Goal: Task Accomplishment & Management: Manage account settings

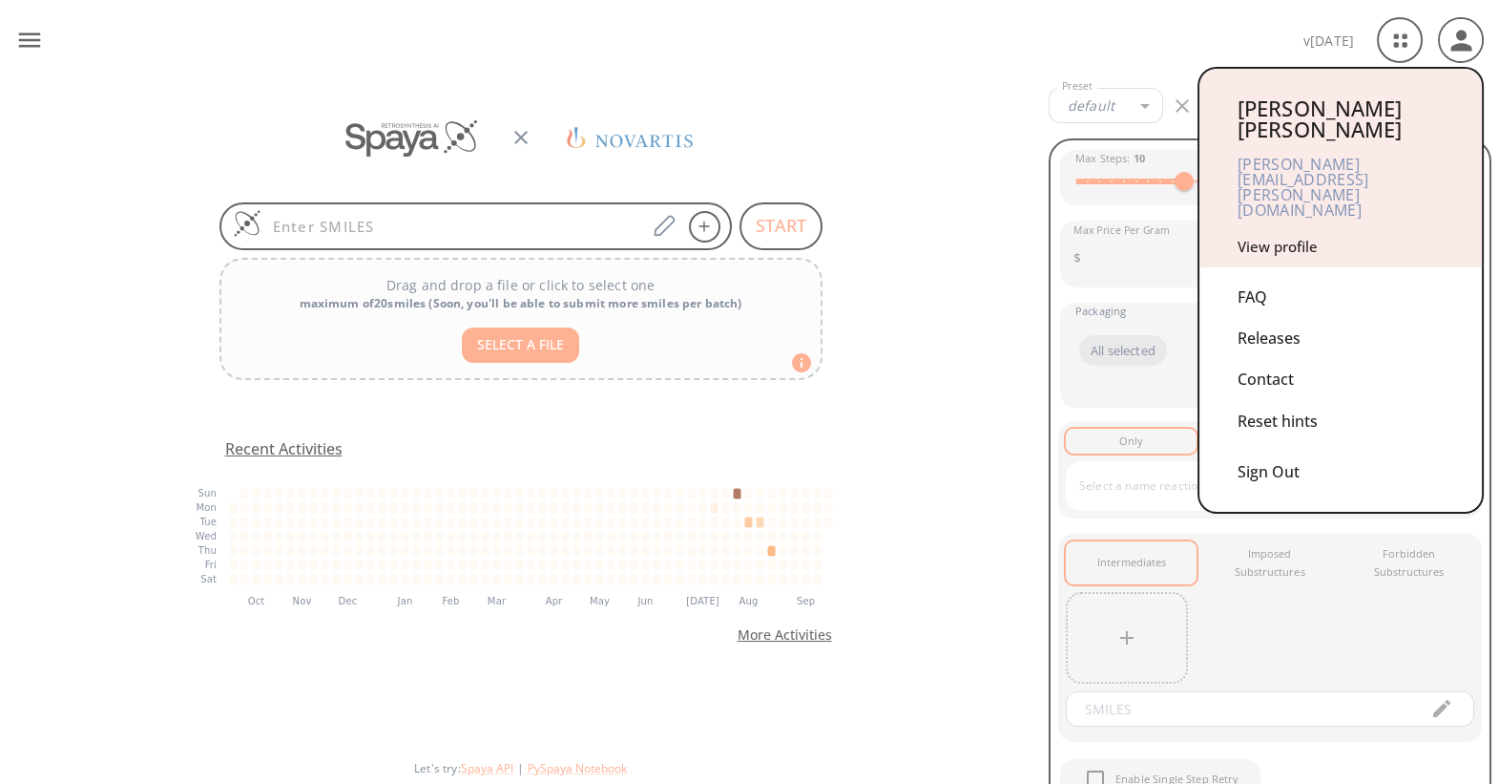
click at [1271, 237] on link "View profile" at bounding box center [1278, 246] width 80 height 19
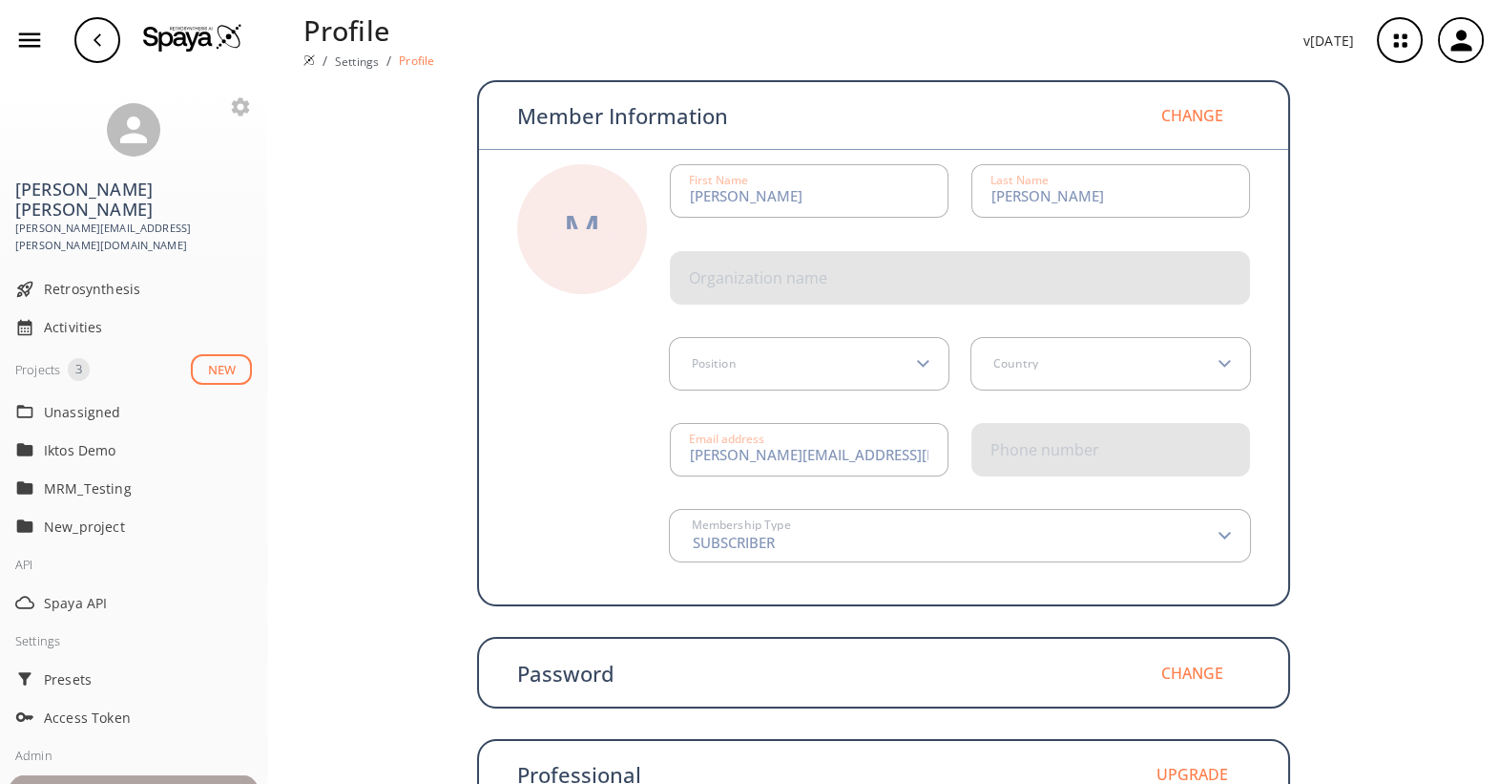
click at [58, 783] on span "Team" at bounding box center [148, 794] width 208 height 20
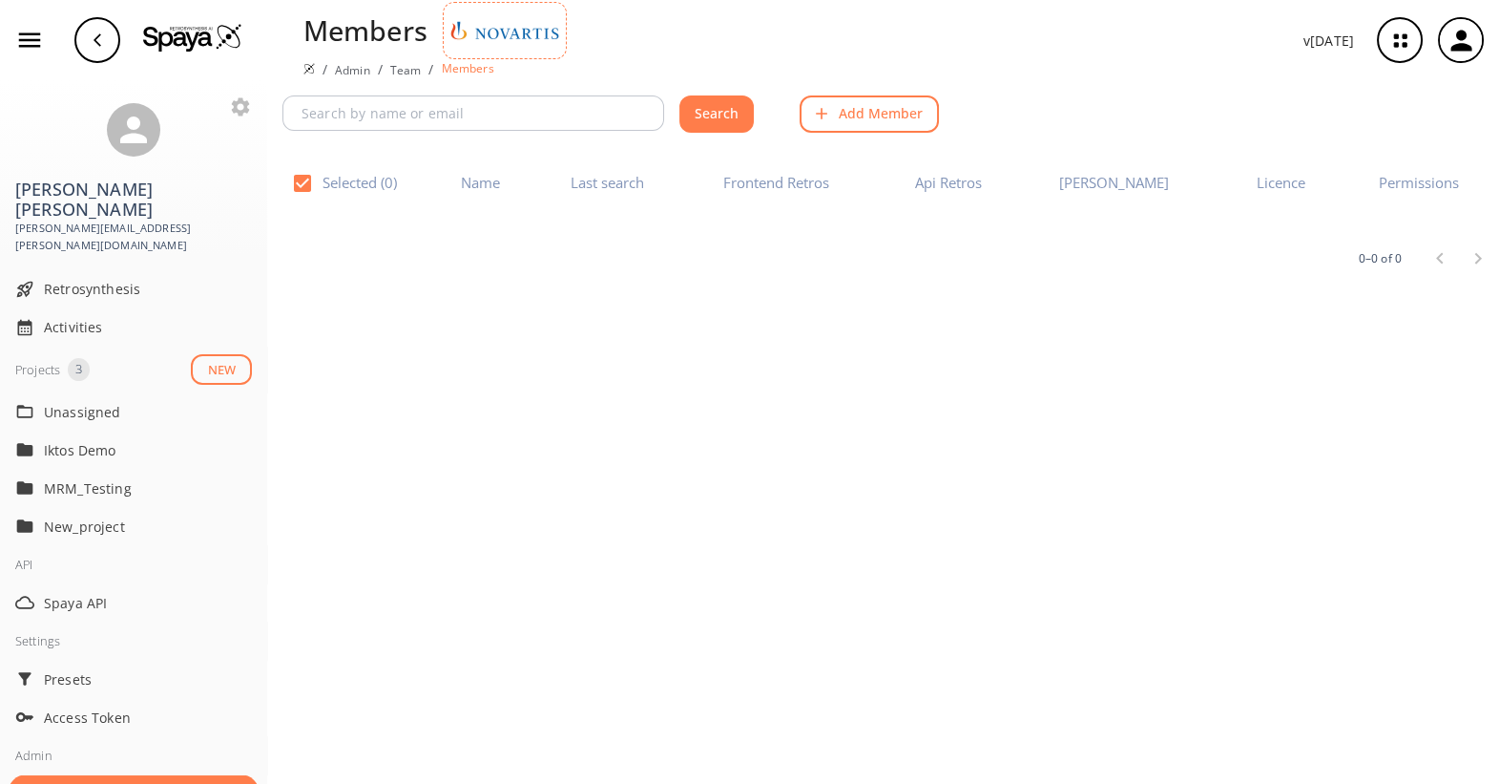
checkbox input "false"
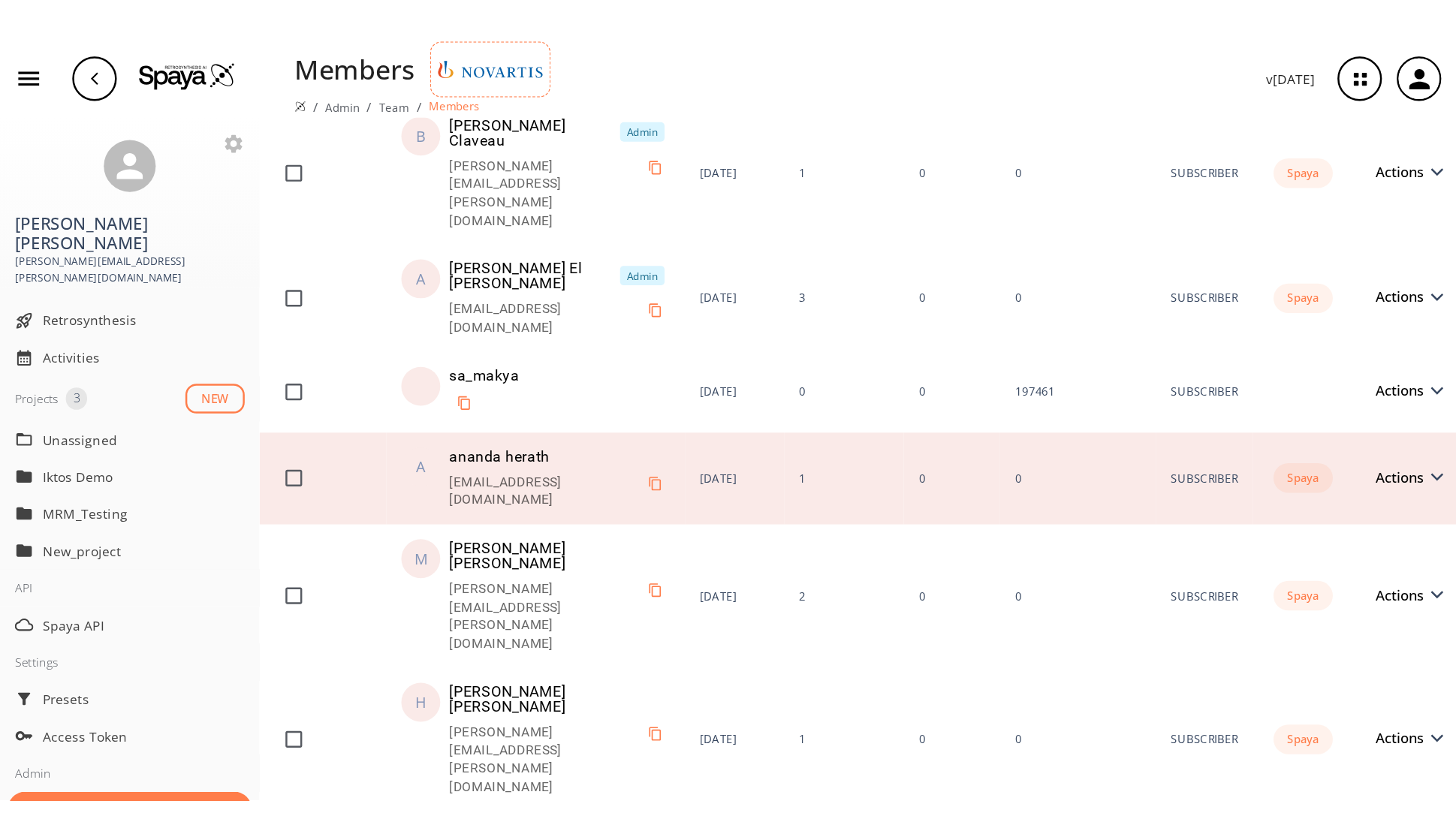
scroll to position [123, 0]
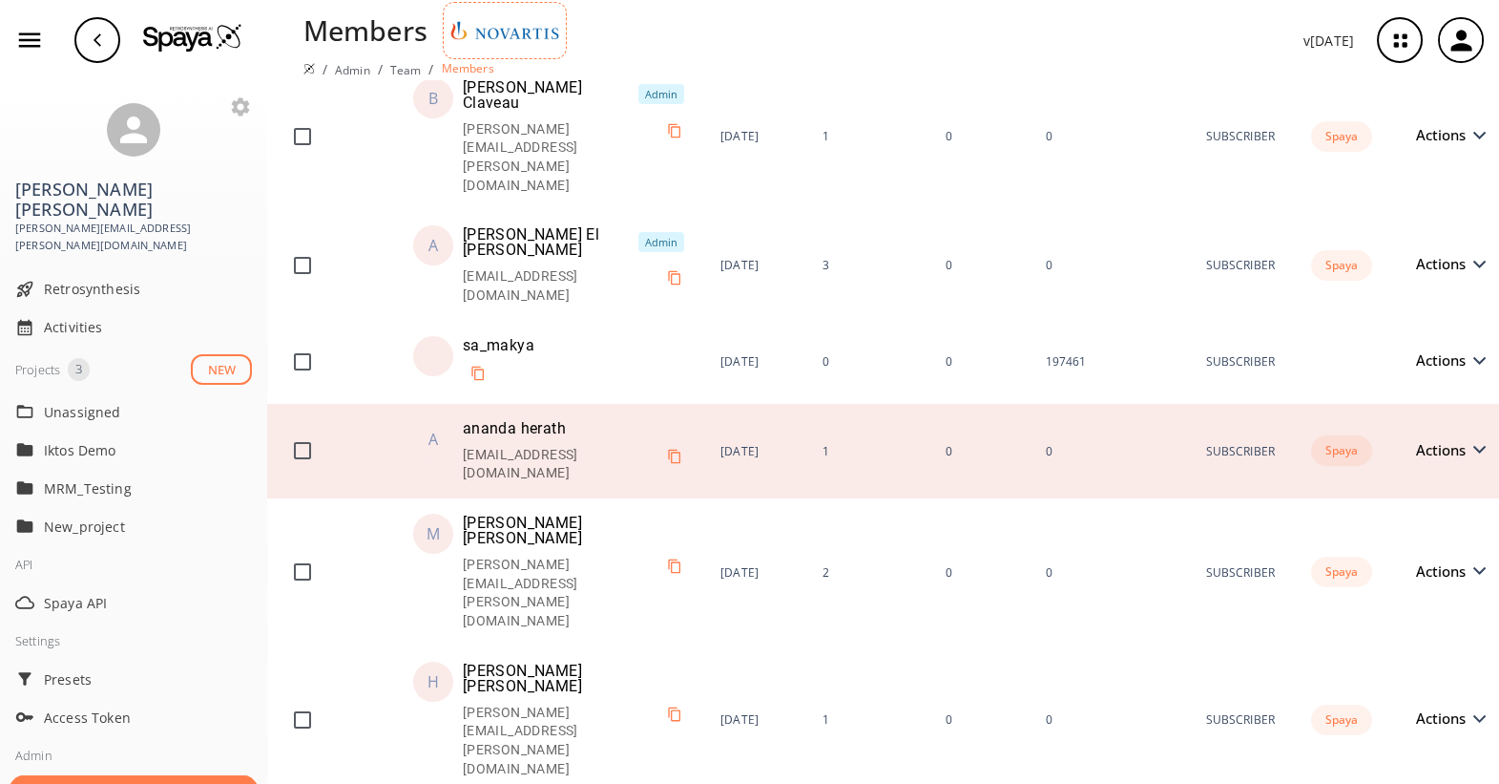
click at [1477, 446] on icon at bounding box center [1479, 450] width 13 height 9
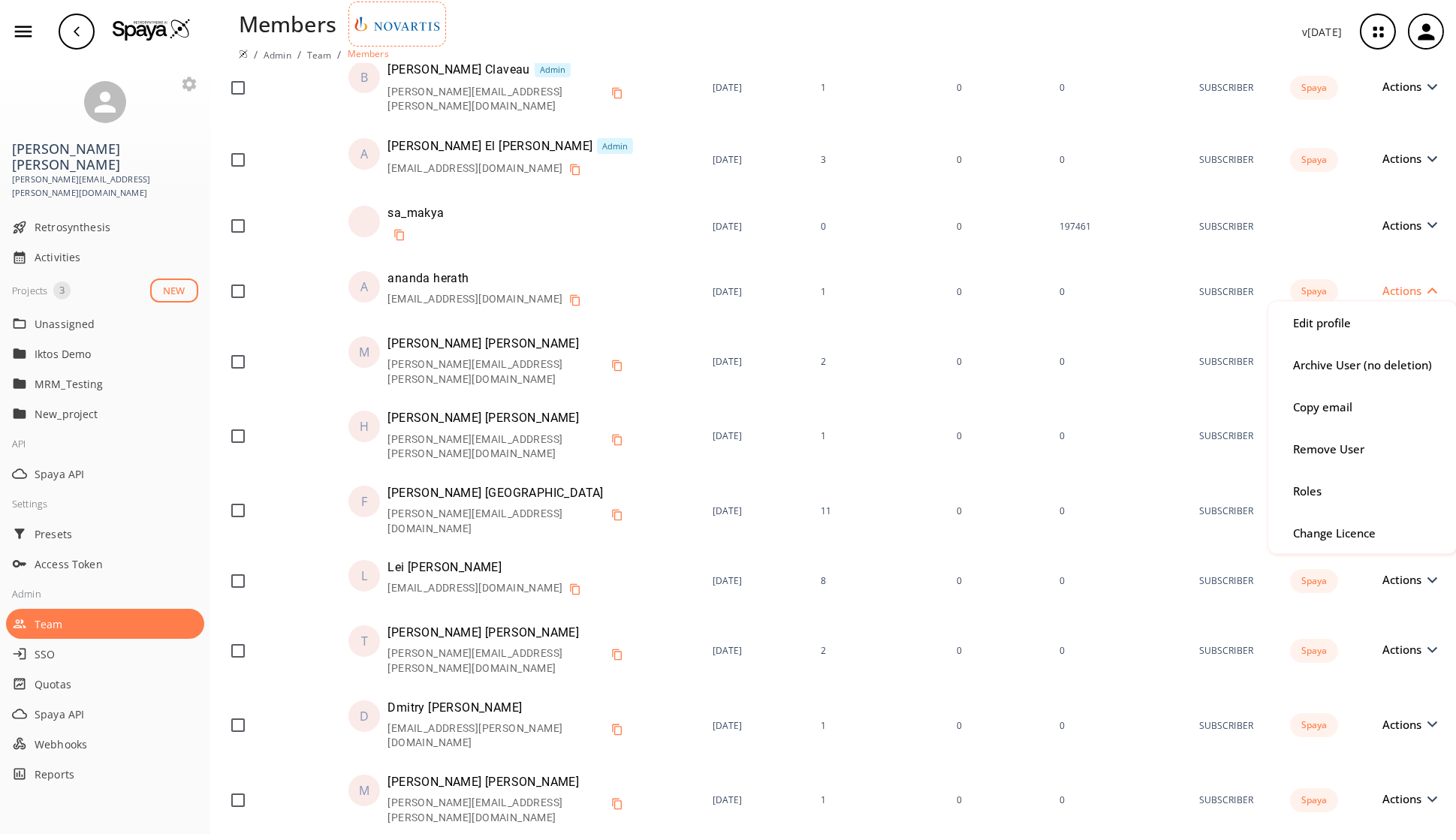
click at [1006, 20] on div "Members / Admin / Team / Members v [DATE]" at bounding box center [728, 31] width 1456 height 63
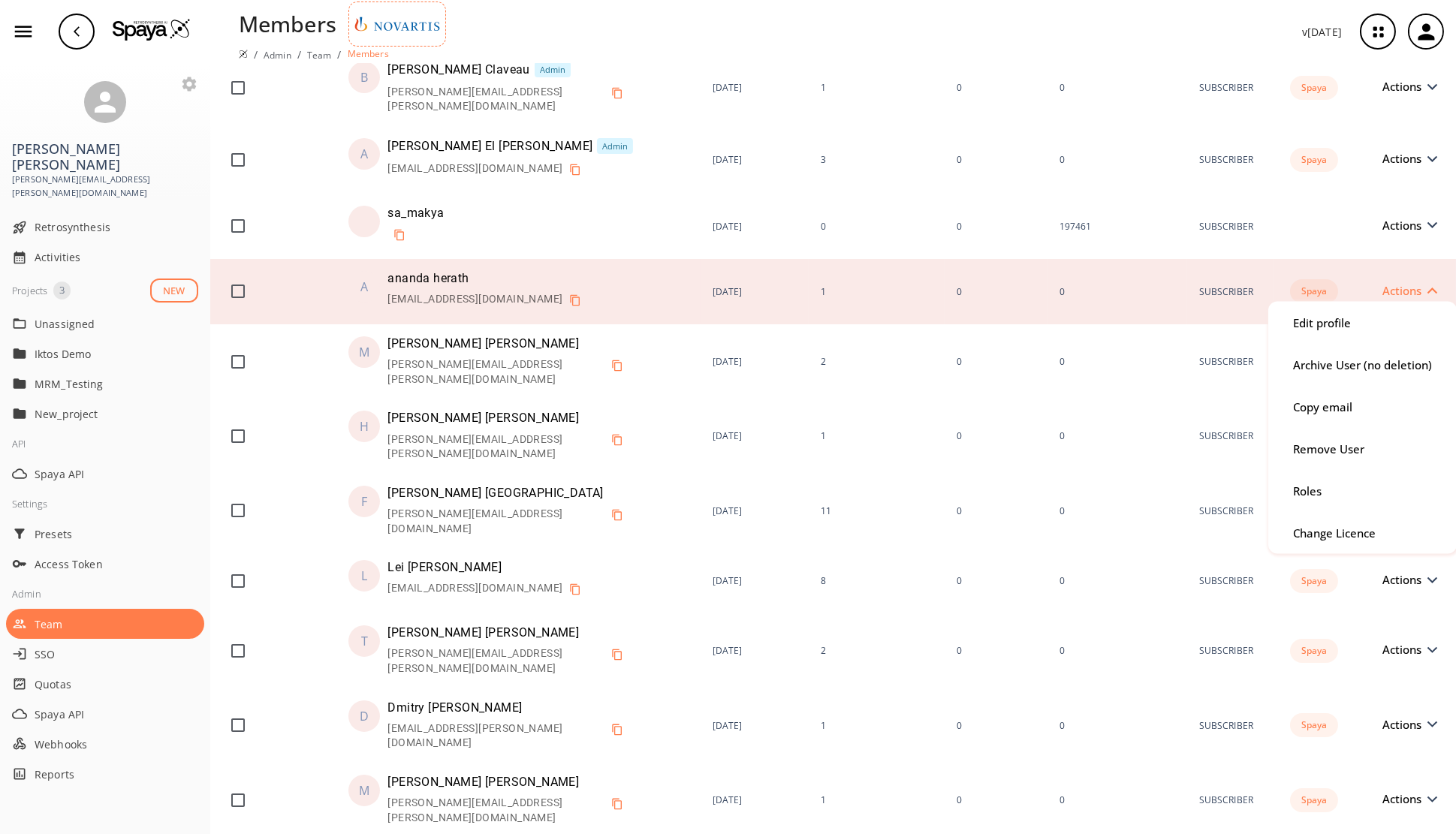
click at [277, 470] on div at bounding box center [728, 420] width 1456 height 840
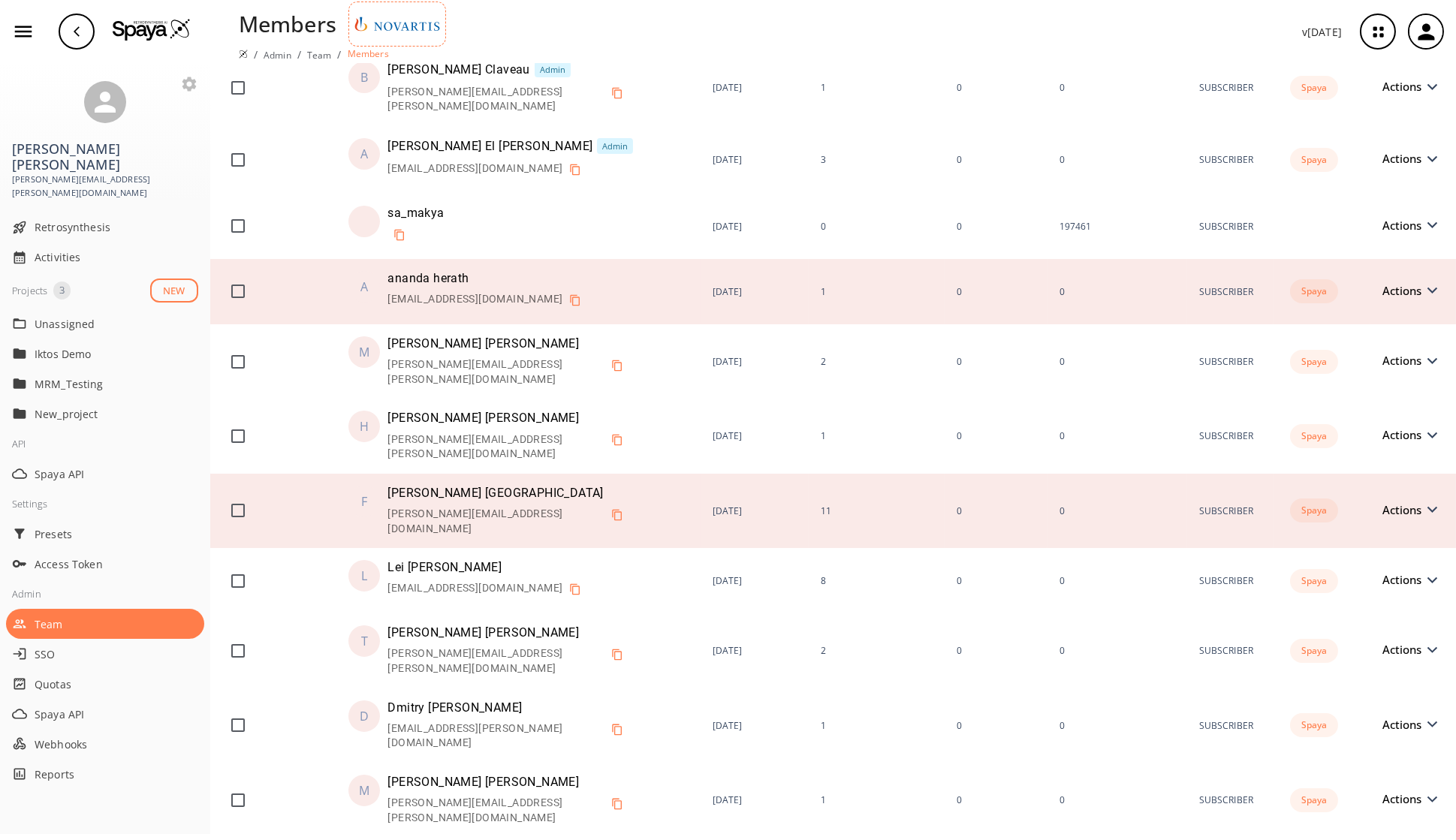
click at [1178, 507] on icon at bounding box center [1431, 510] width 10 height 7
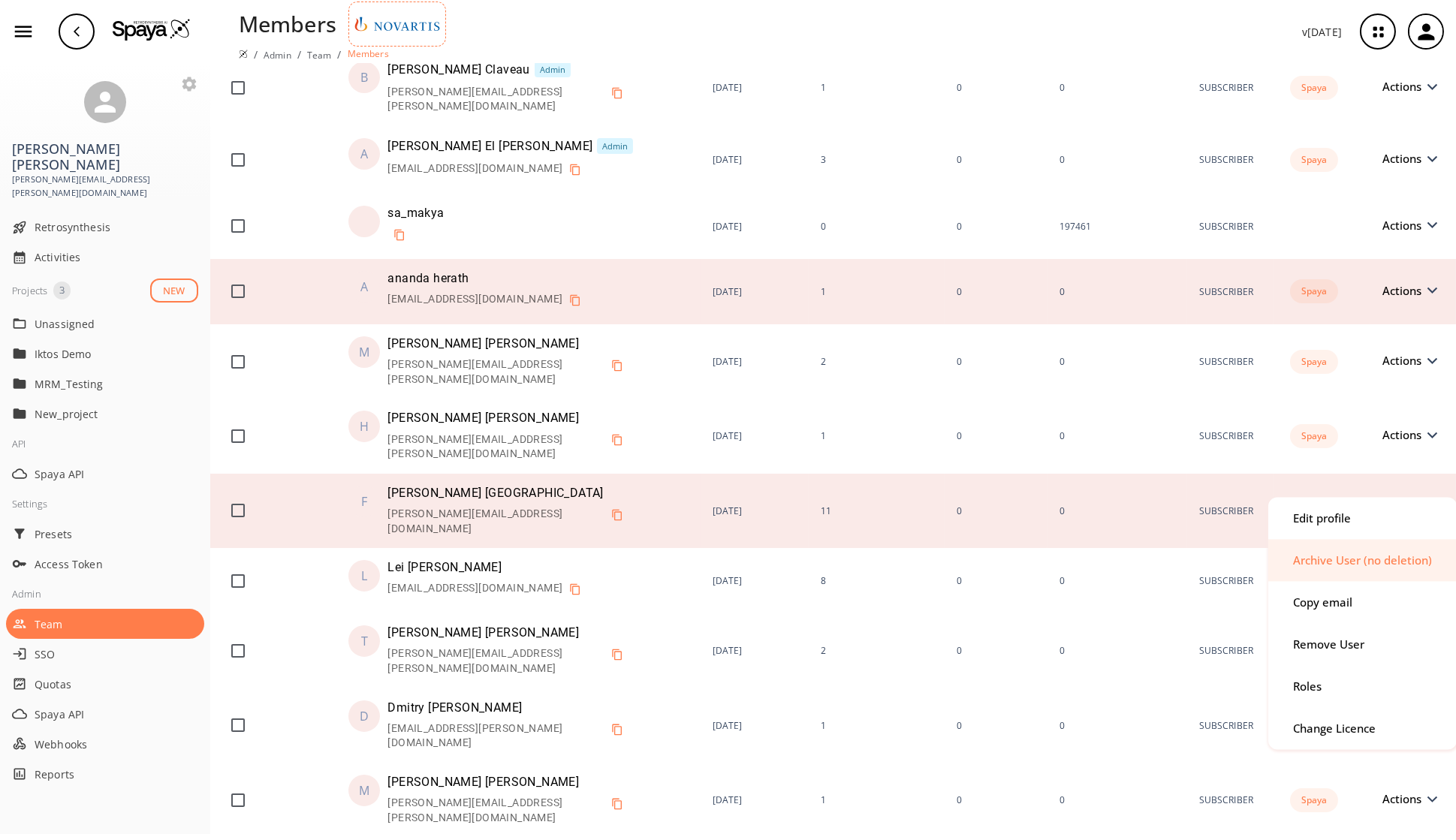
click at [1178, 562] on div "Archive User (no deletion)" at bounding box center [1362, 560] width 139 height 11
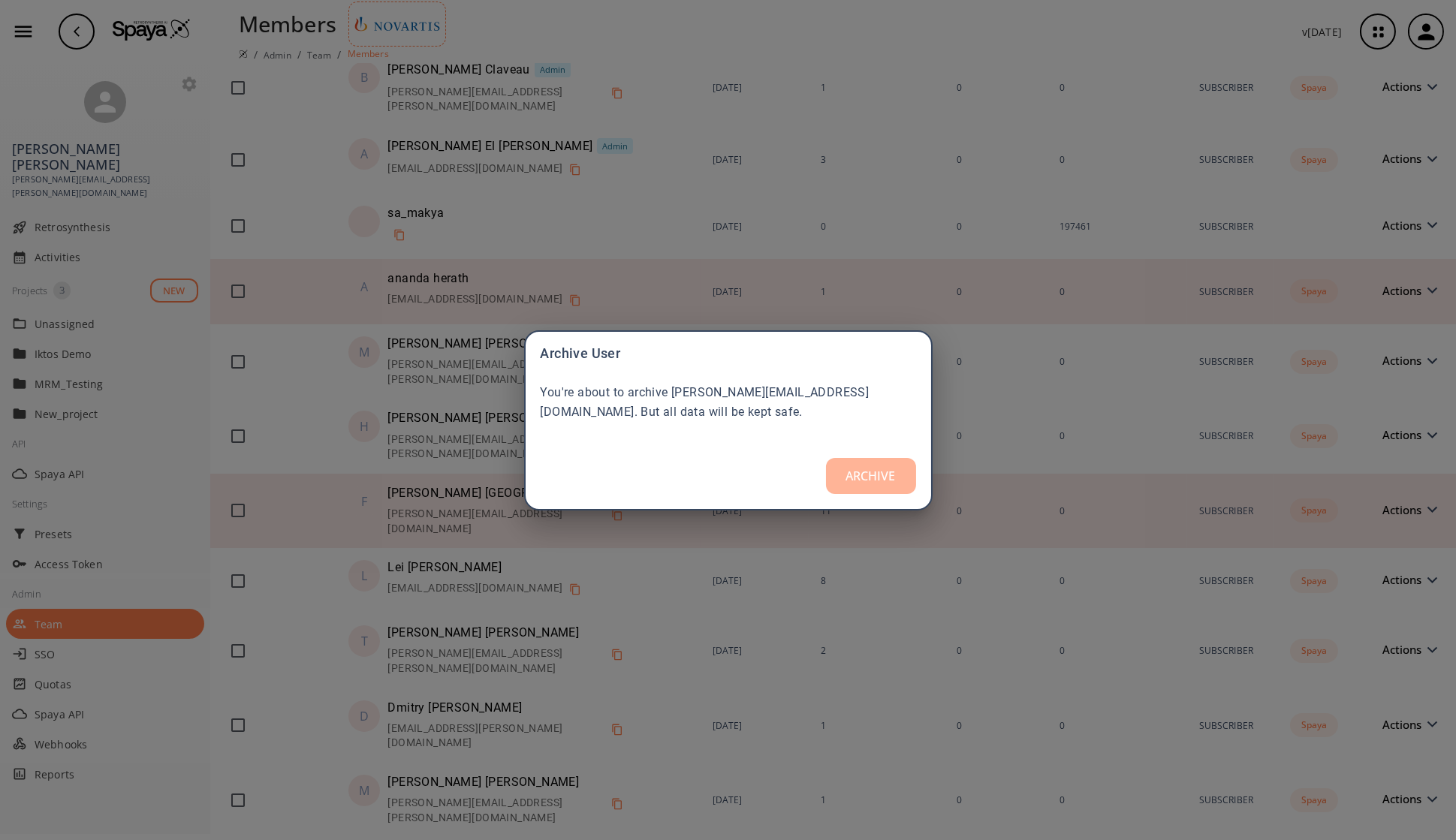
click at [850, 473] on button "ARCHIVE" at bounding box center [871, 476] width 90 height 36
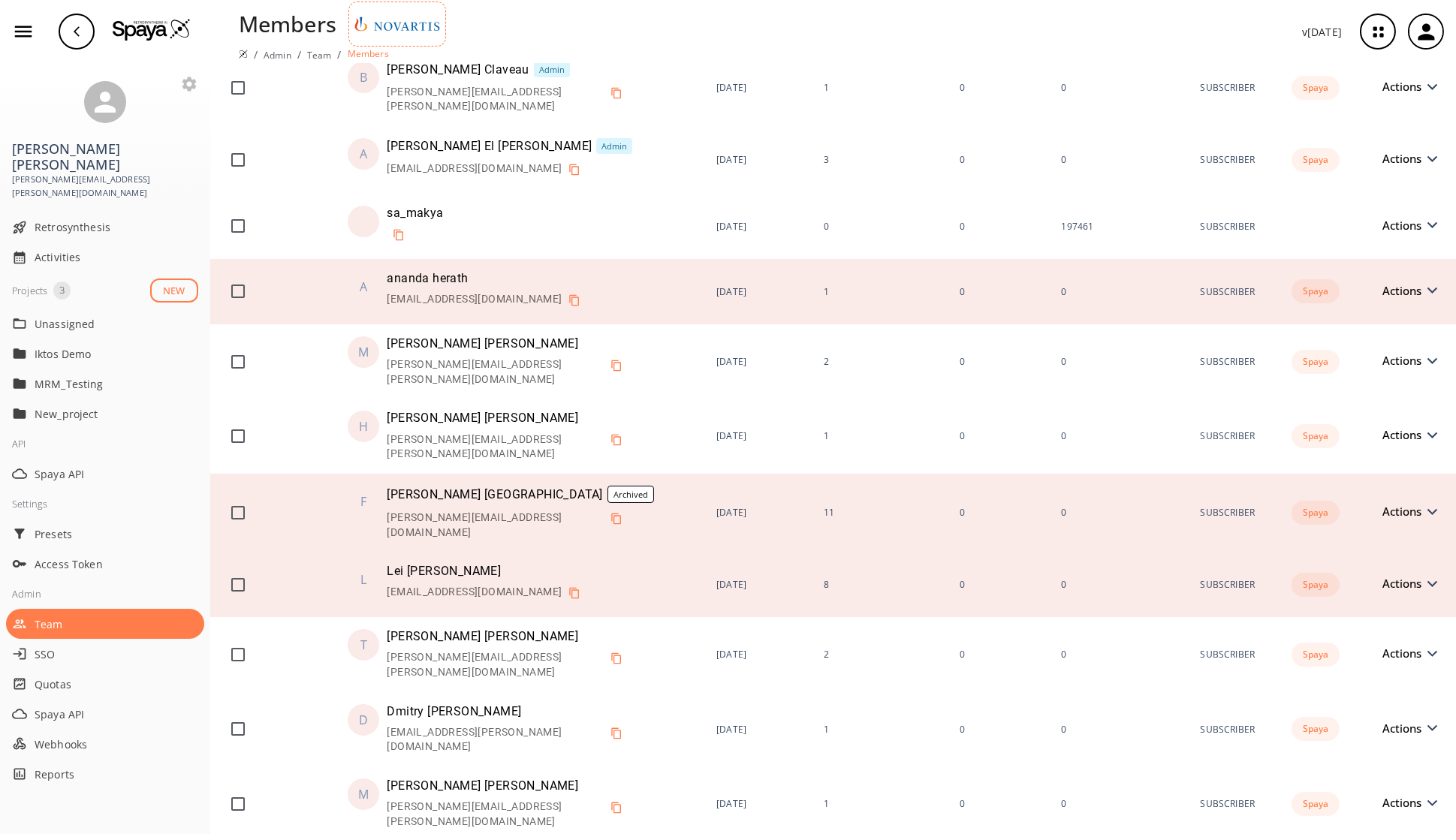
click at [1178, 578] on span "Actions" at bounding box center [1405, 584] width 46 height 11
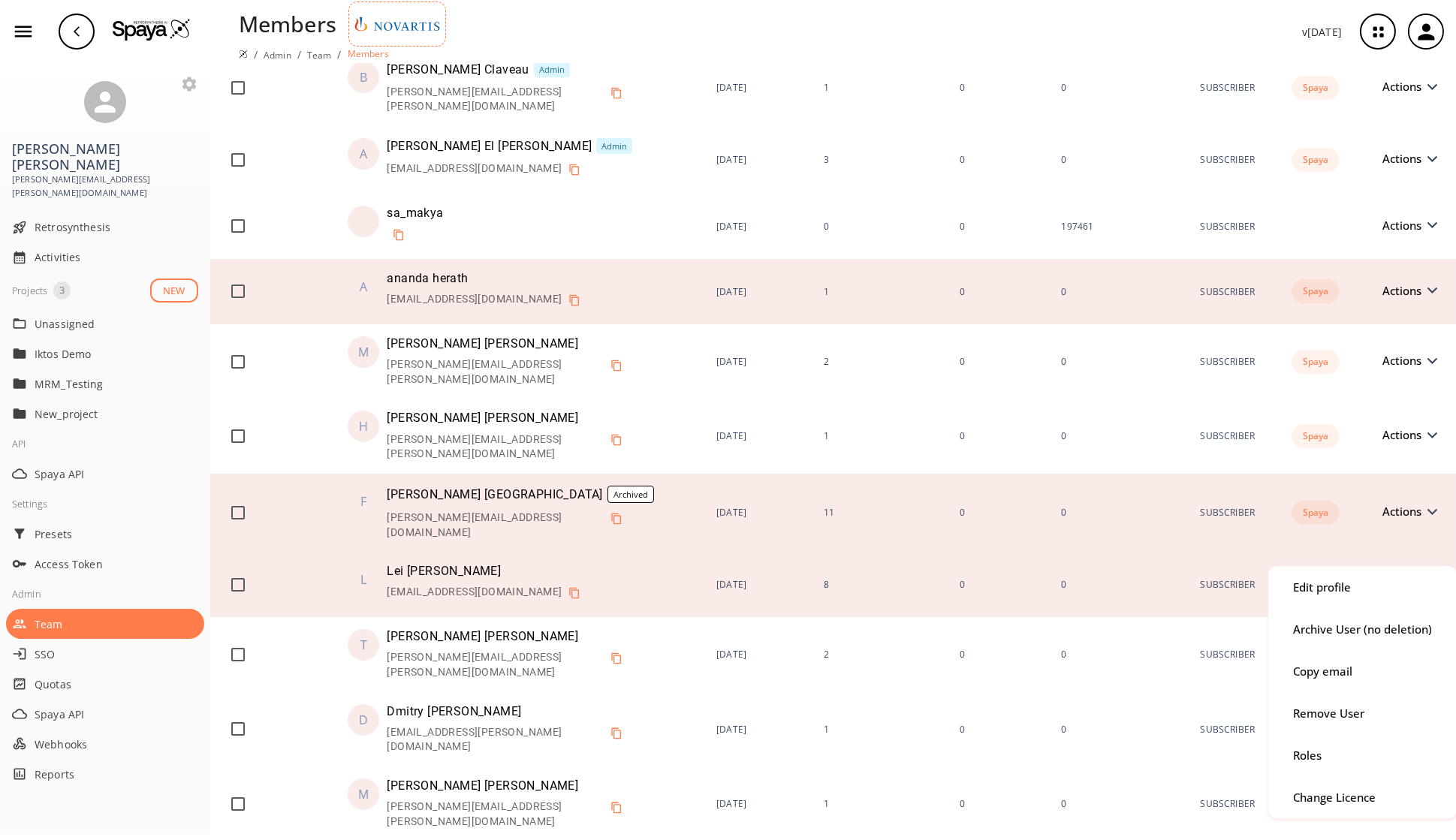
click at [1178, 281] on div at bounding box center [728, 420] width 1456 height 840
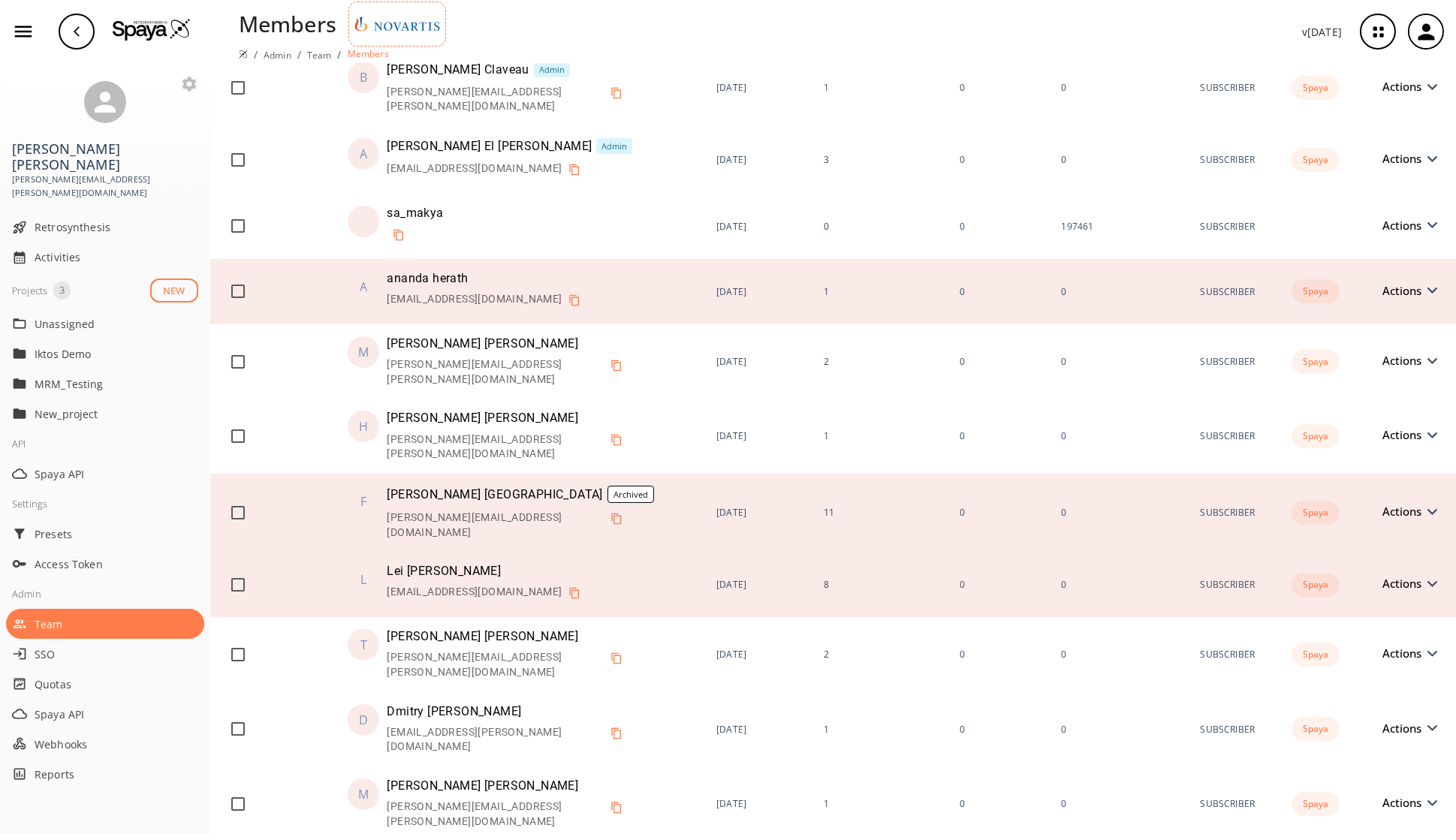
click at [1178, 286] on span "Actions" at bounding box center [1405, 291] width 46 height 11
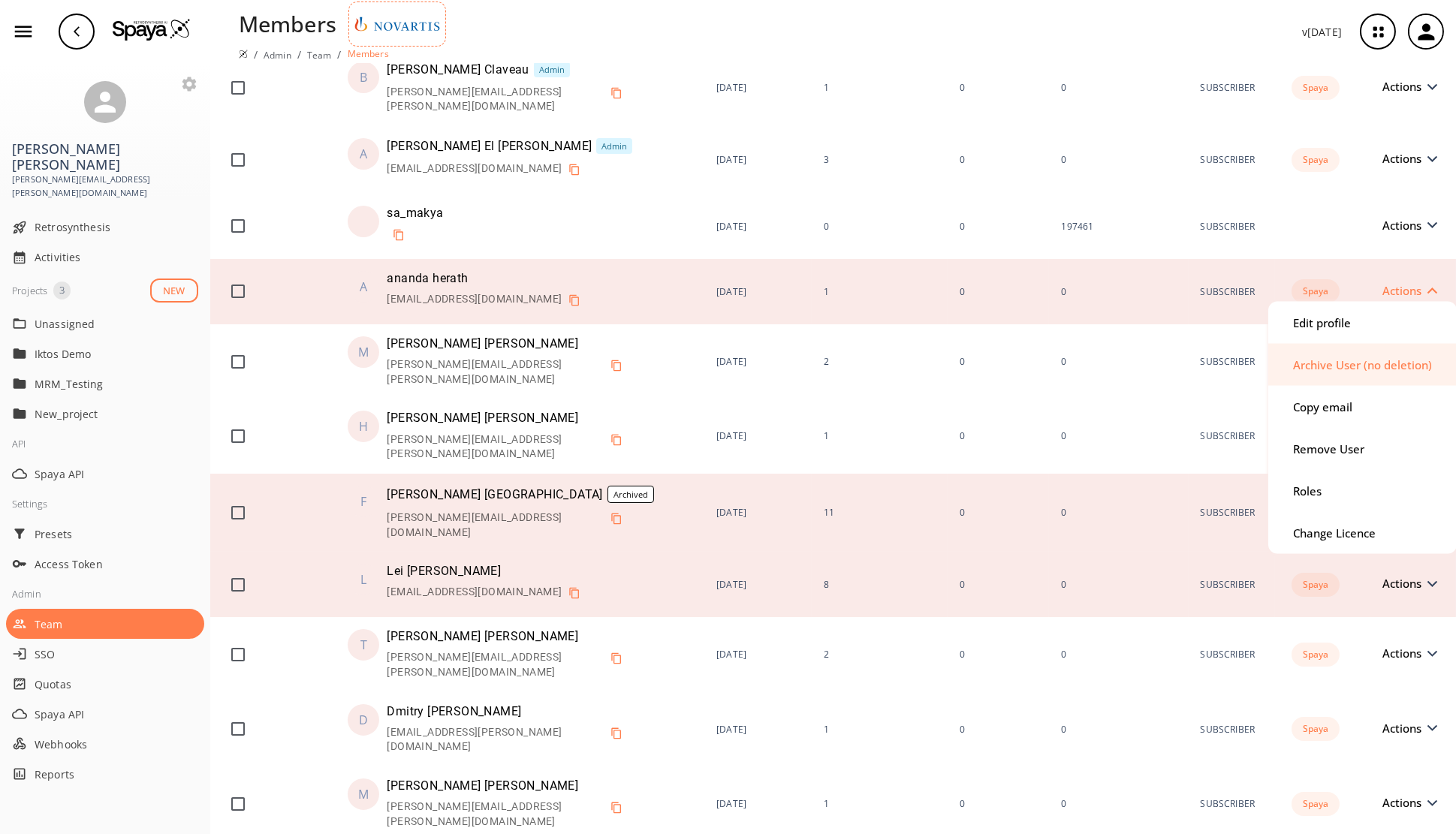
click at [1178, 367] on div "Archive User (no deletion)" at bounding box center [1362, 364] width 139 height 11
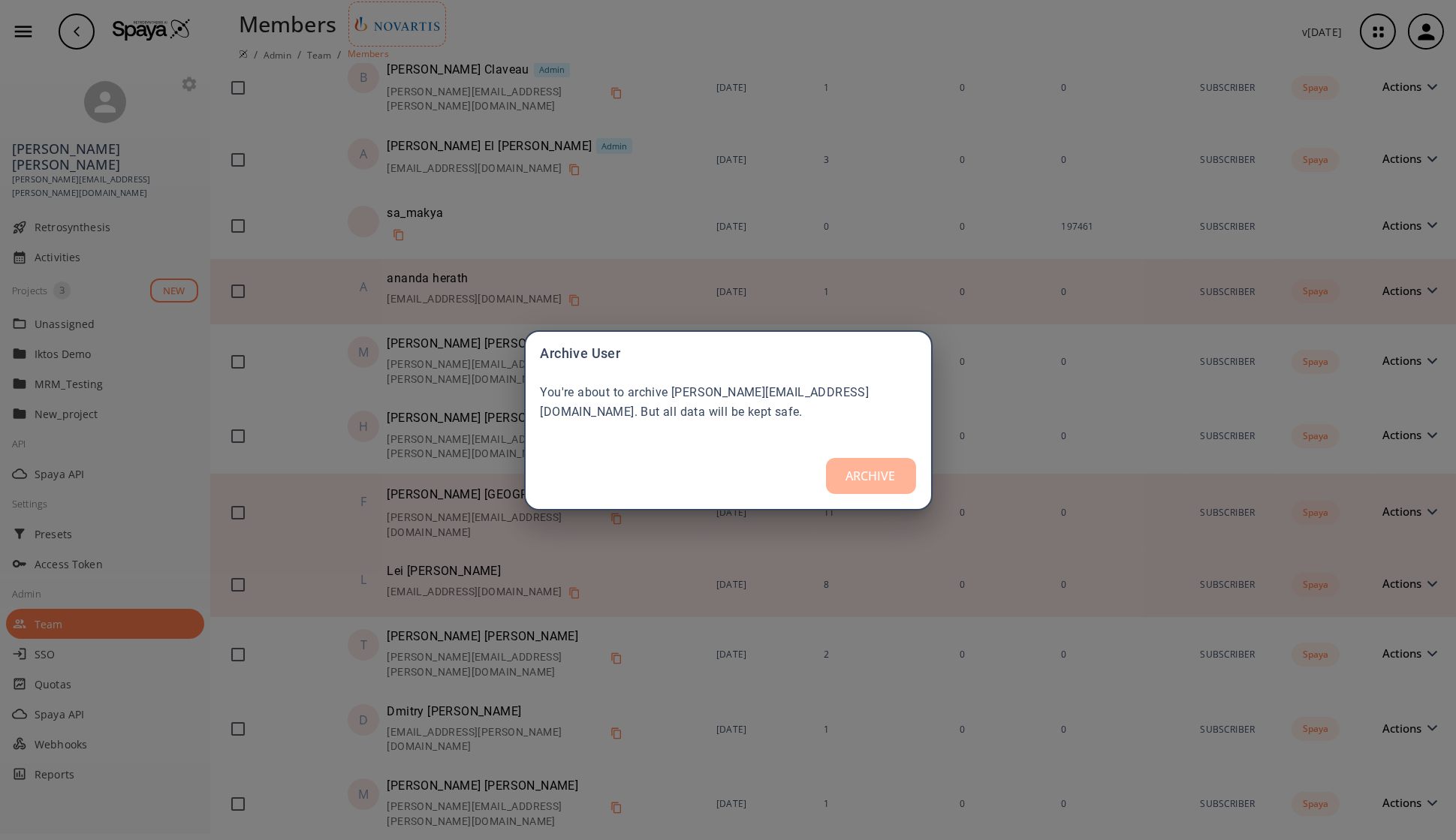
click at [892, 471] on button "ARCHIVE" at bounding box center [871, 476] width 90 height 36
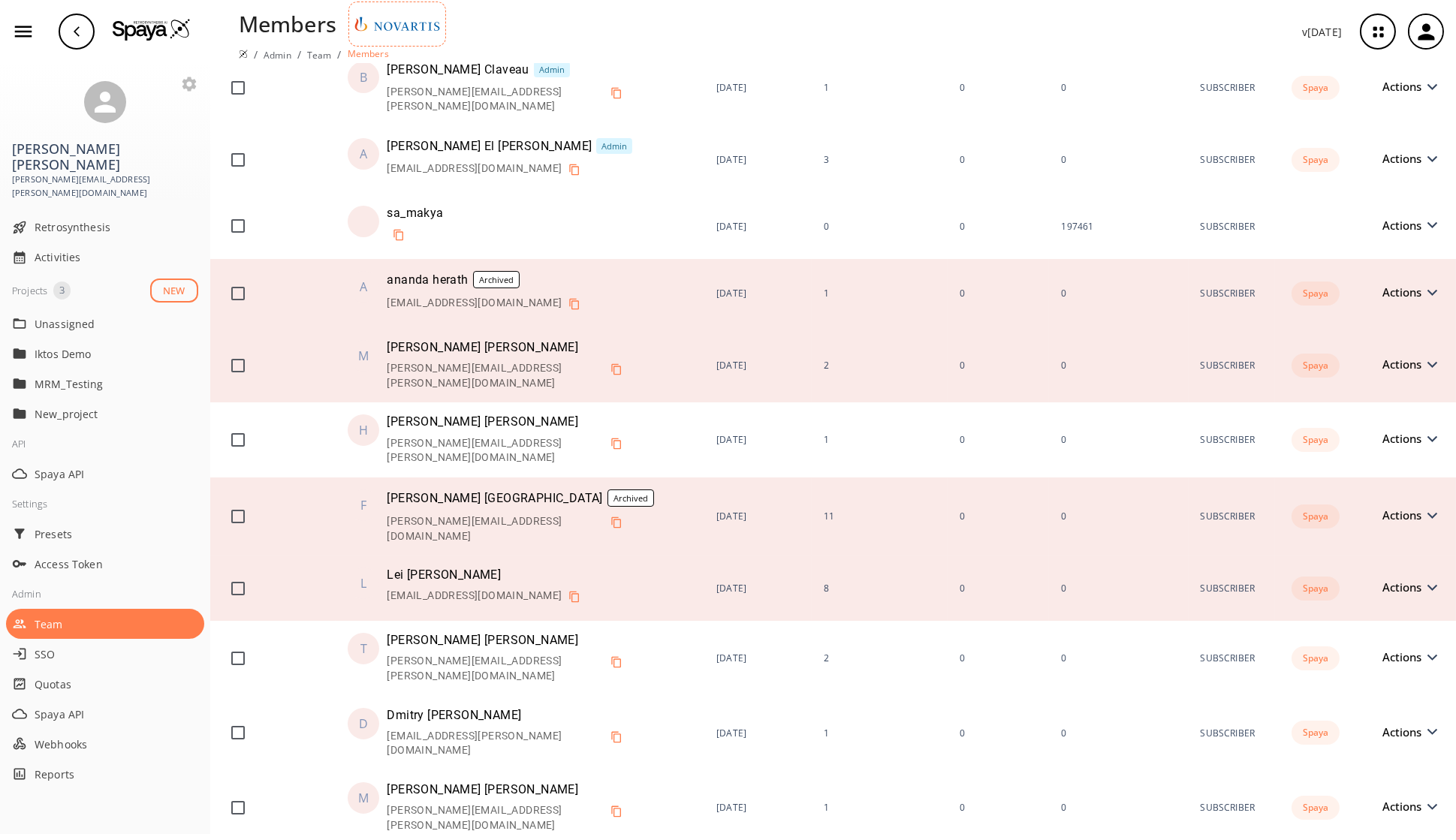
click at [1178, 359] on span "Actions" at bounding box center [1405, 364] width 46 height 11
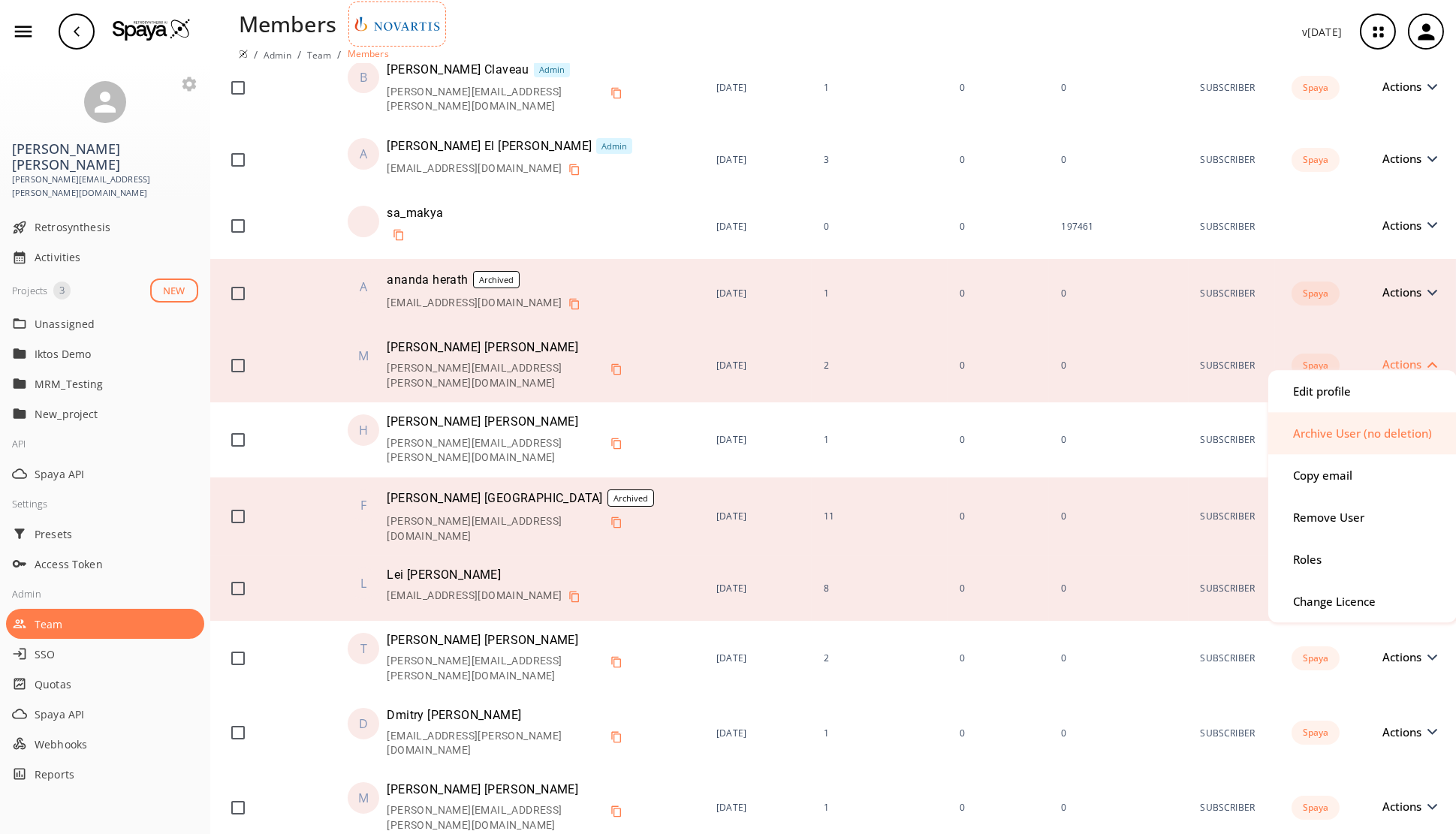
click at [1178, 433] on div "Archive User (no deletion)" at bounding box center [1362, 433] width 139 height 11
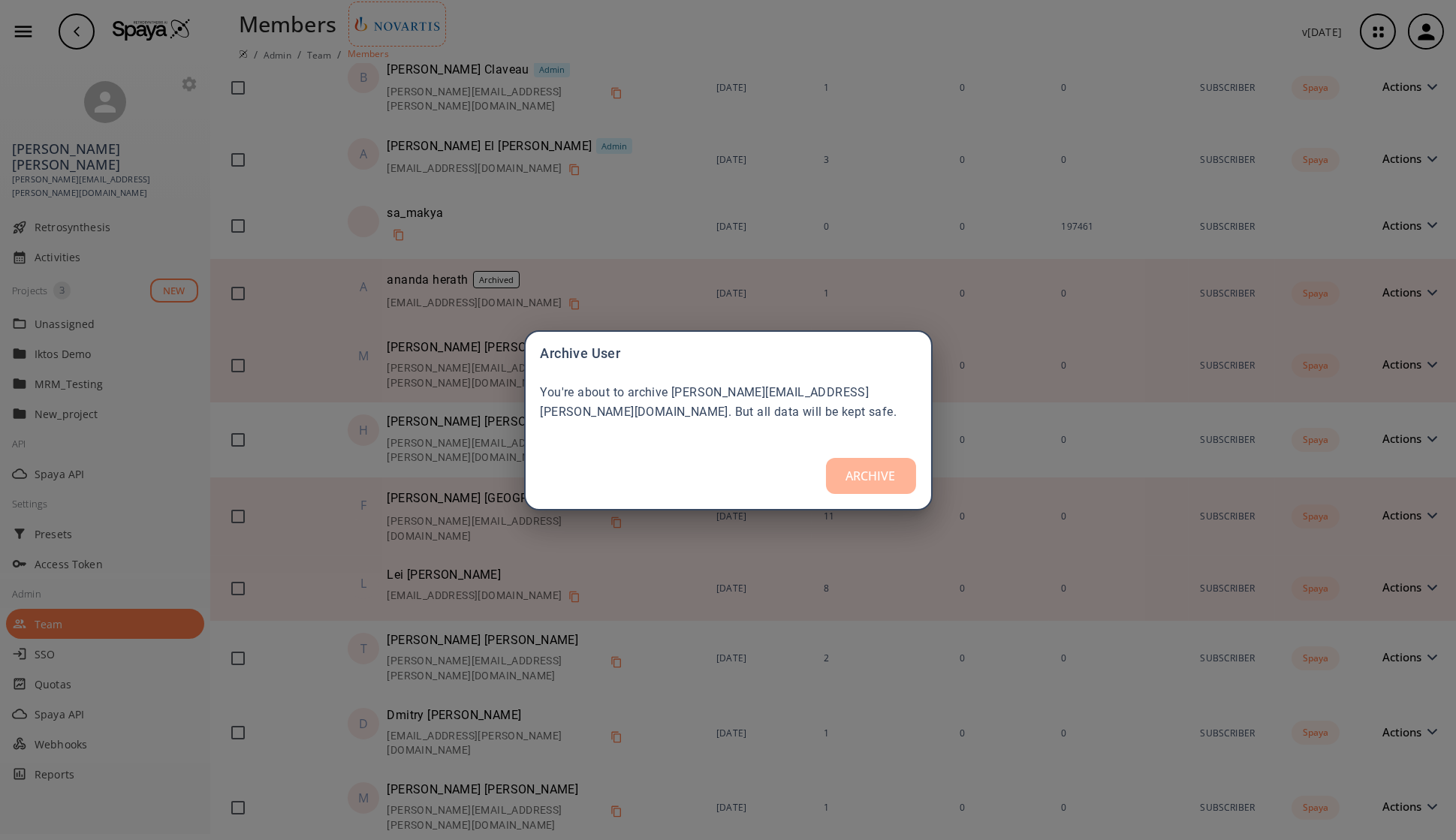
click at [870, 478] on button "ARCHIVE" at bounding box center [871, 476] width 90 height 36
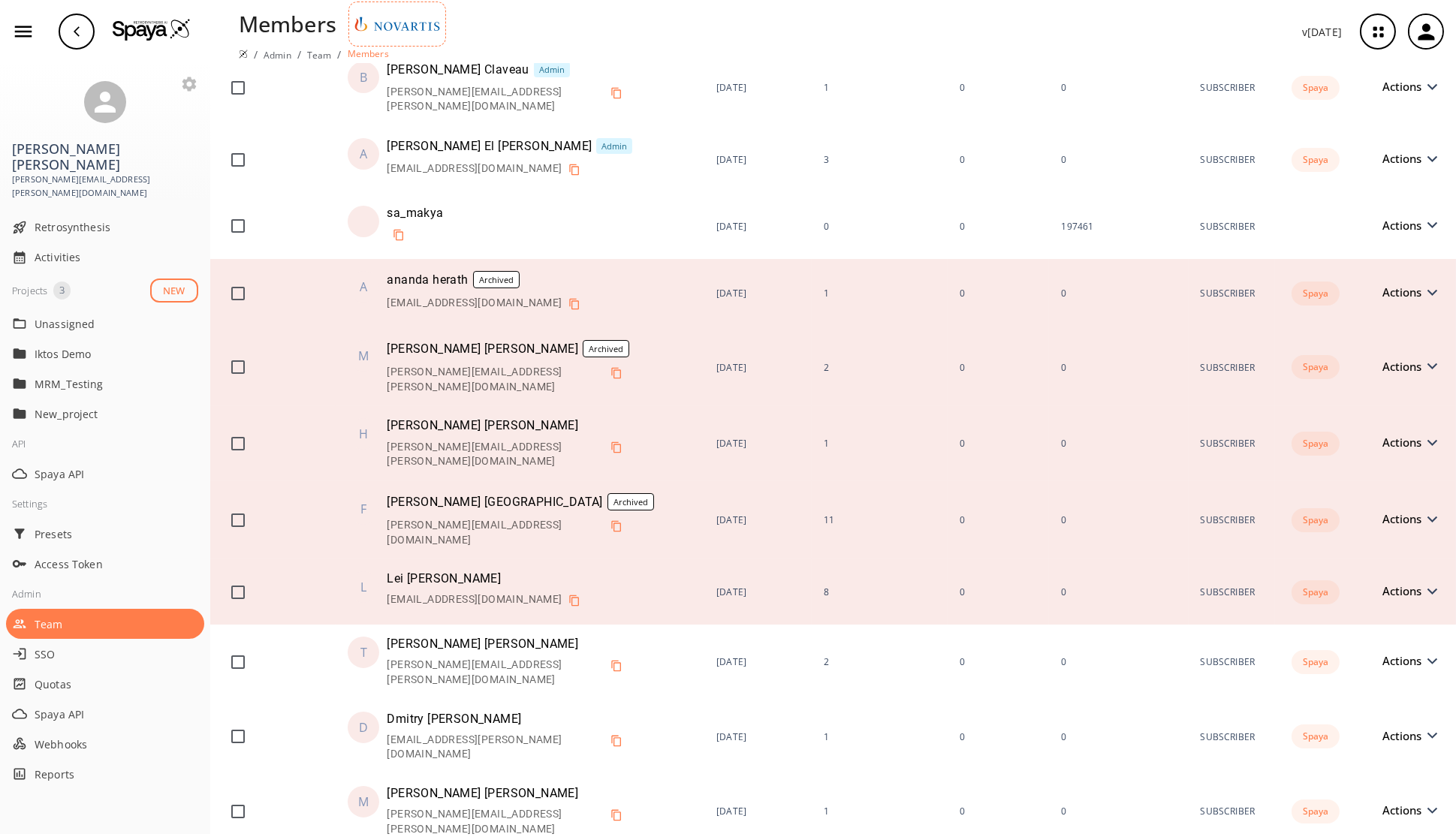
click at [1178, 437] on span "Actions" at bounding box center [1405, 442] width 46 height 11
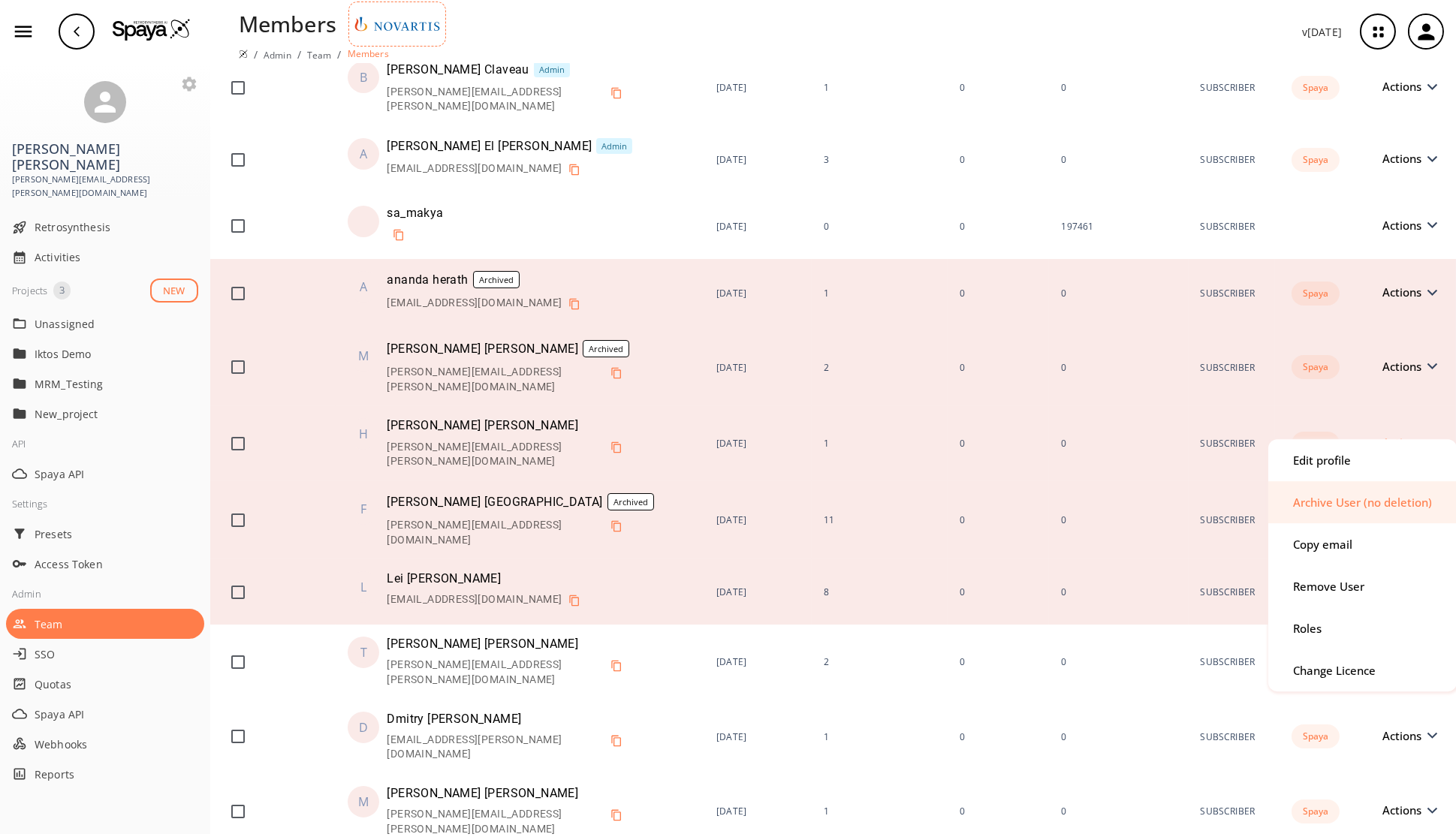
click at [1178, 502] on div "Archive User (no deletion)" at bounding box center [1362, 503] width 139 height 11
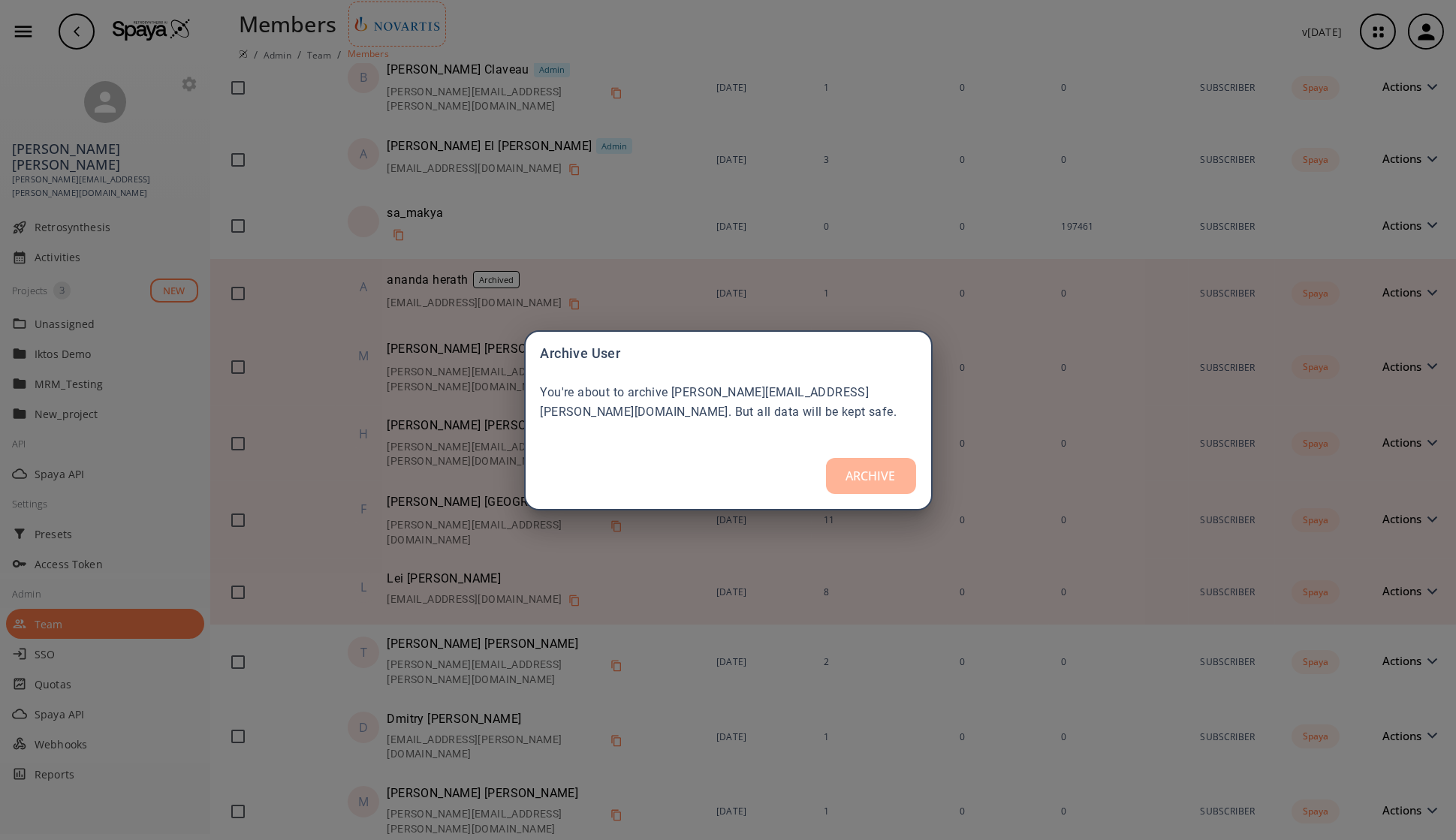
click at [875, 473] on button "ARCHIVE" at bounding box center [871, 476] width 90 height 36
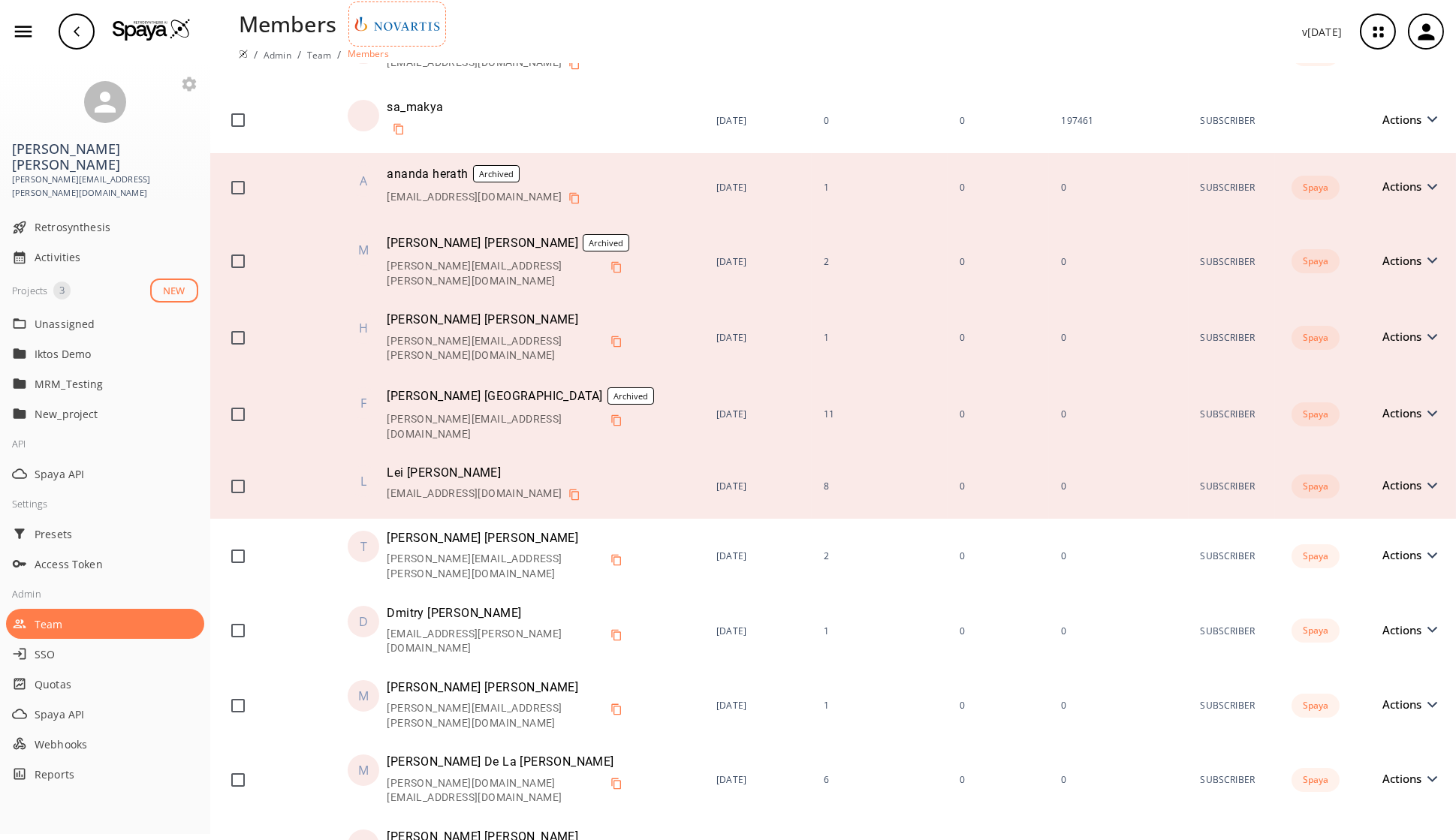
scroll to position [232, 0]
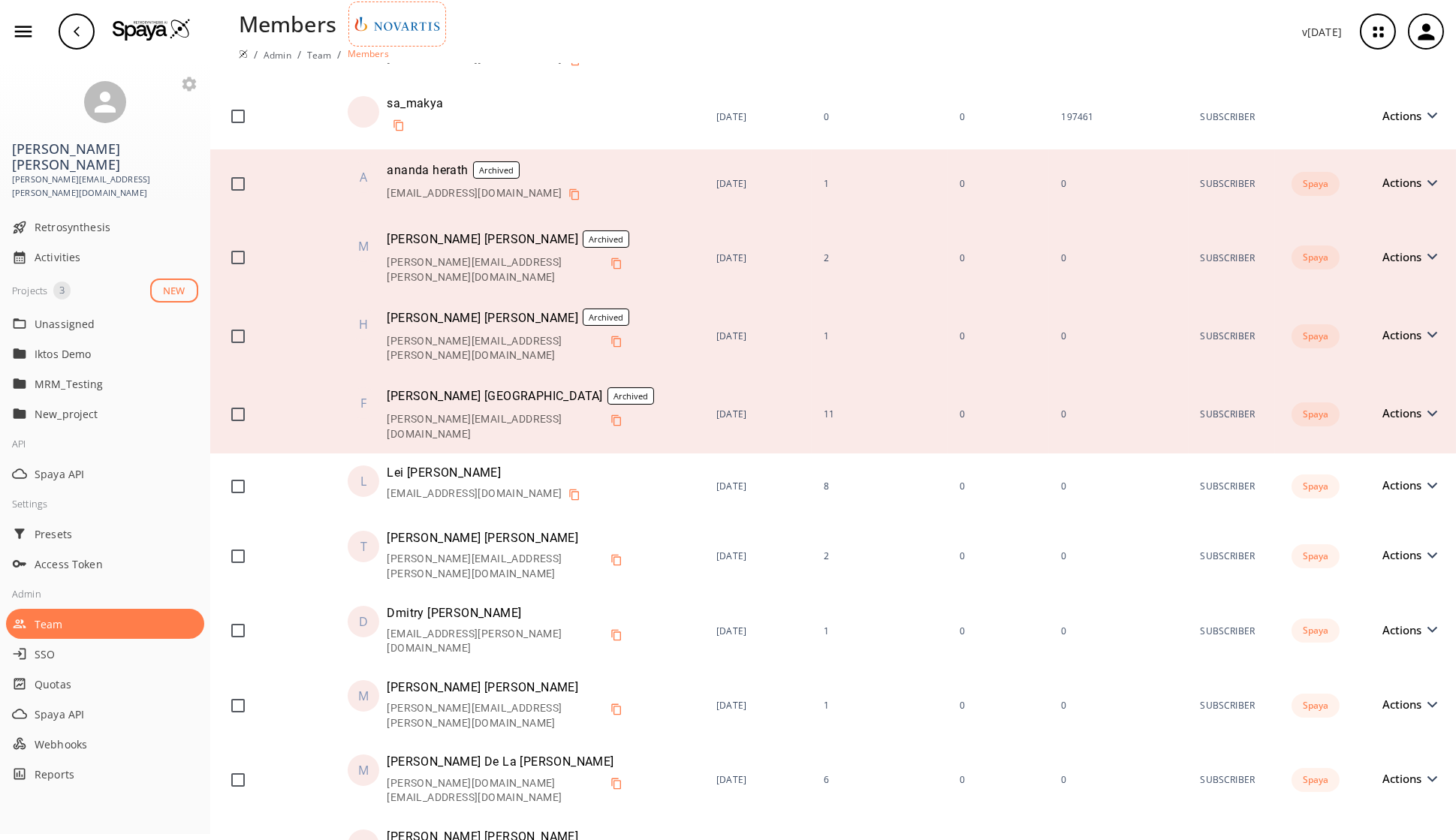
click at [1178, 480] on span "Actions" at bounding box center [1405, 485] width 46 height 11
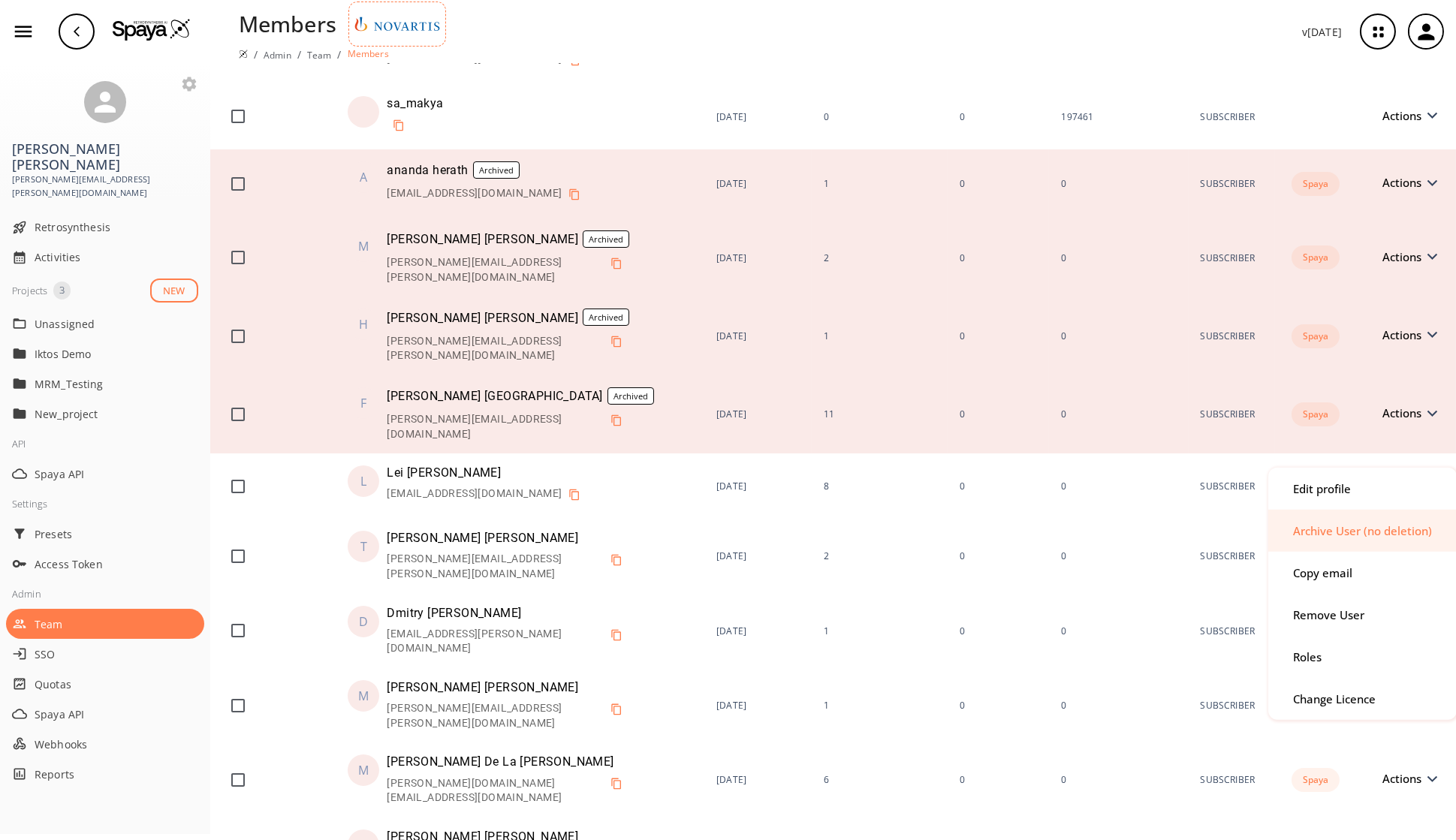
click at [1178, 532] on div "Archive User (no deletion)" at bounding box center [1362, 530] width 139 height 11
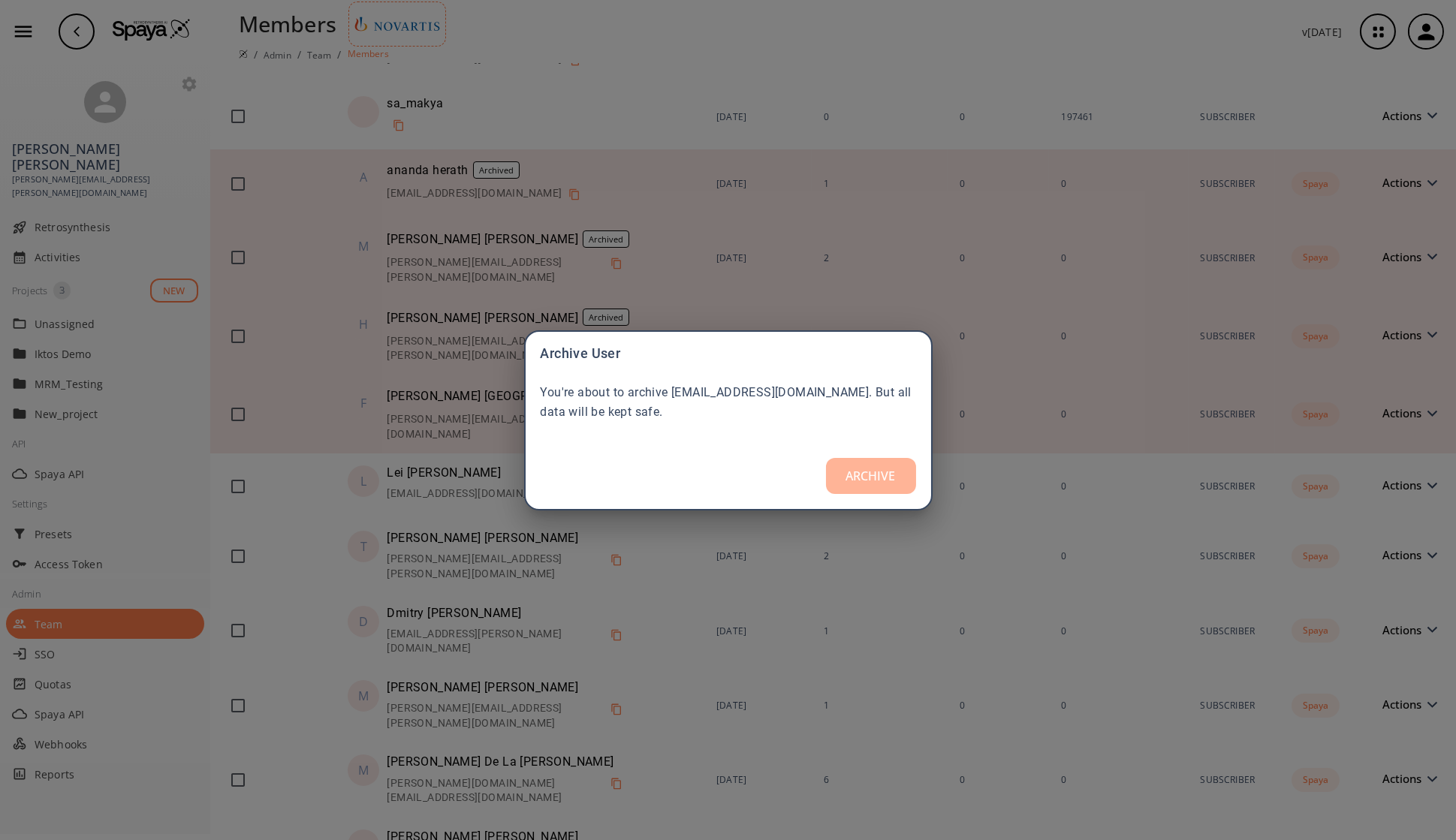
click at [876, 476] on button "ARCHIVE" at bounding box center [871, 476] width 90 height 36
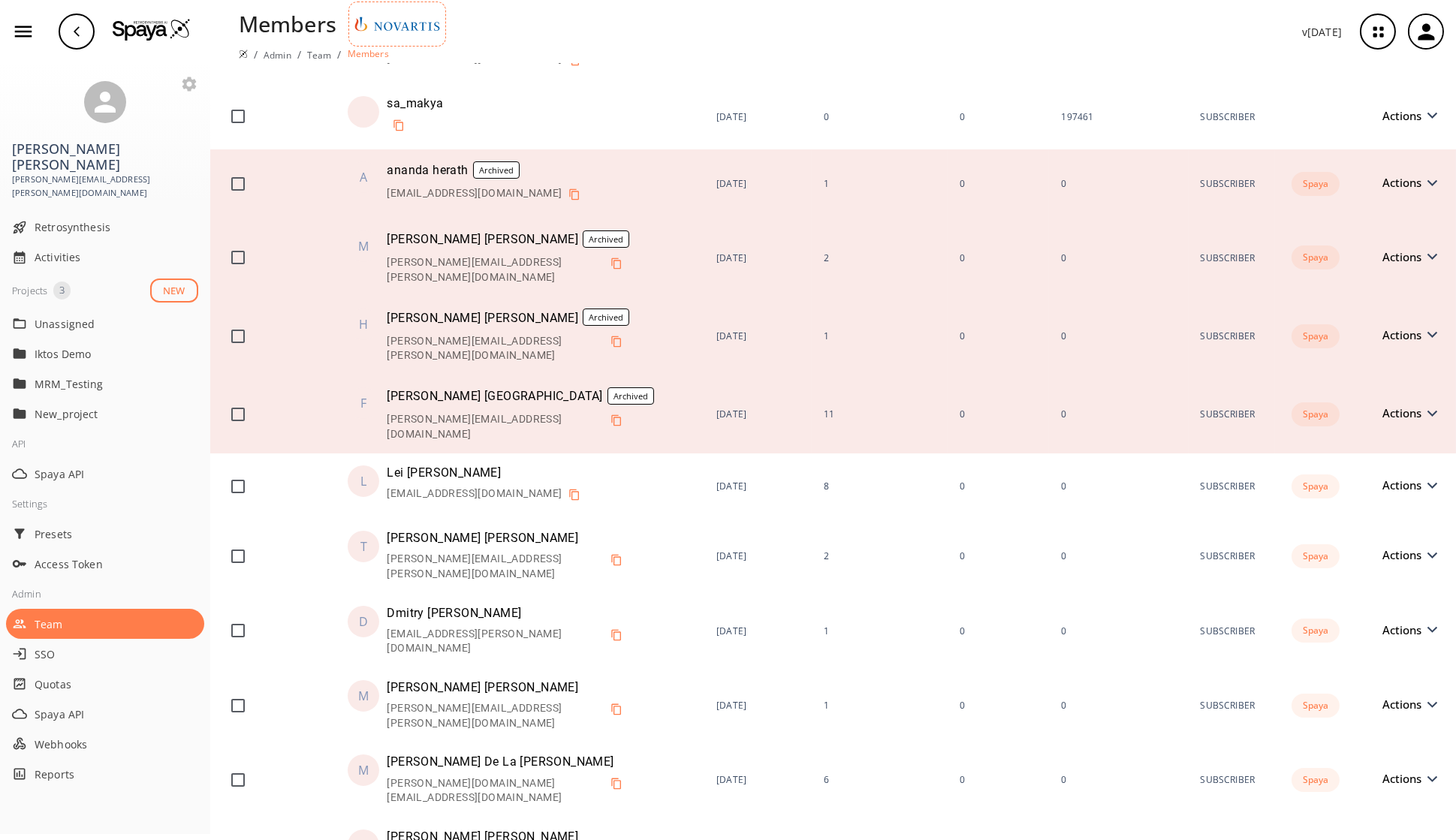
click at [1178, 480] on span "Actions" at bounding box center [1405, 485] width 46 height 11
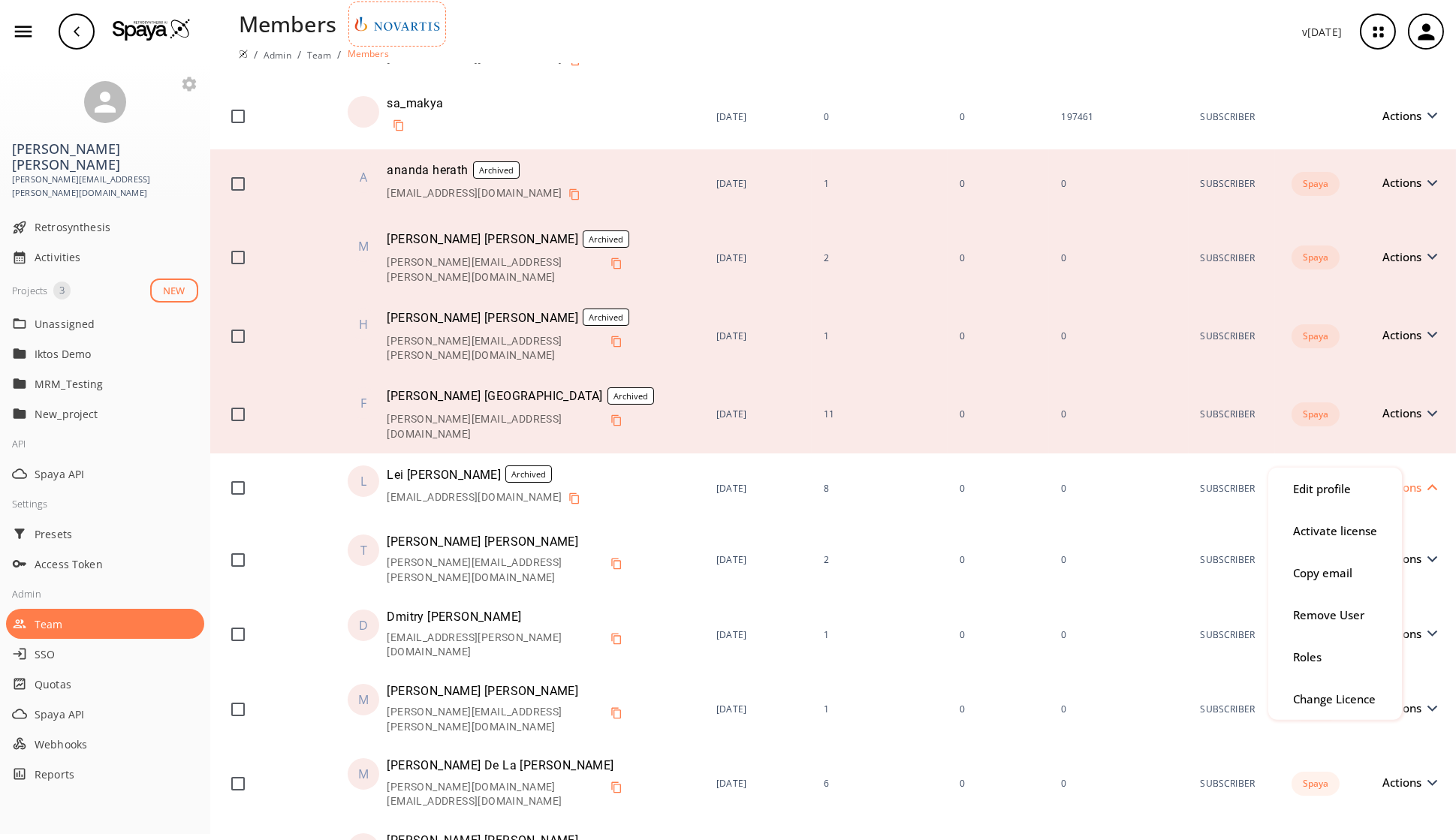
click at [1178, 518] on div at bounding box center [728, 420] width 1456 height 840
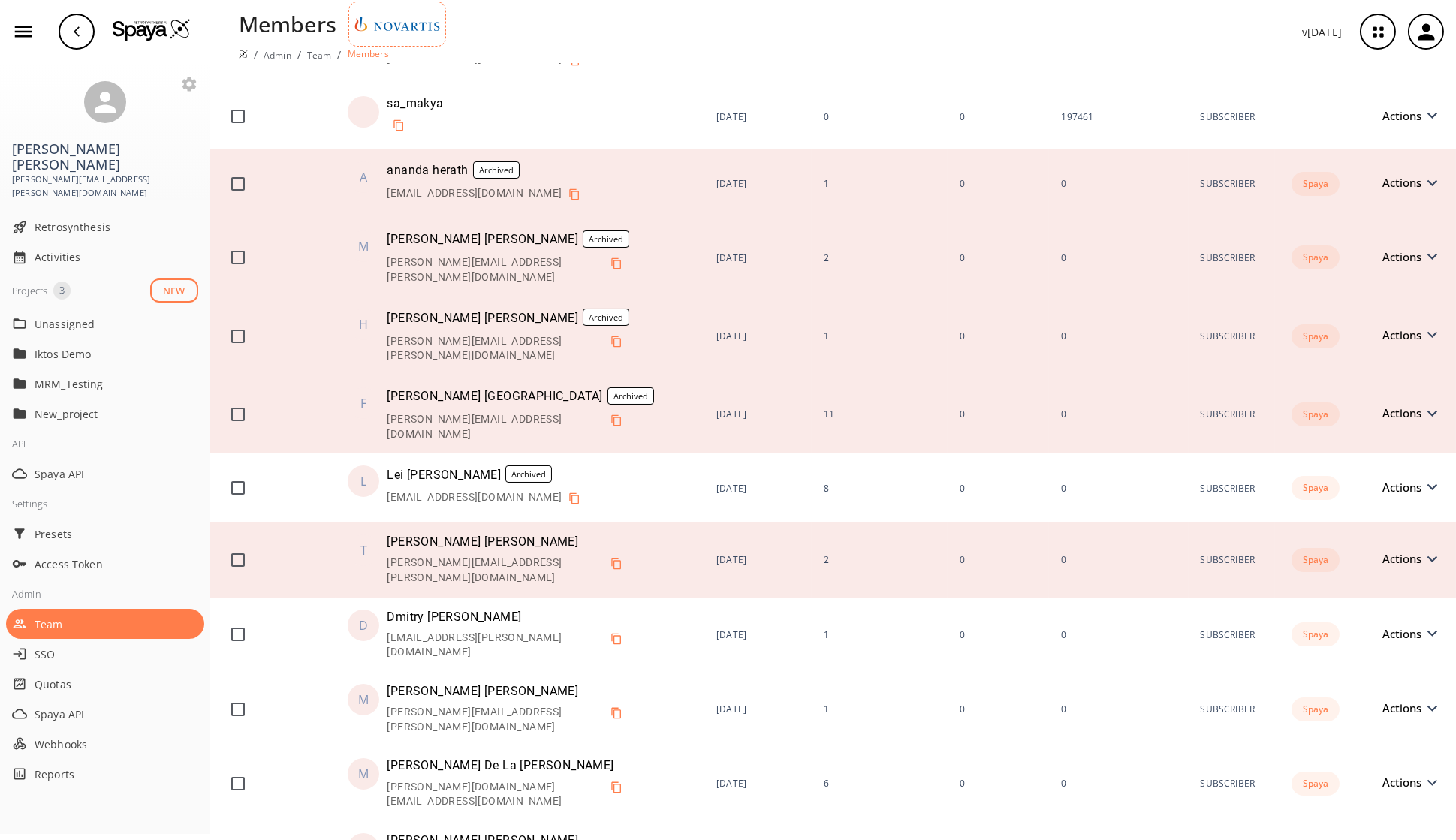
click at [1178, 553] on span "Actions" at bounding box center [1405, 558] width 46 height 11
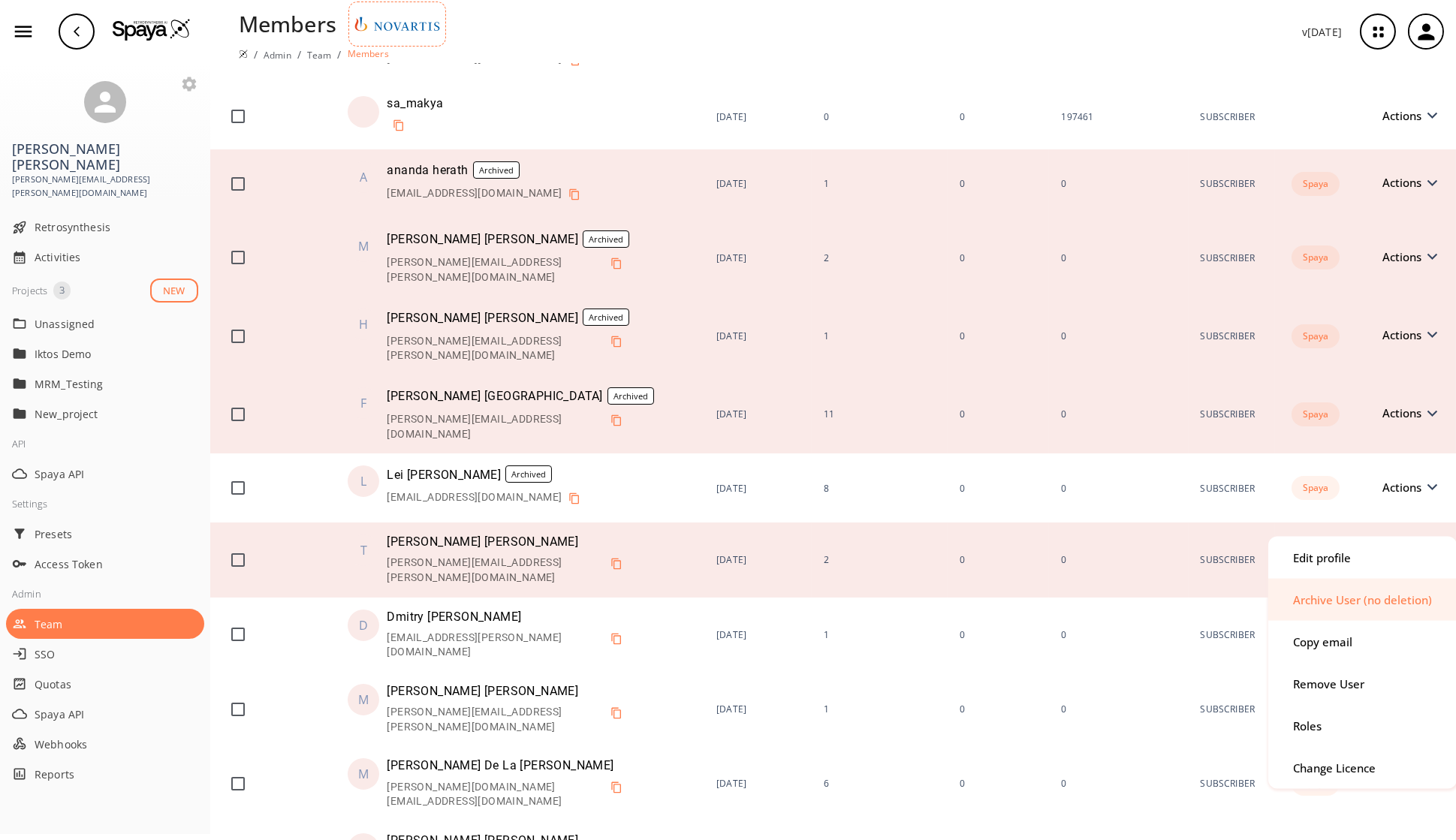
click at [1178, 603] on div "Archive User (no deletion)" at bounding box center [1362, 599] width 139 height 11
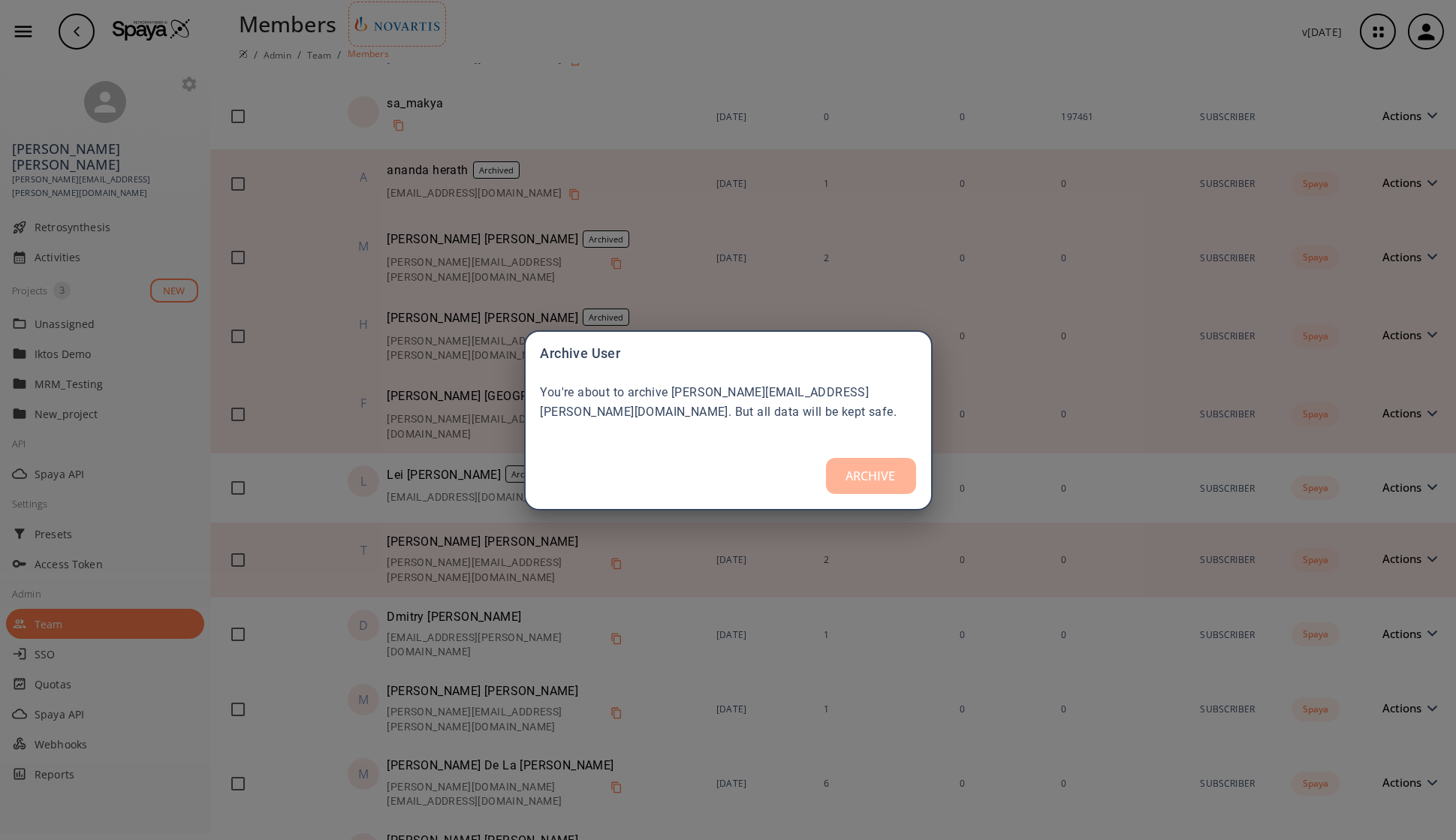
click at [874, 479] on button "ARCHIVE" at bounding box center [871, 476] width 90 height 36
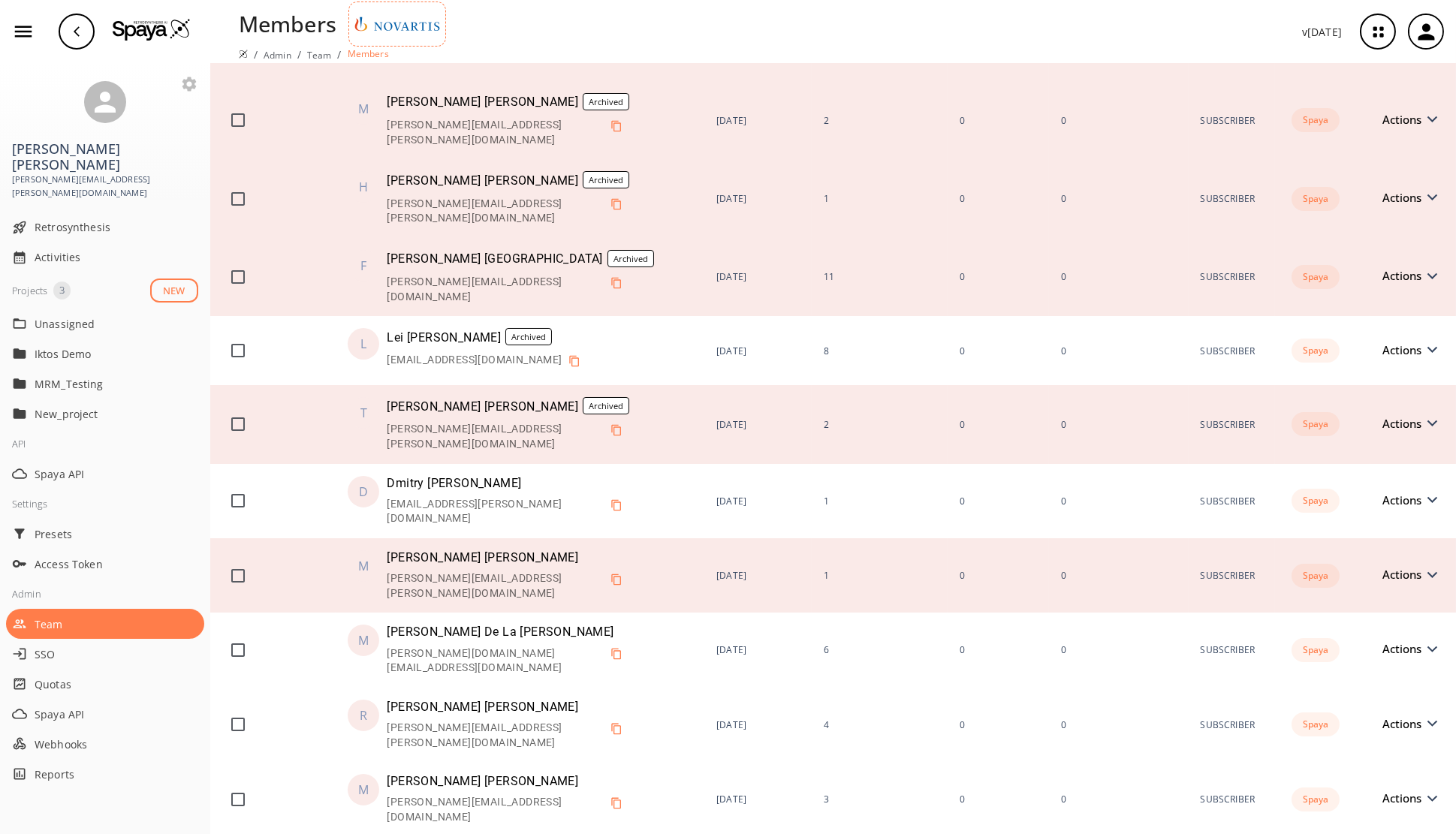
scroll to position [375, 0]
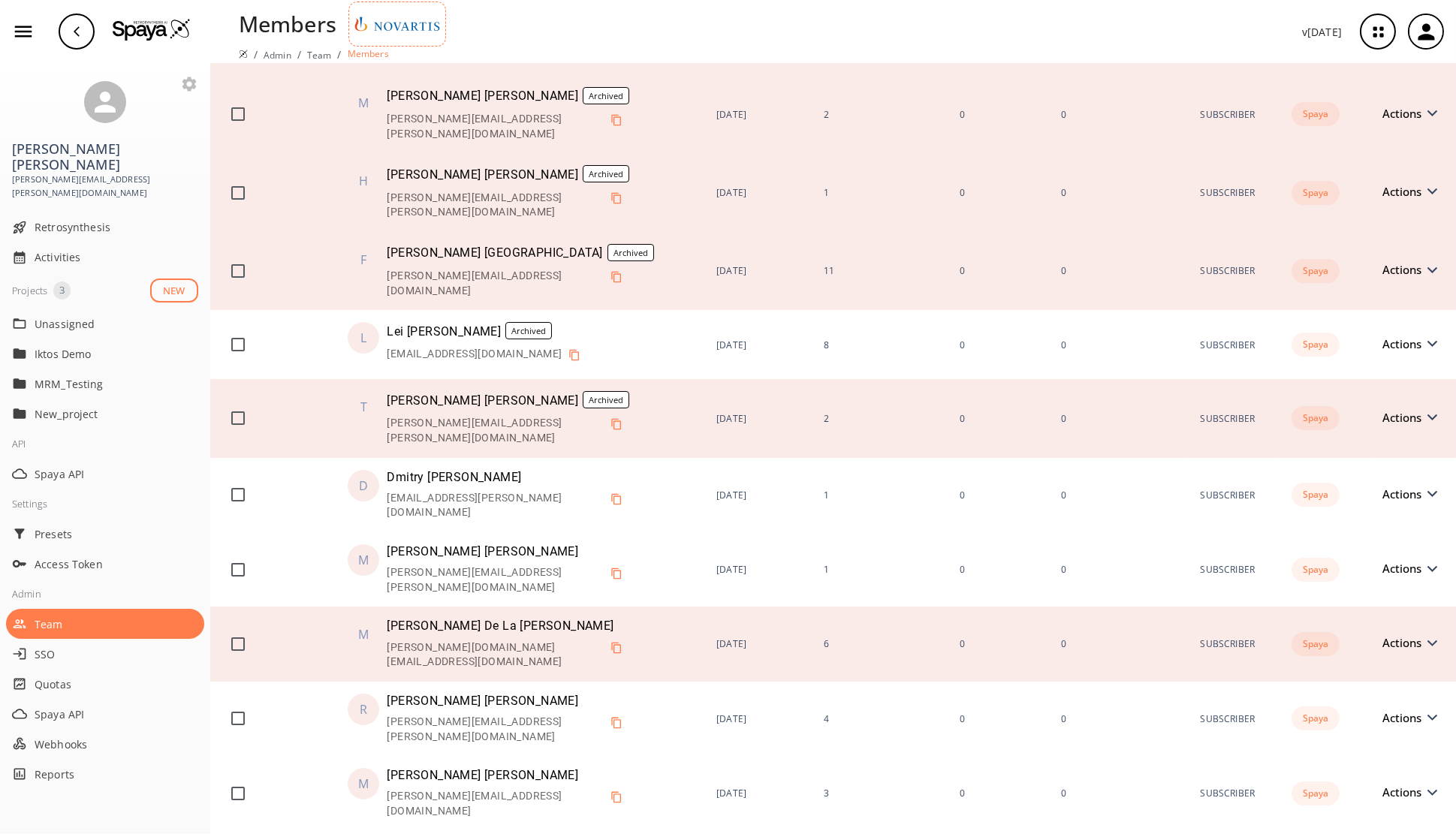
click at [1178, 616] on span "Actions" at bounding box center [1405, 643] width 46 height 11
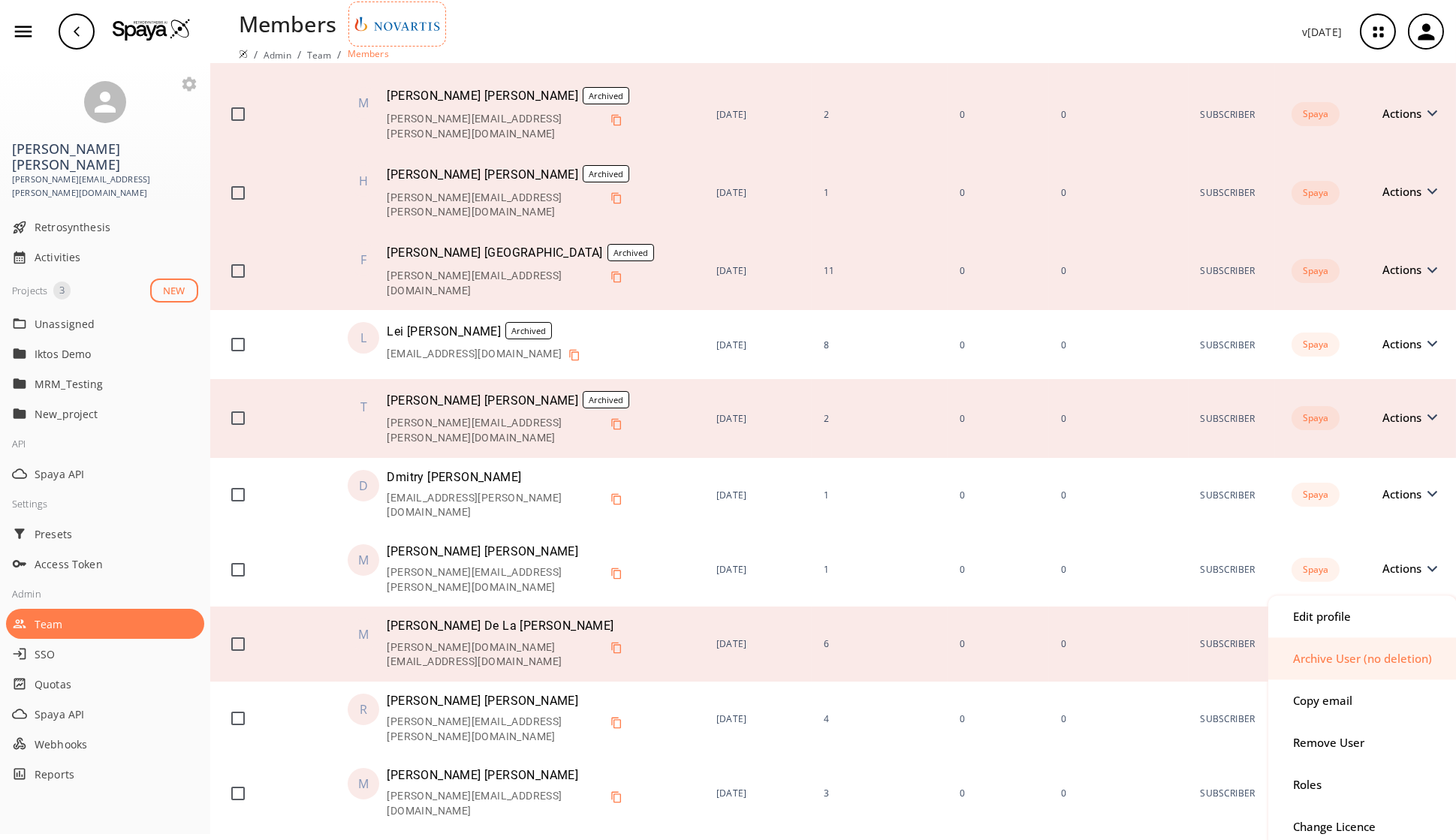
click at [1178, 616] on div "Archive User (no deletion)" at bounding box center [1362, 658] width 139 height 11
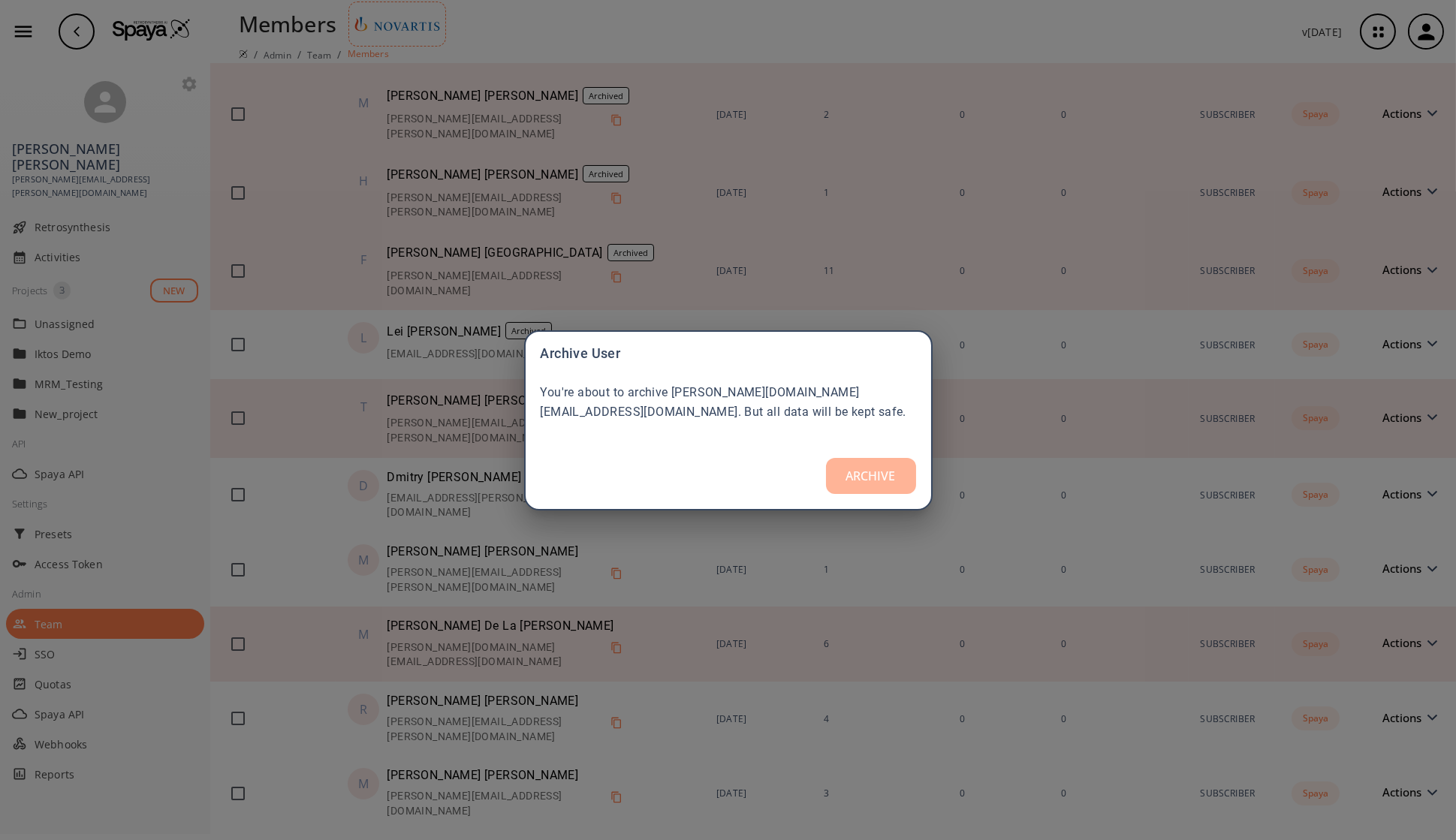
click at [861, 488] on button "ARCHIVE" at bounding box center [871, 476] width 90 height 36
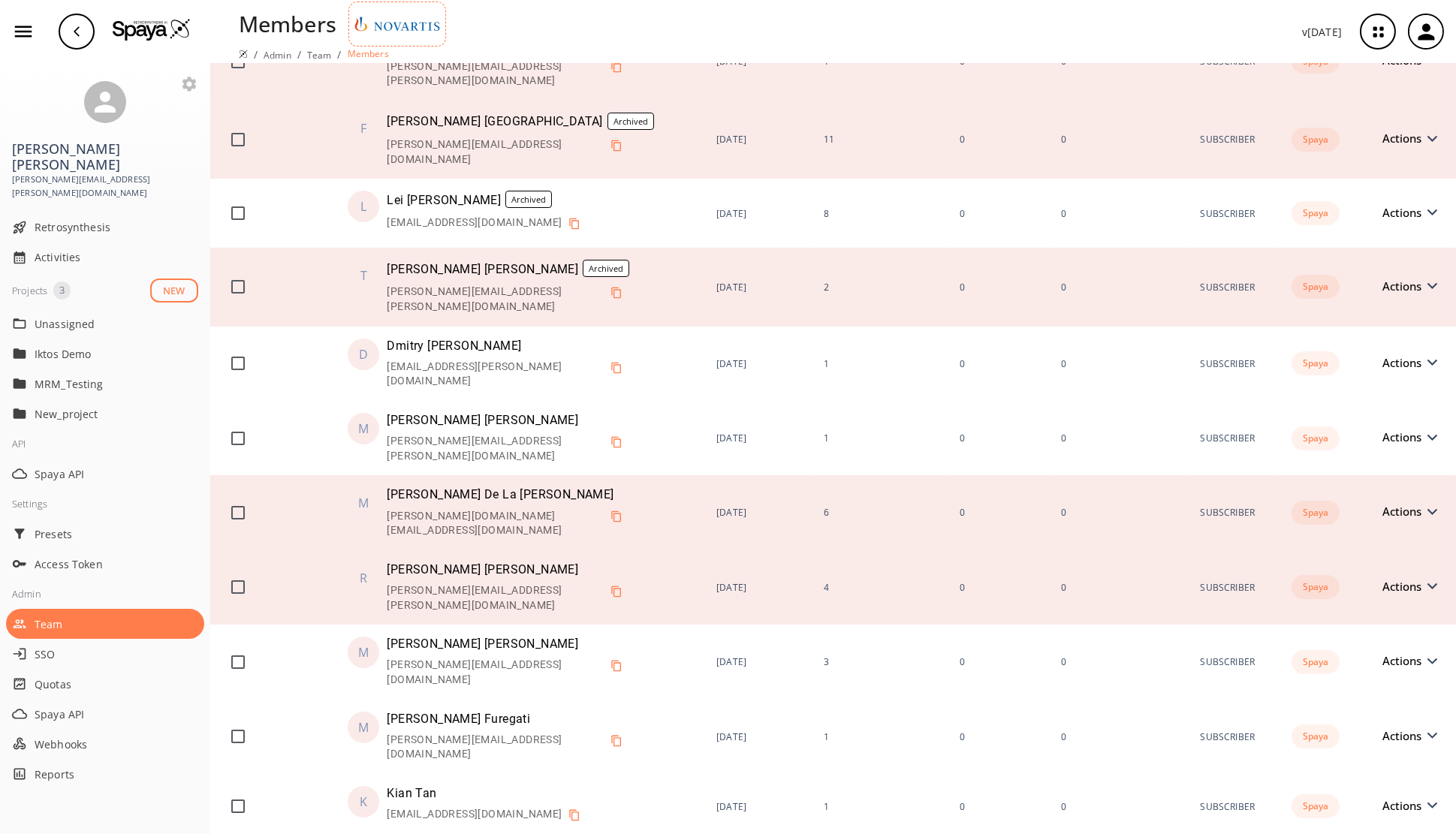
scroll to position [507, 0]
click at [1178, 584] on span "Actions" at bounding box center [1406, 590] width 46 height 11
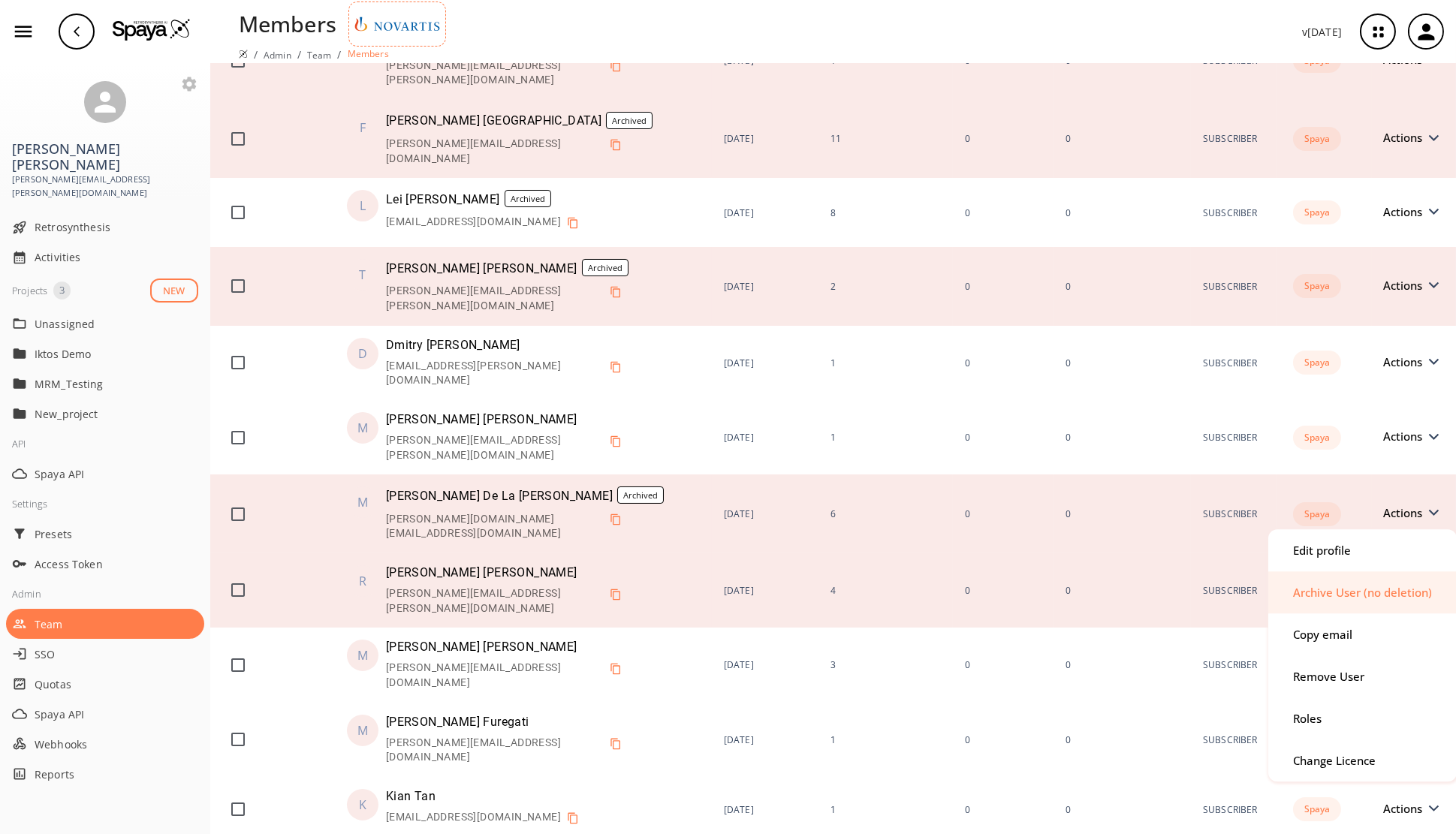
click at [1178, 594] on div "Archive User (no deletion)" at bounding box center [1362, 592] width 139 height 11
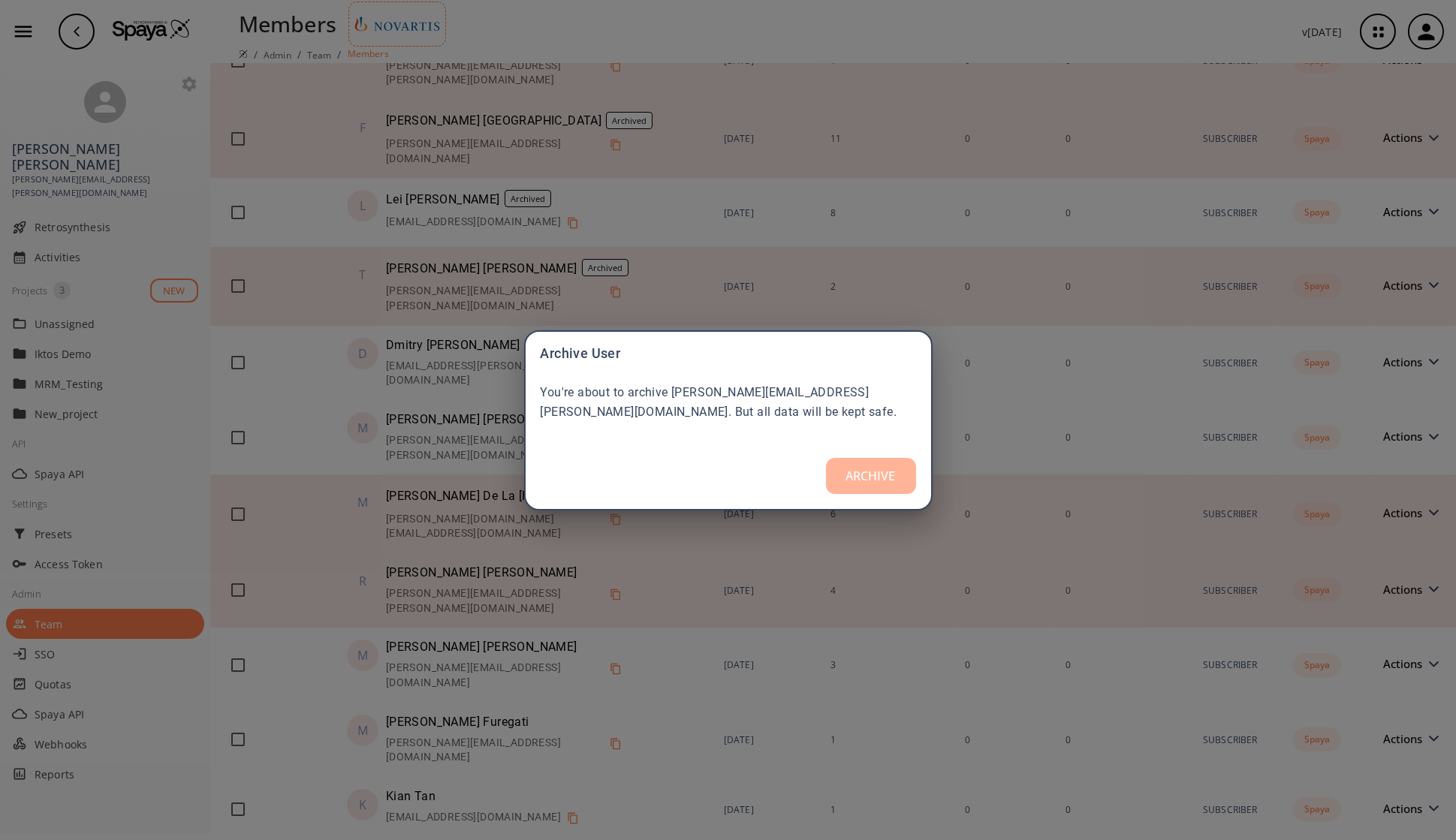
click at [861, 480] on button "ARCHIVE" at bounding box center [871, 476] width 90 height 36
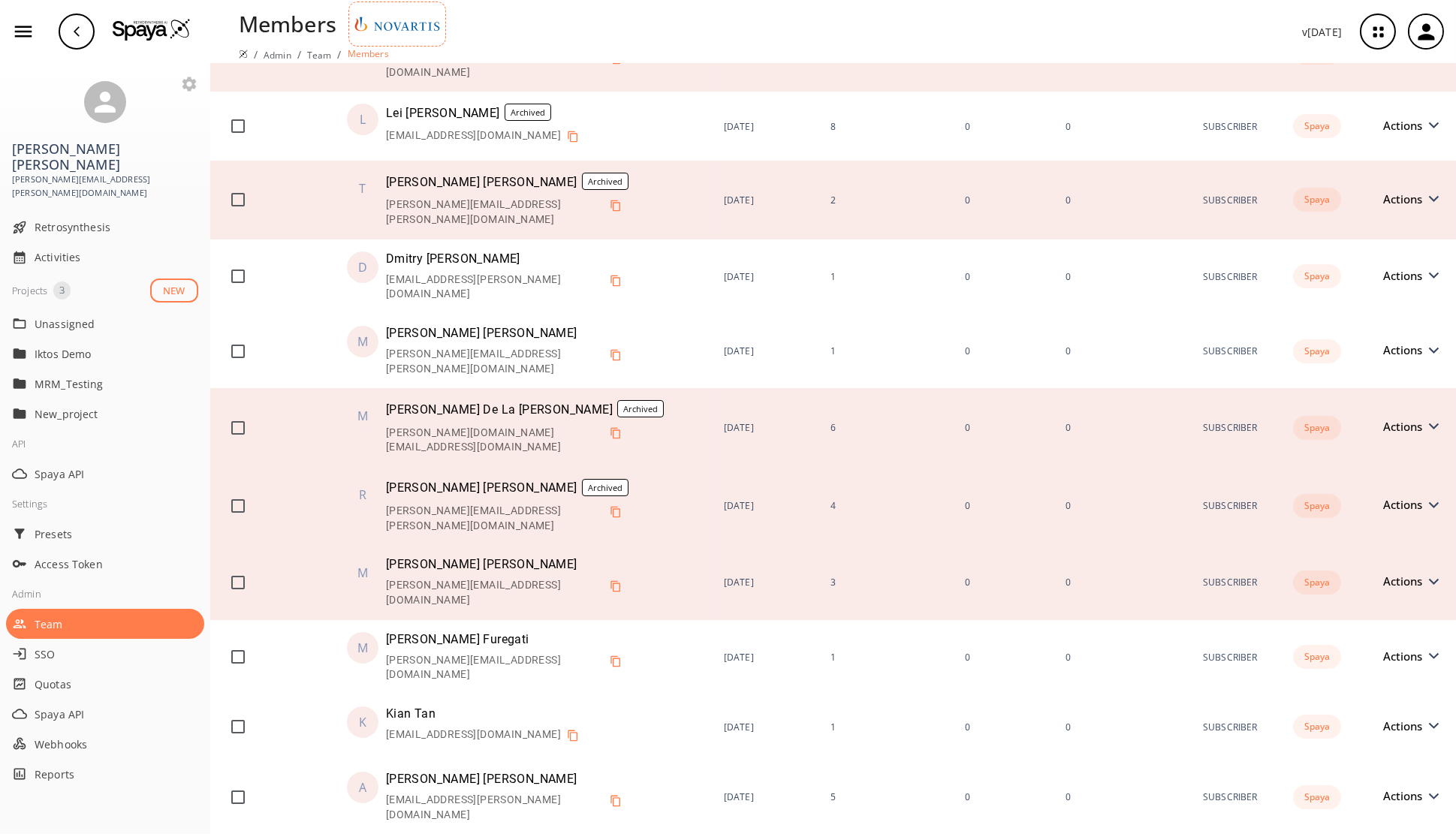
scroll to position [595, 0]
click at [1178, 575] on span "Actions" at bounding box center [1406, 580] width 46 height 11
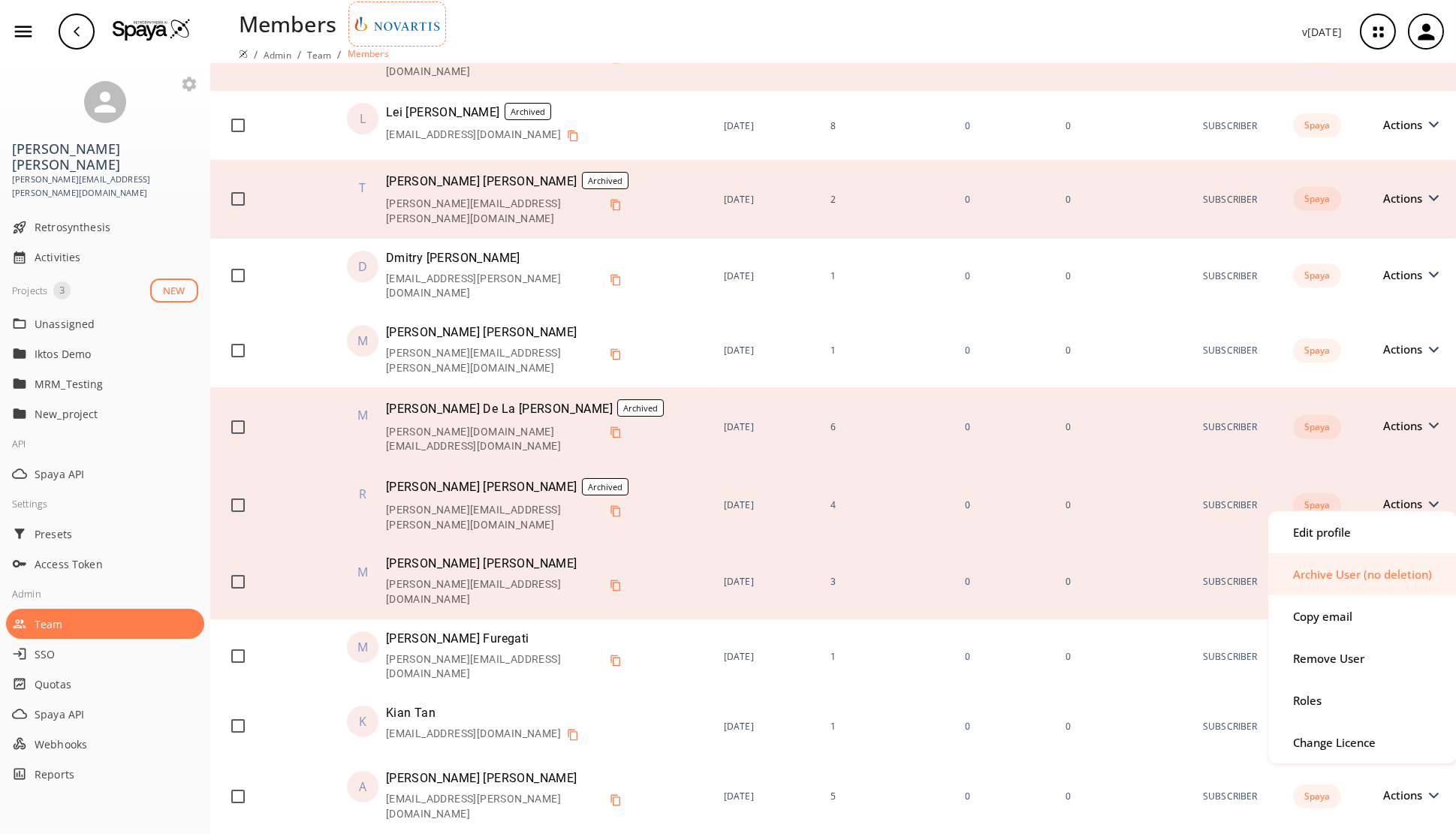
click at [1178, 569] on div "Archive User (no deletion)" at bounding box center [1362, 574] width 139 height 11
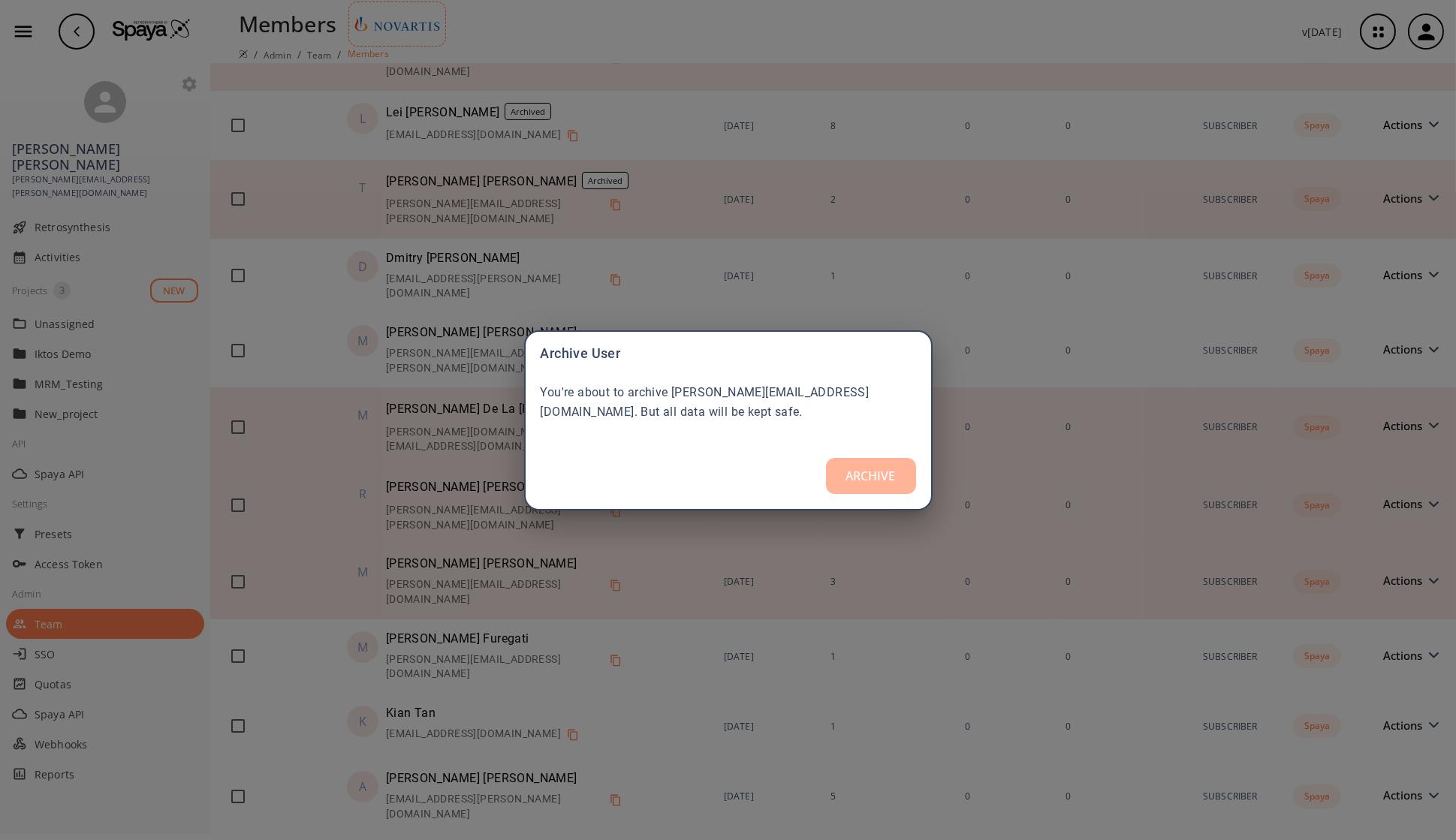
click at [890, 483] on button "ARCHIVE" at bounding box center [871, 476] width 90 height 36
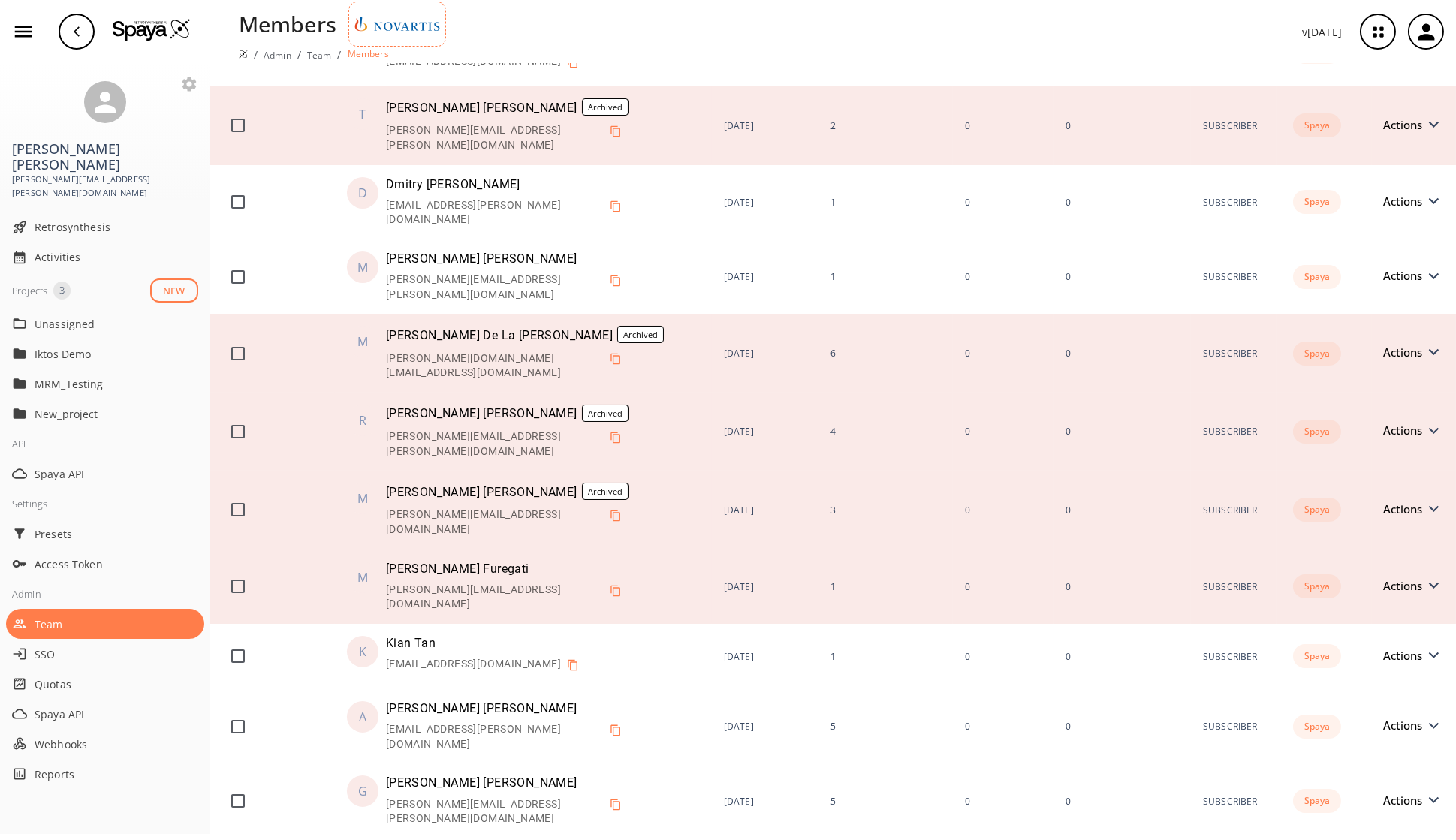
scroll to position [670, 0]
click at [1178, 578] on span "Actions" at bounding box center [1406, 584] width 46 height 11
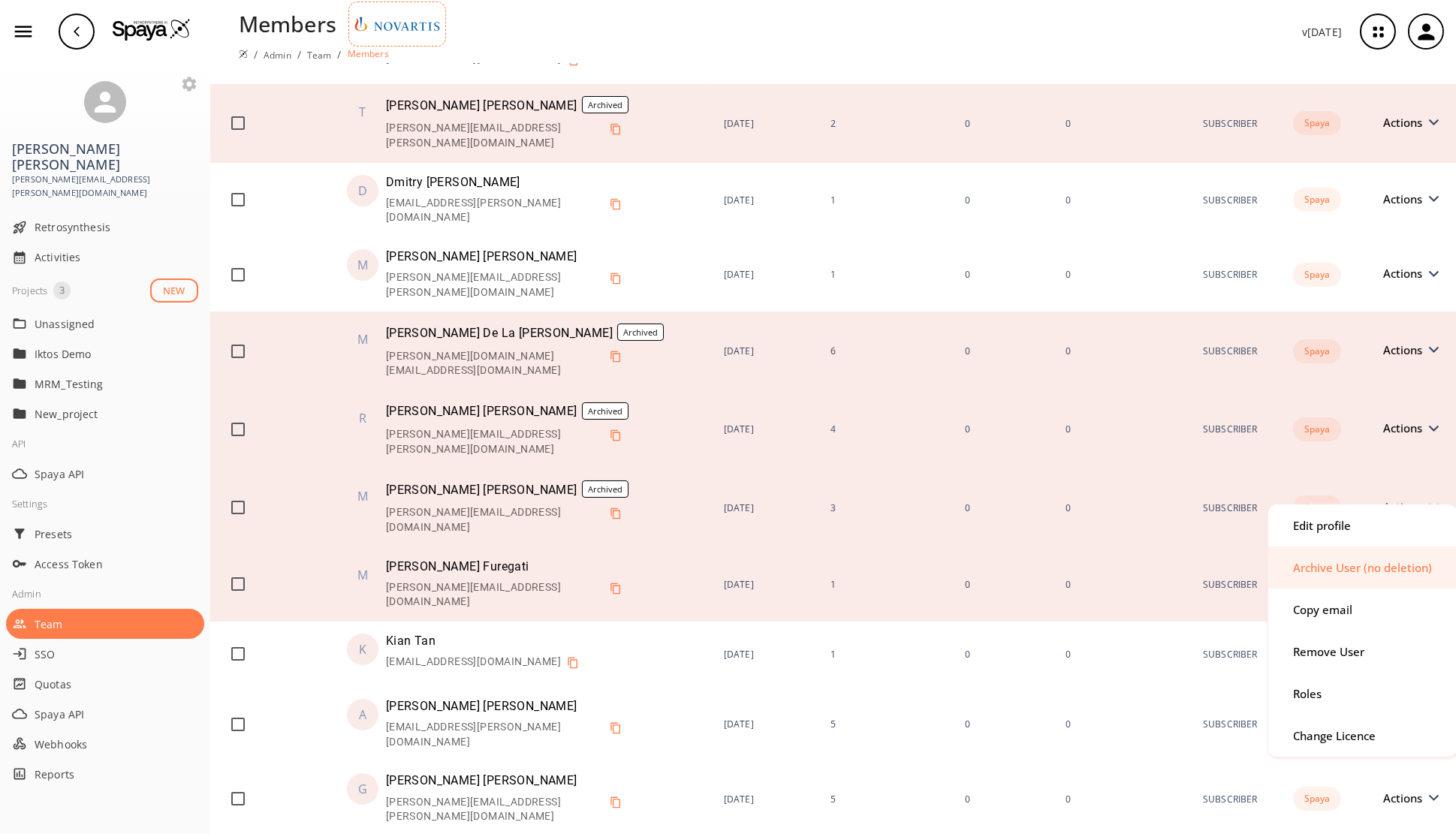
click at [1178, 568] on div "Archive User (no deletion)" at bounding box center [1362, 568] width 139 height 11
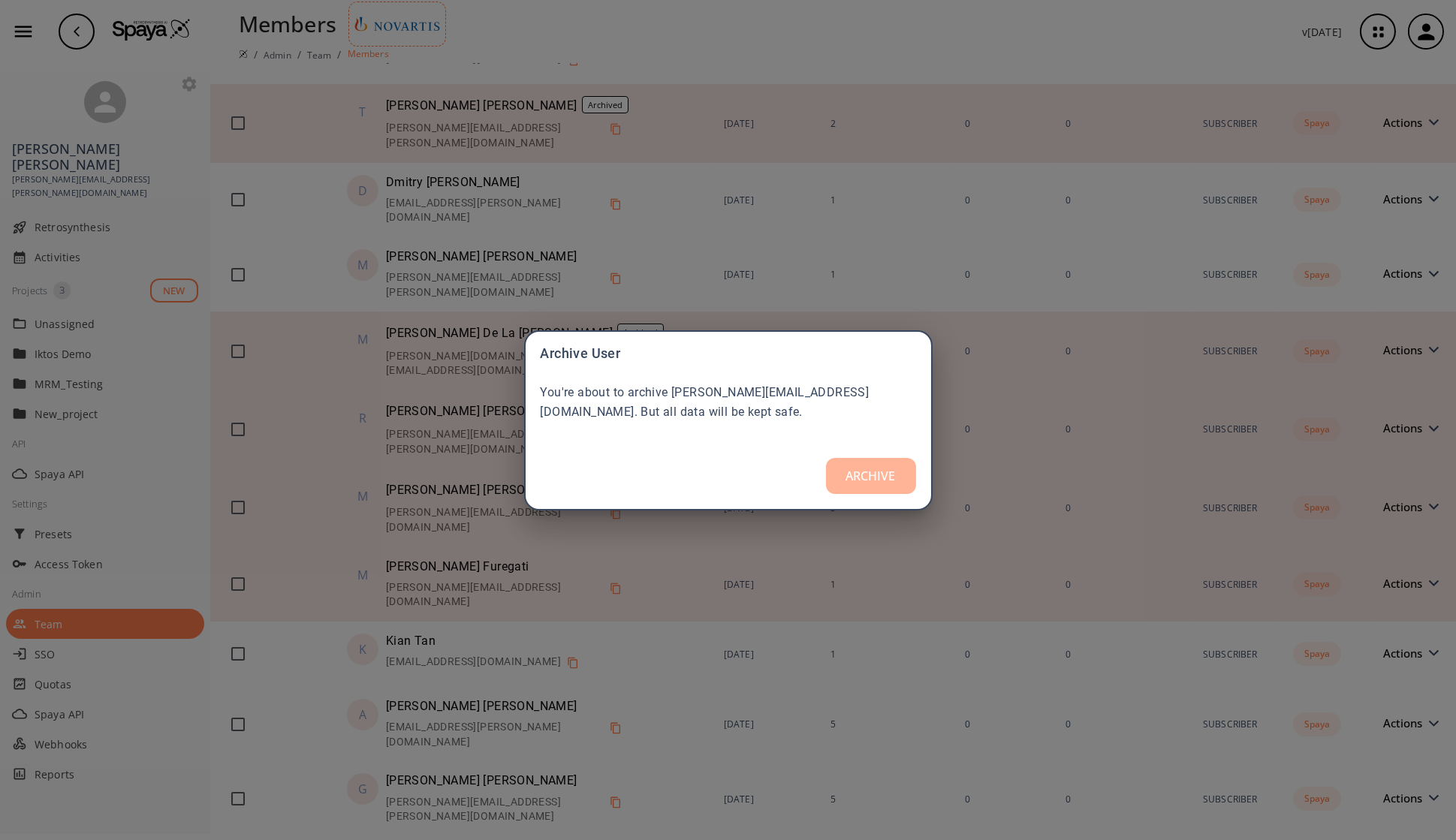
click at [875, 481] on button "ARCHIVE" at bounding box center [871, 476] width 90 height 36
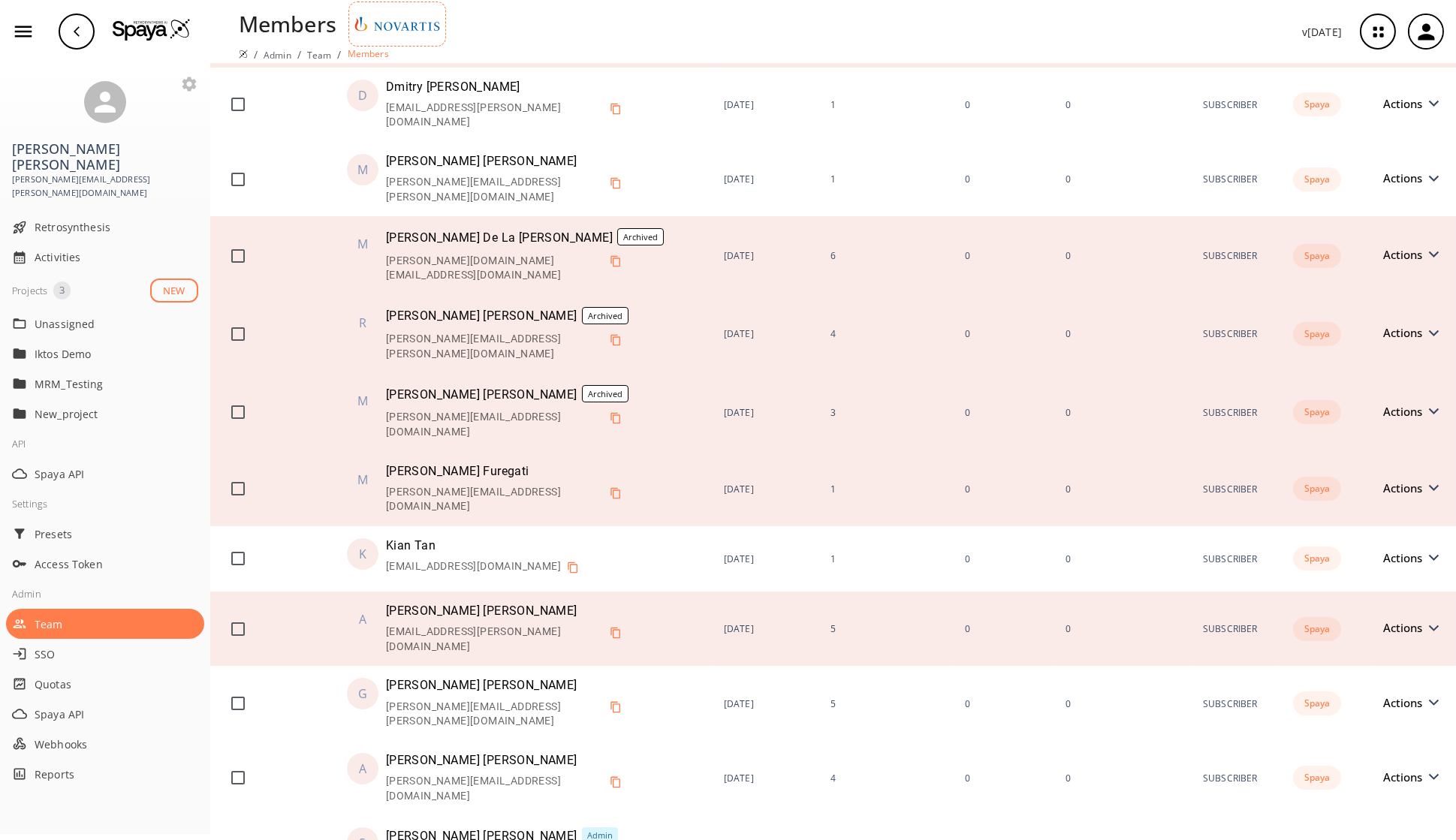
scroll to position [780, 0]
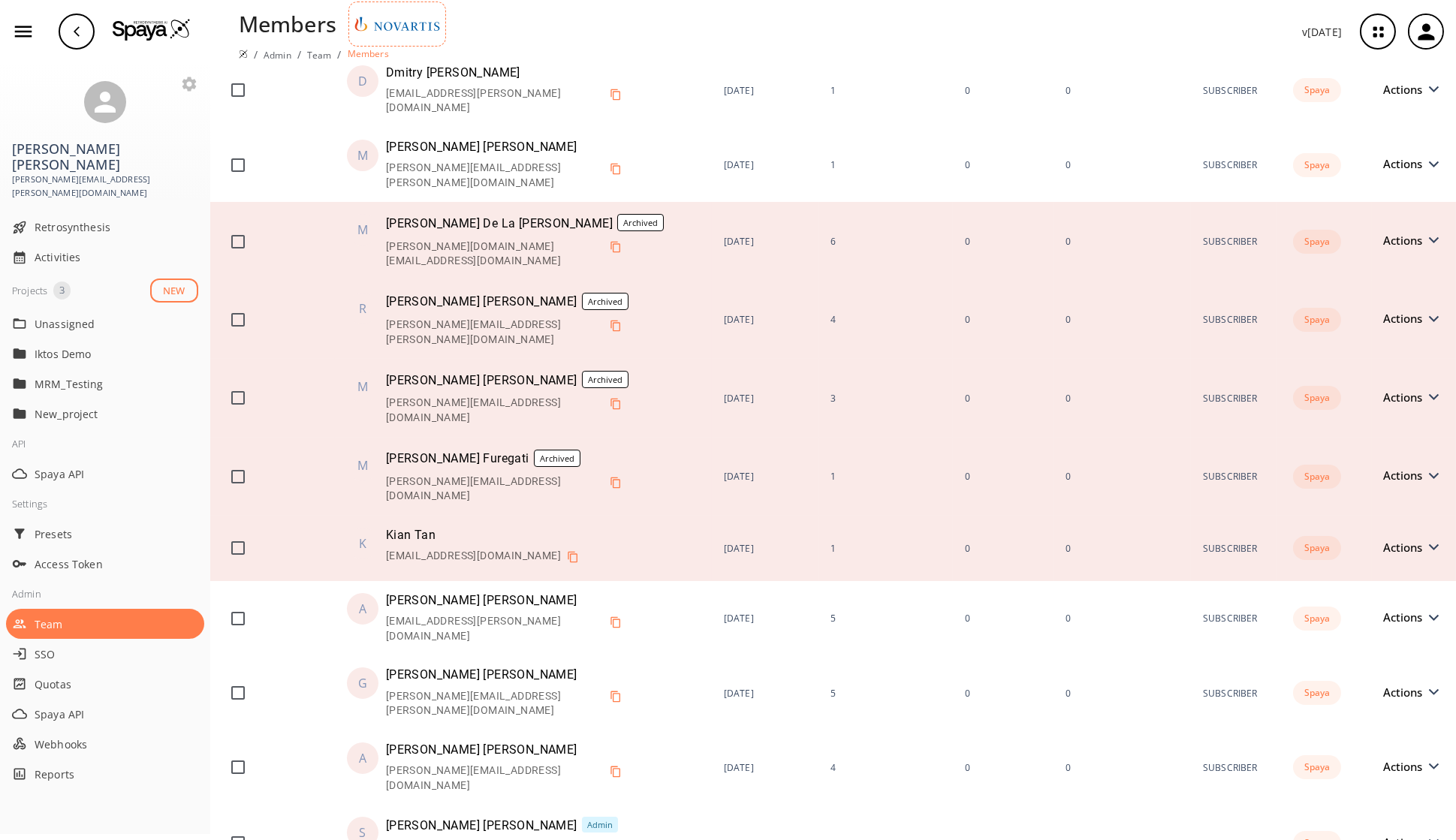
click at [1178, 542] on div "Actions" at bounding box center [1414, 548] width 60 height 13
click at [1178, 542] on span "Actions" at bounding box center [1406, 547] width 46 height 11
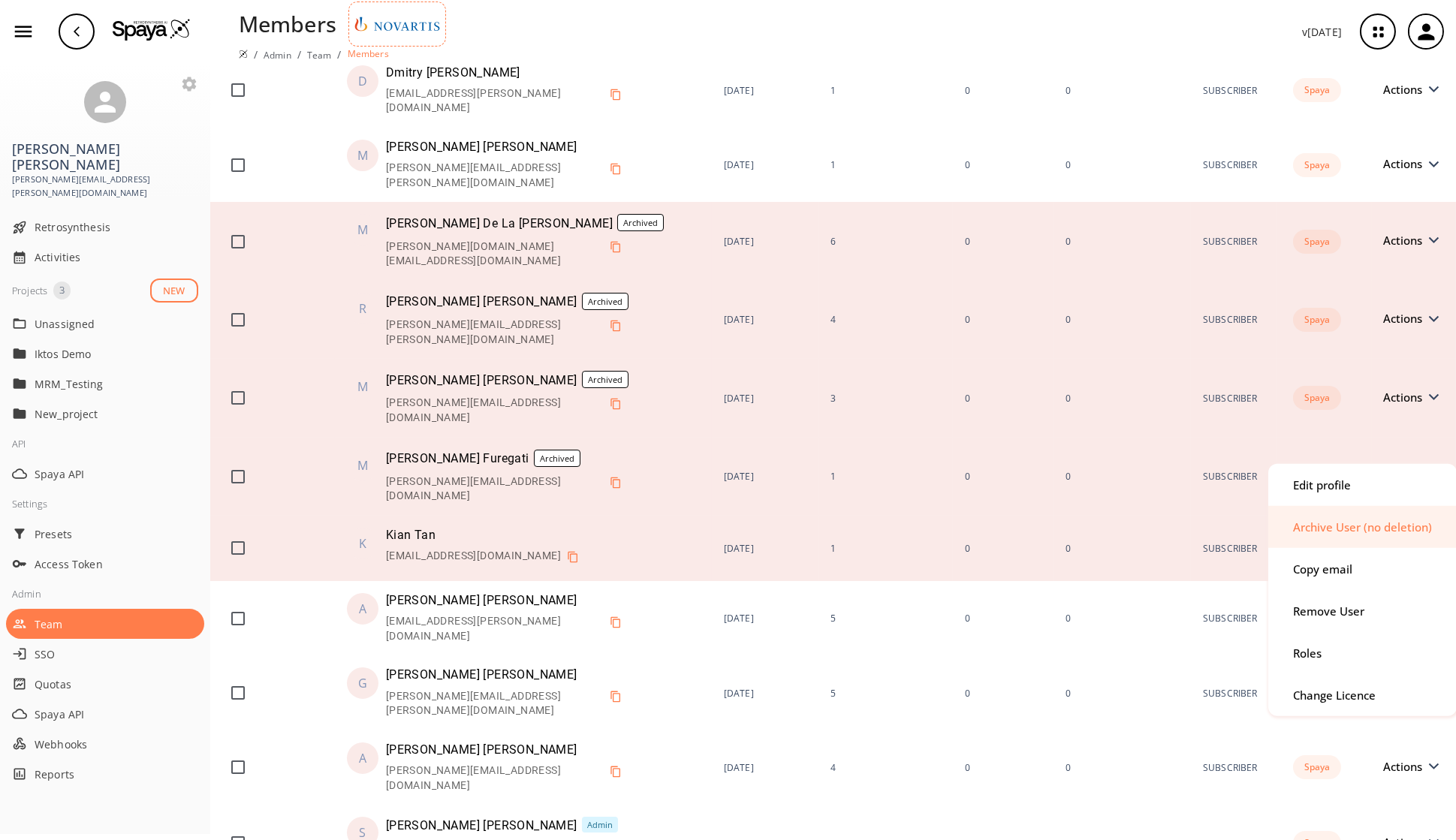
click at [1178, 527] on div "Archive User (no deletion)" at bounding box center [1362, 526] width 139 height 11
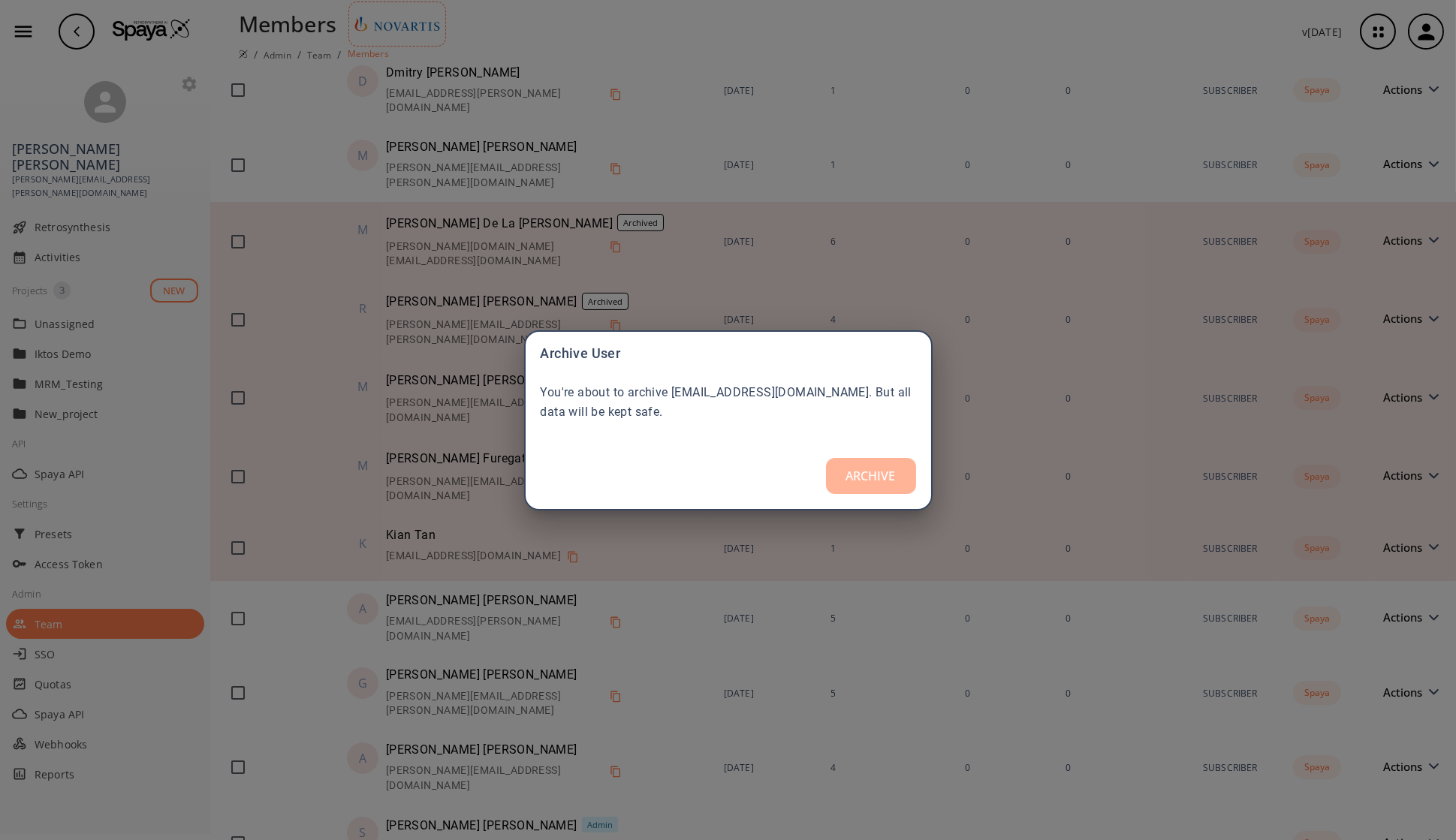
click at [868, 468] on button "ARCHIVE" at bounding box center [871, 476] width 90 height 36
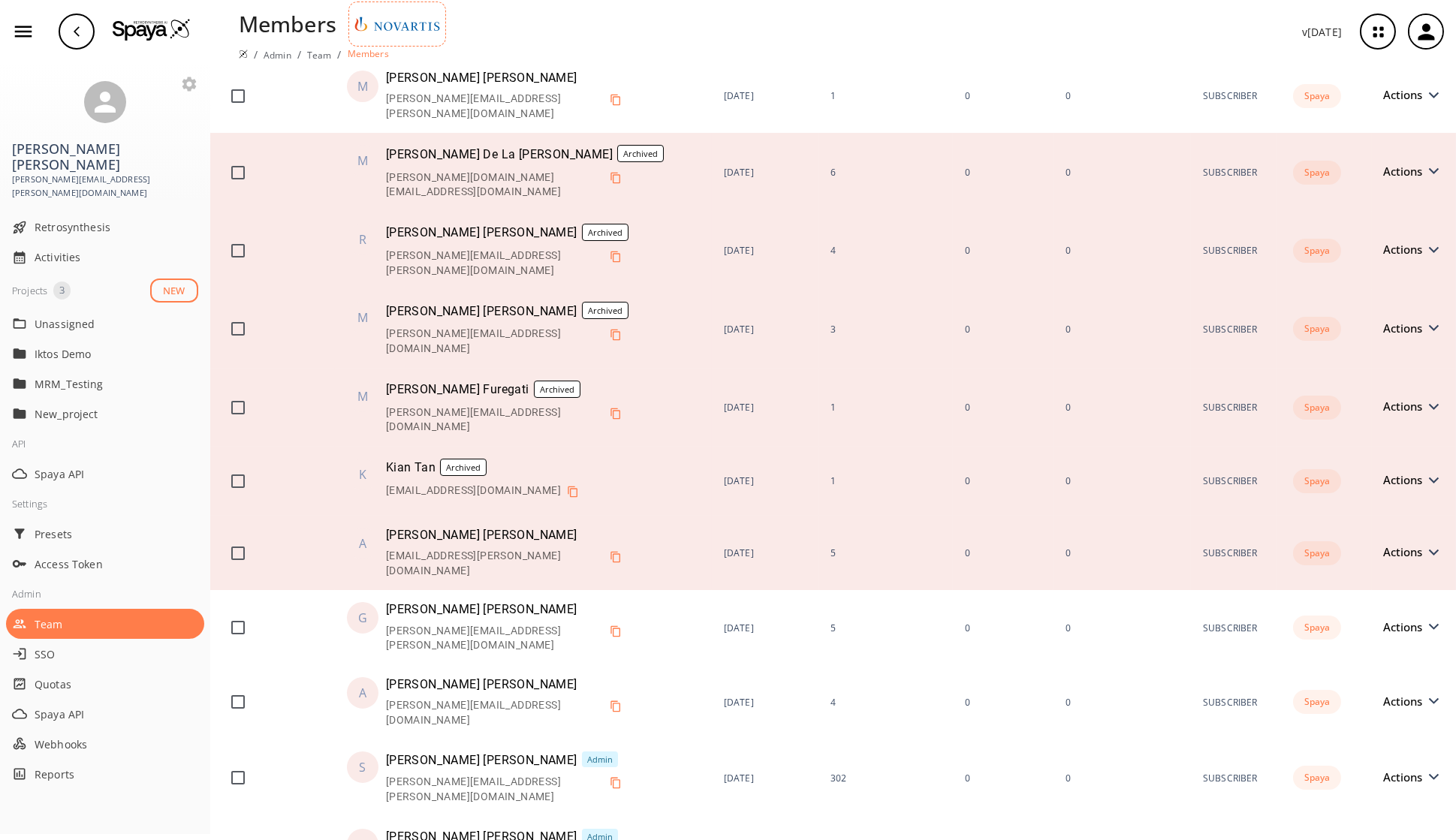
scroll to position [851, 0]
click at [1178, 544] on span "Actions" at bounding box center [1406, 550] width 46 height 11
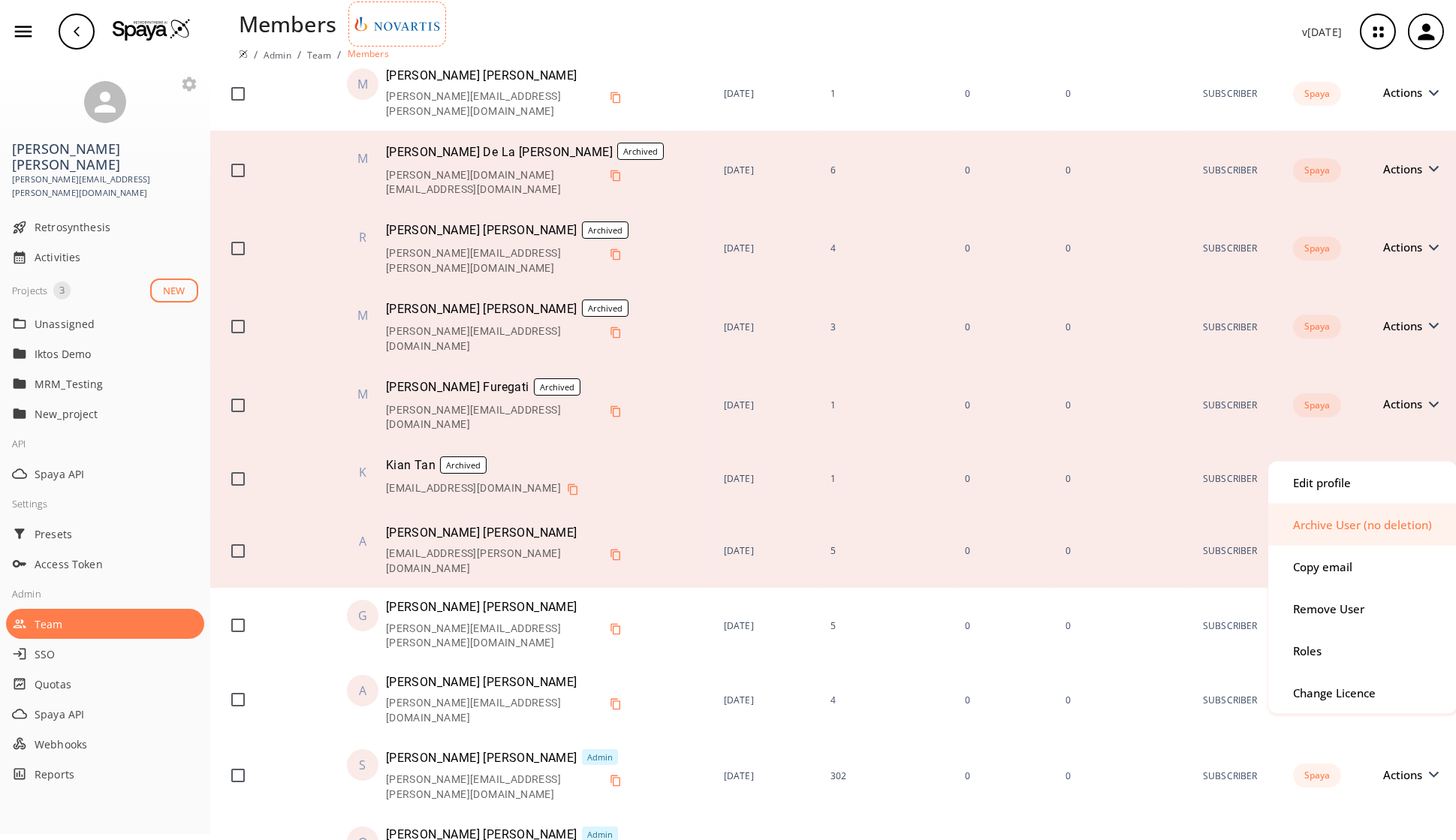
click at [1178, 521] on div "Archive User (no deletion)" at bounding box center [1362, 524] width 139 height 11
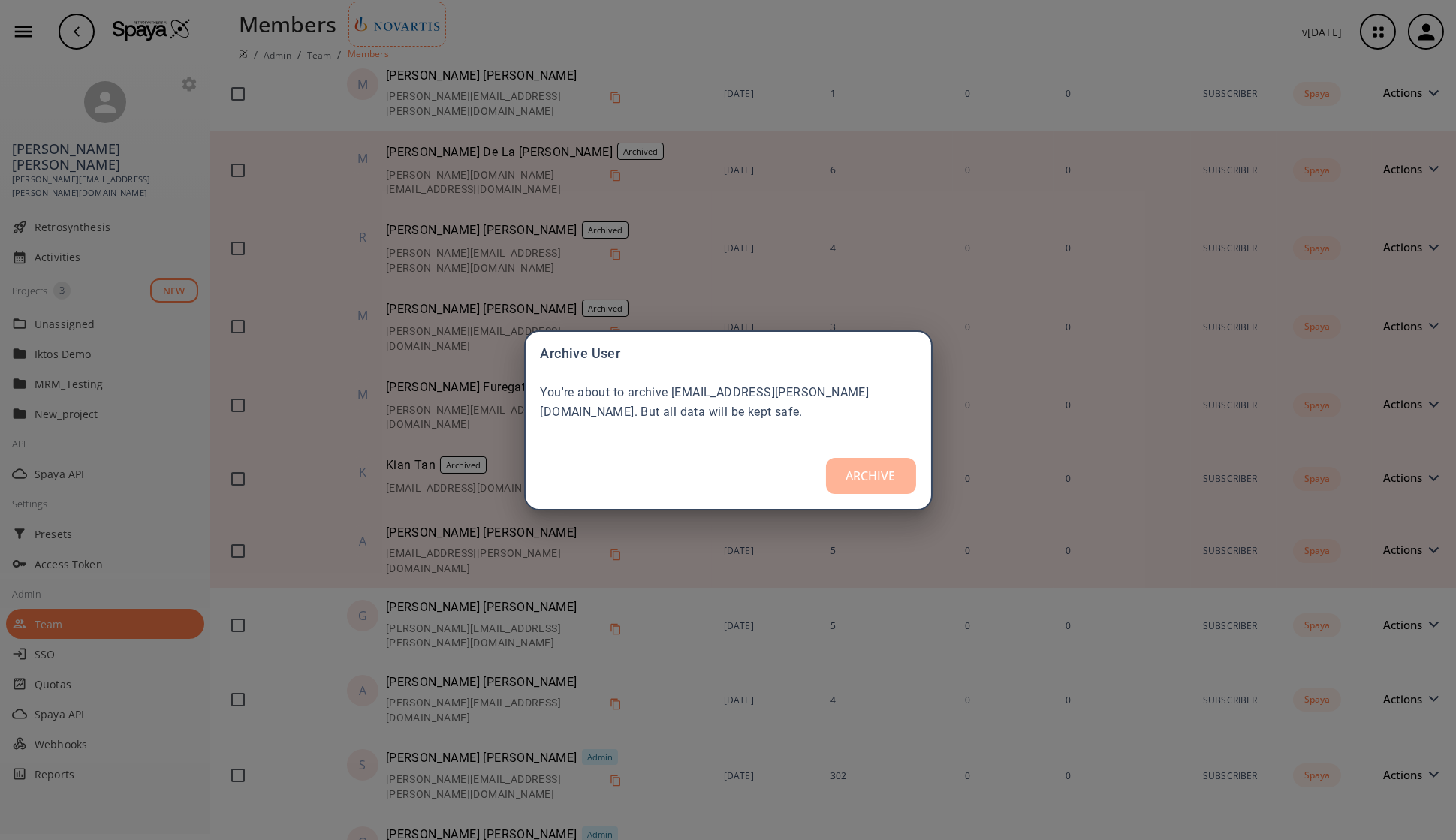
click at [871, 480] on button "ARCHIVE" at bounding box center [871, 476] width 90 height 36
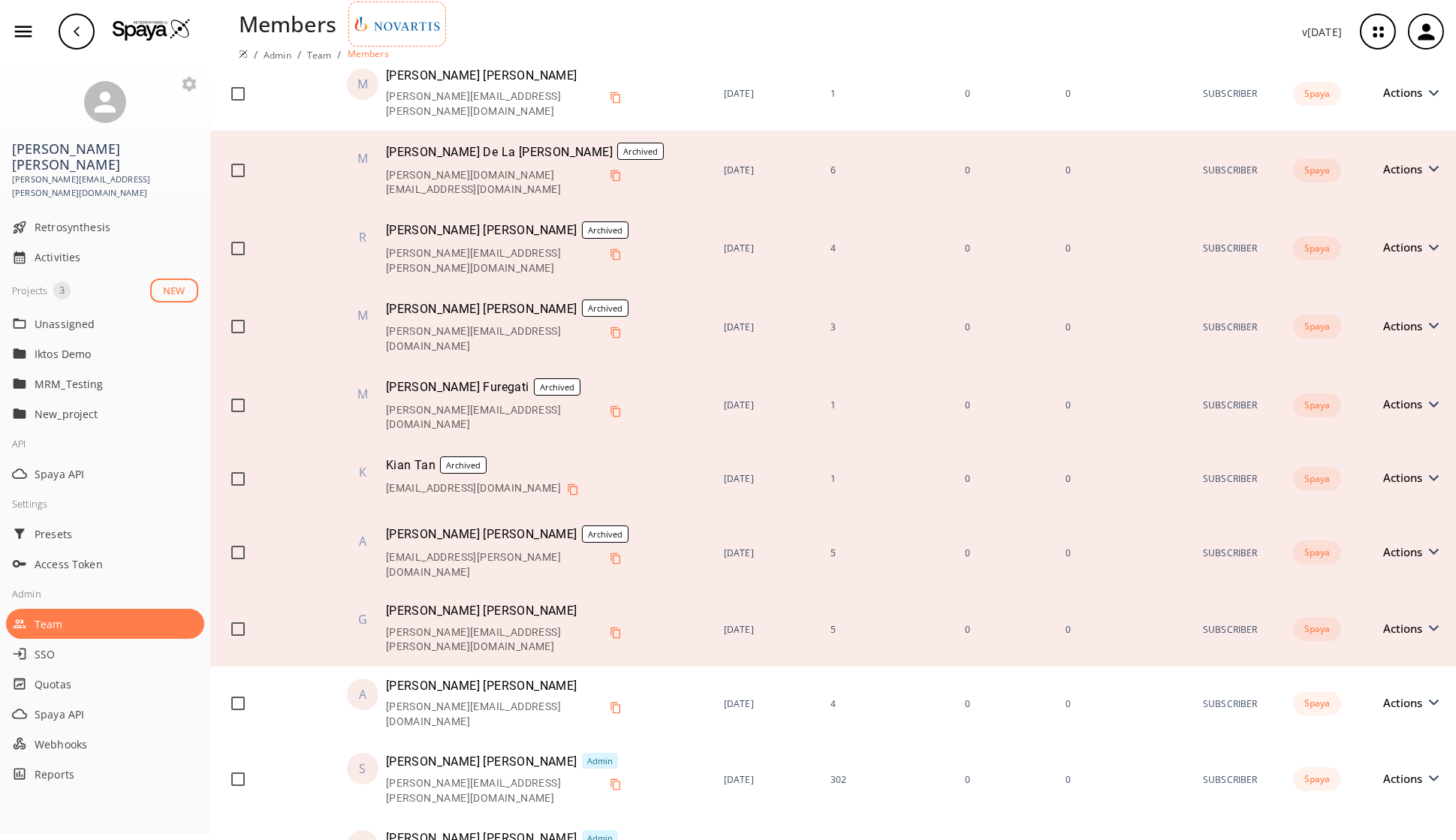
click at [1178, 616] on span "Actions" at bounding box center [1406, 628] width 46 height 11
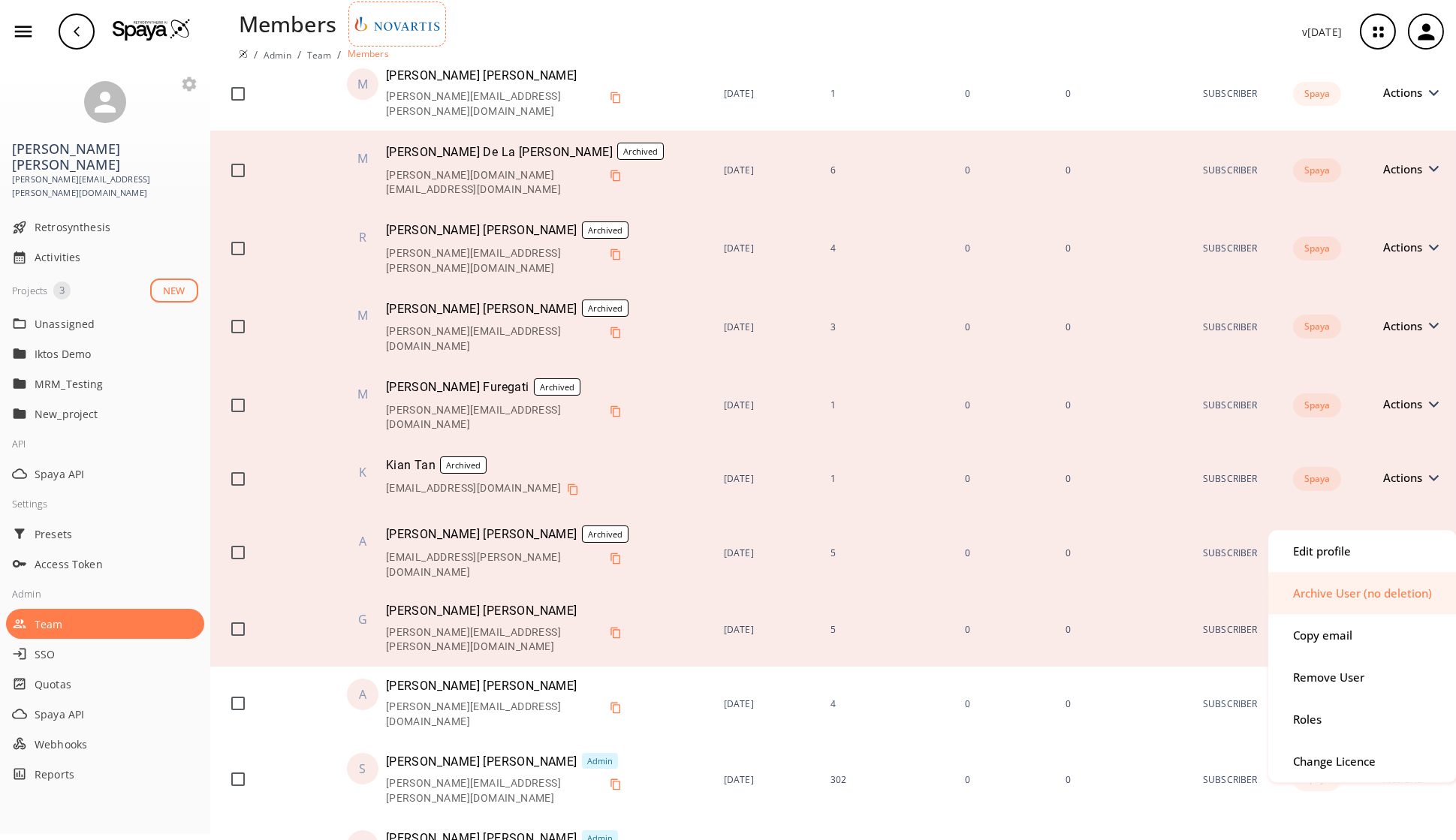
click at [1178, 589] on div "Archive User (no deletion)" at bounding box center [1362, 593] width 139 height 11
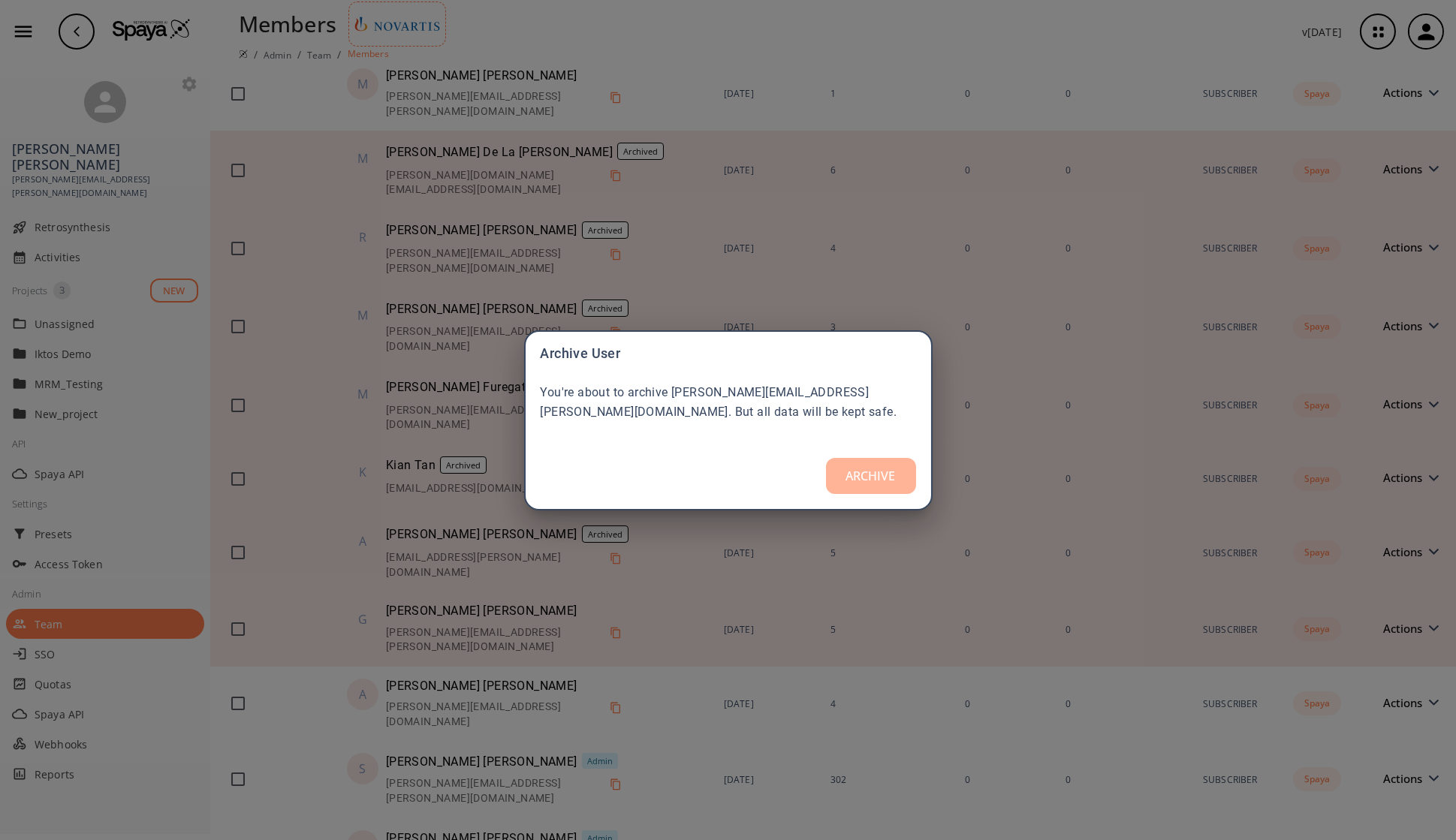
click at [889, 472] on button "ARCHIVE" at bounding box center [871, 476] width 90 height 36
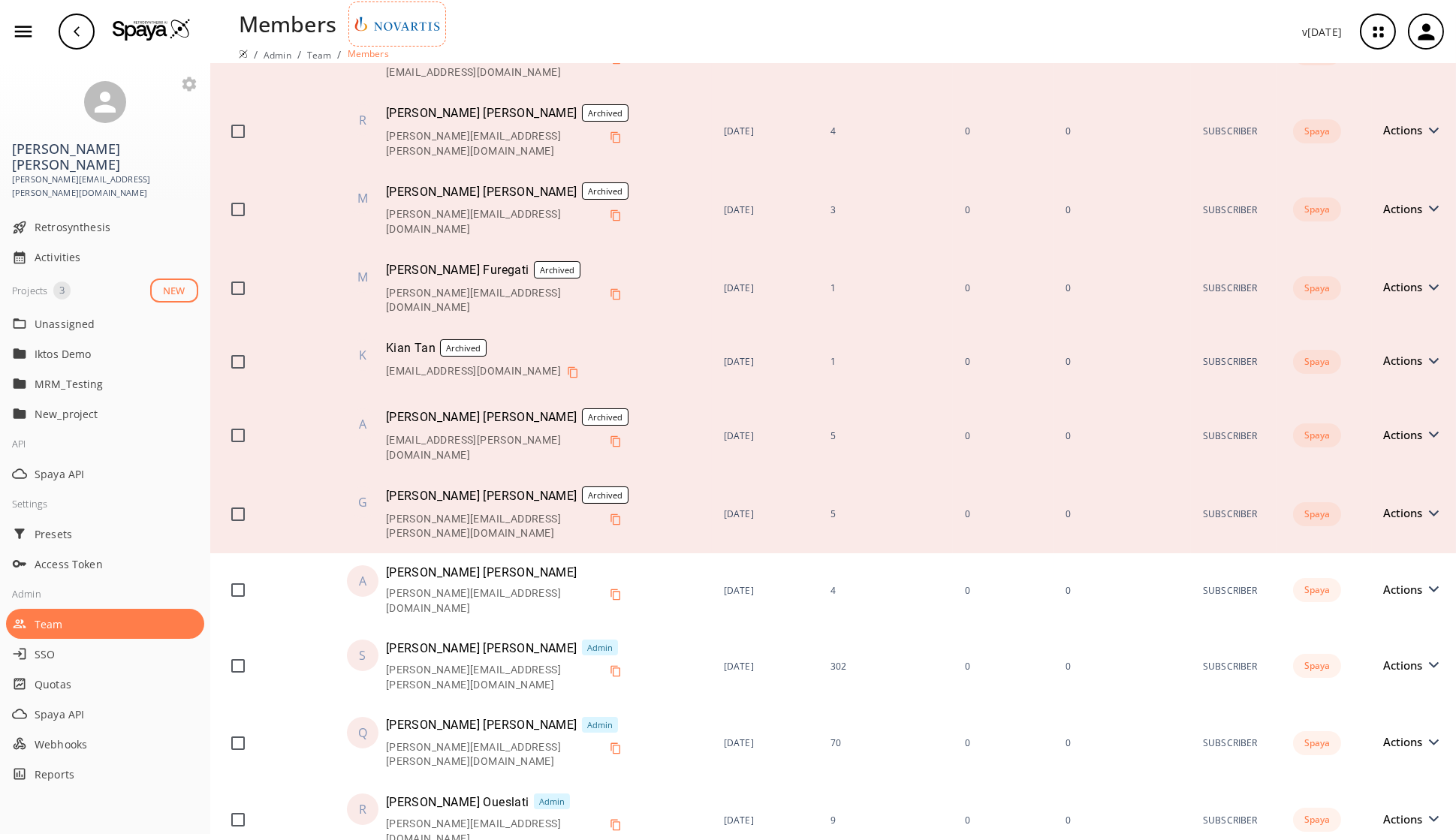
scroll to position [970, 0]
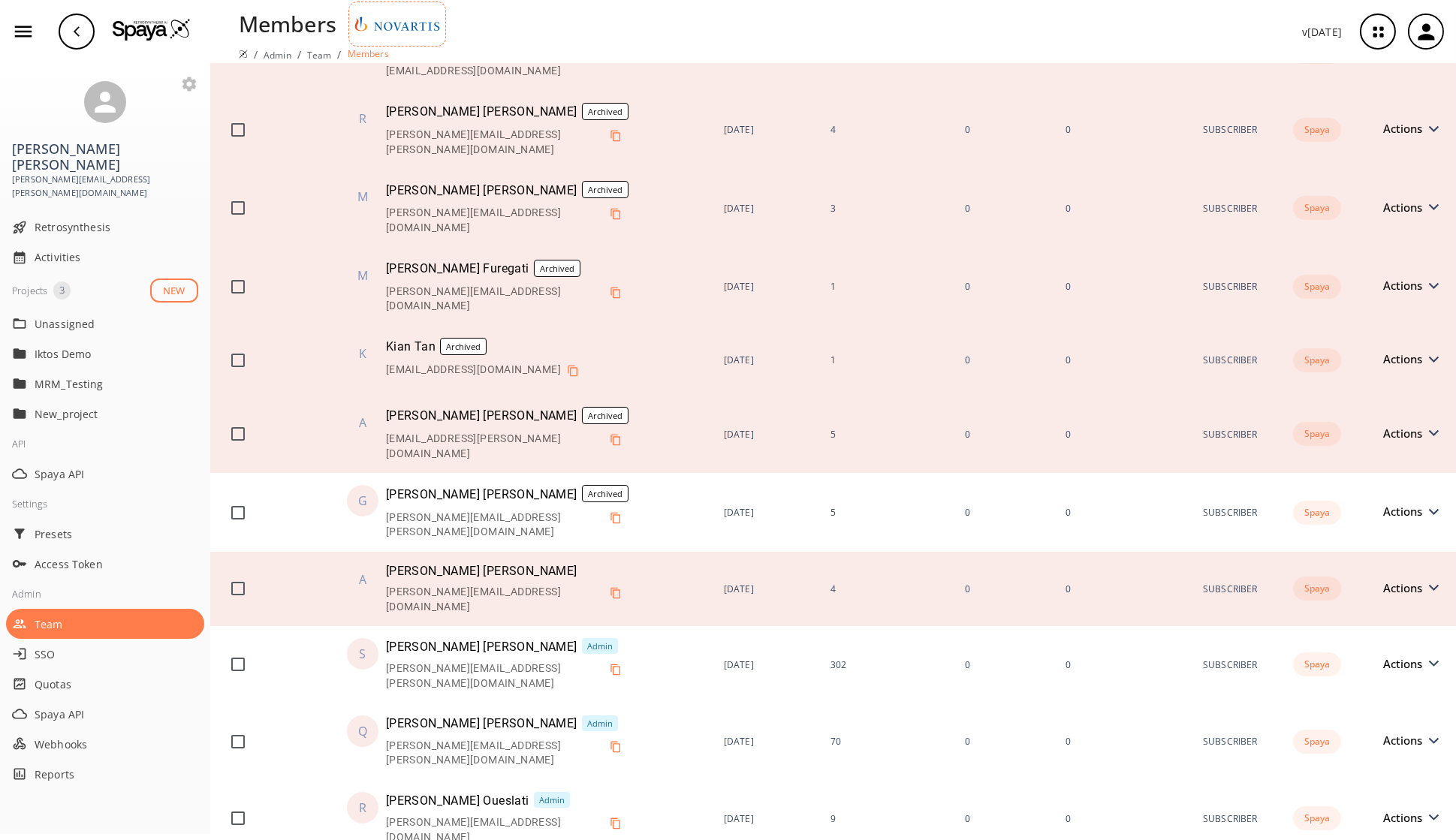
click at [1178, 583] on div "Actions" at bounding box center [1410, 588] width 53 height 11
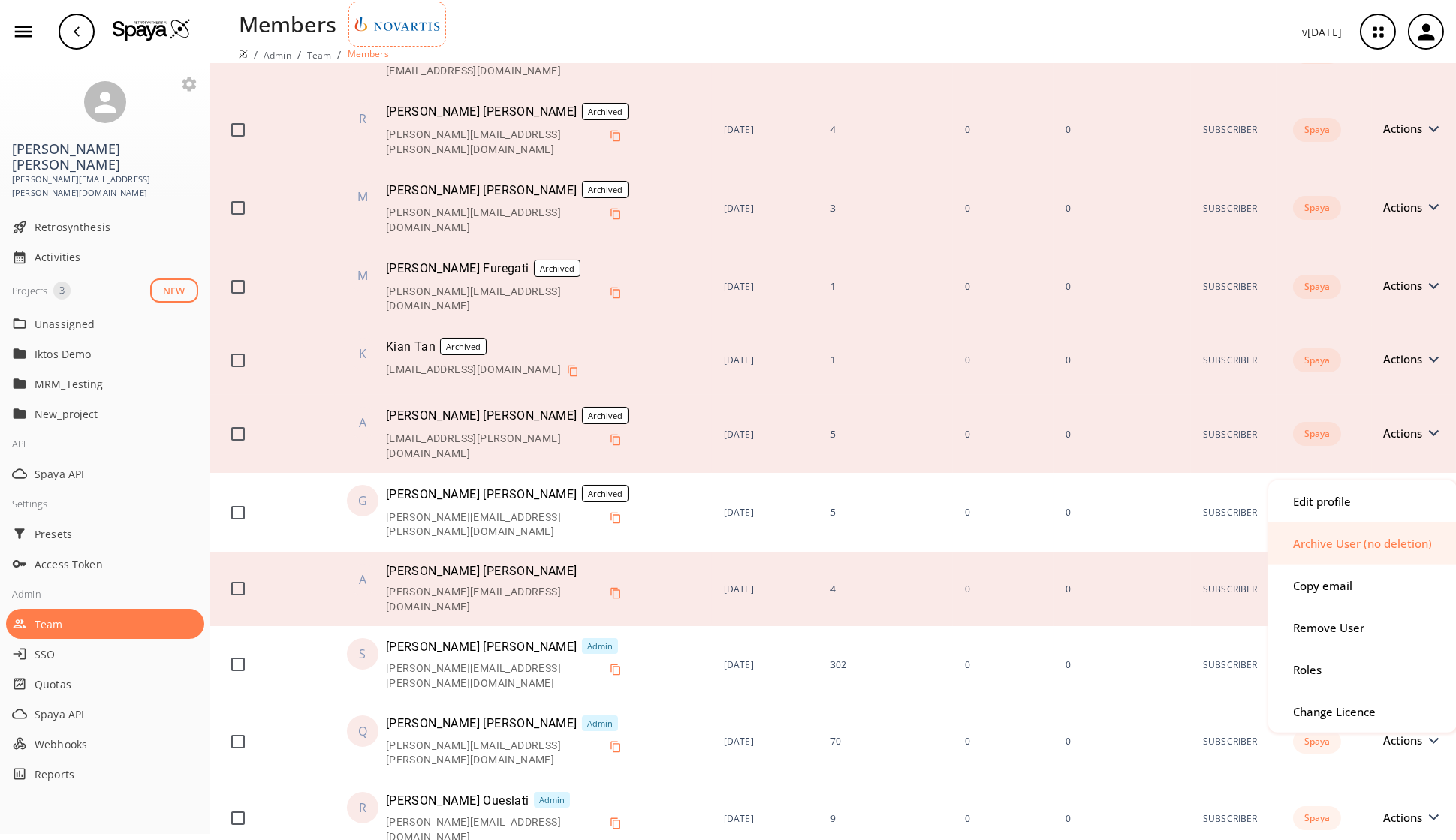
click at [1178, 547] on div "Archive User (no deletion)" at bounding box center [1362, 543] width 139 height 11
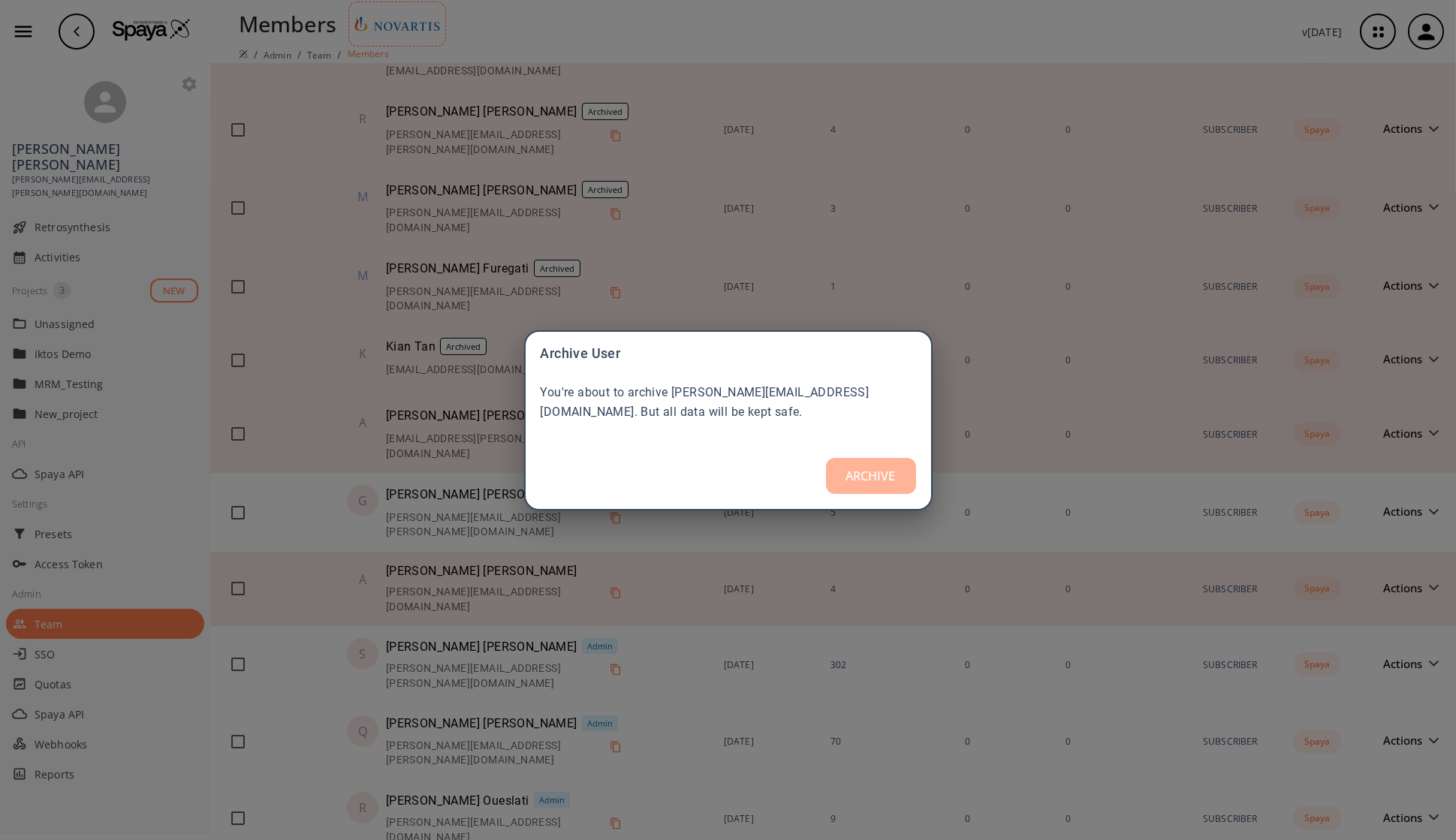
click at [900, 481] on button "ARCHIVE" at bounding box center [871, 476] width 90 height 36
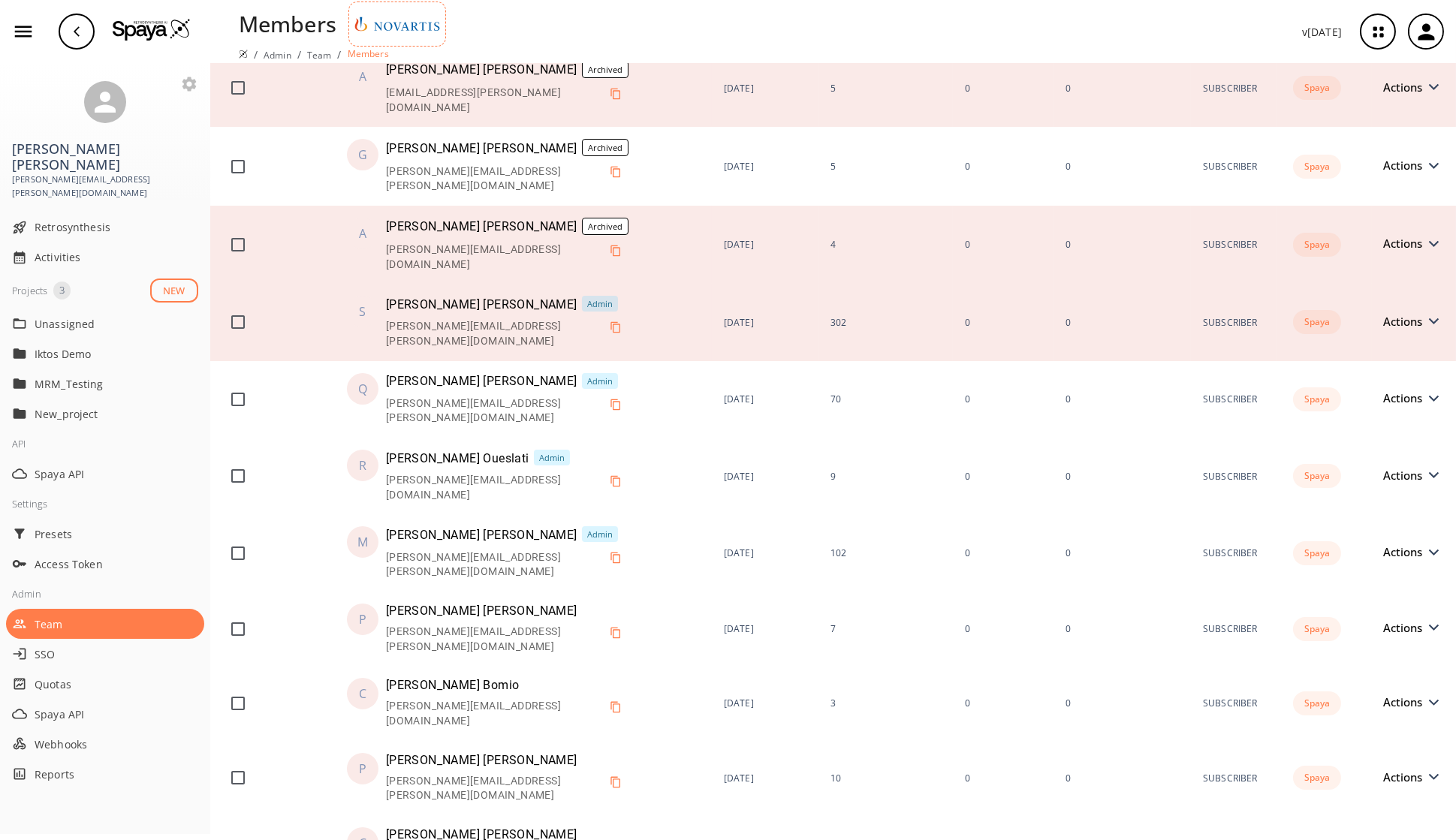
scroll to position [1341, 0]
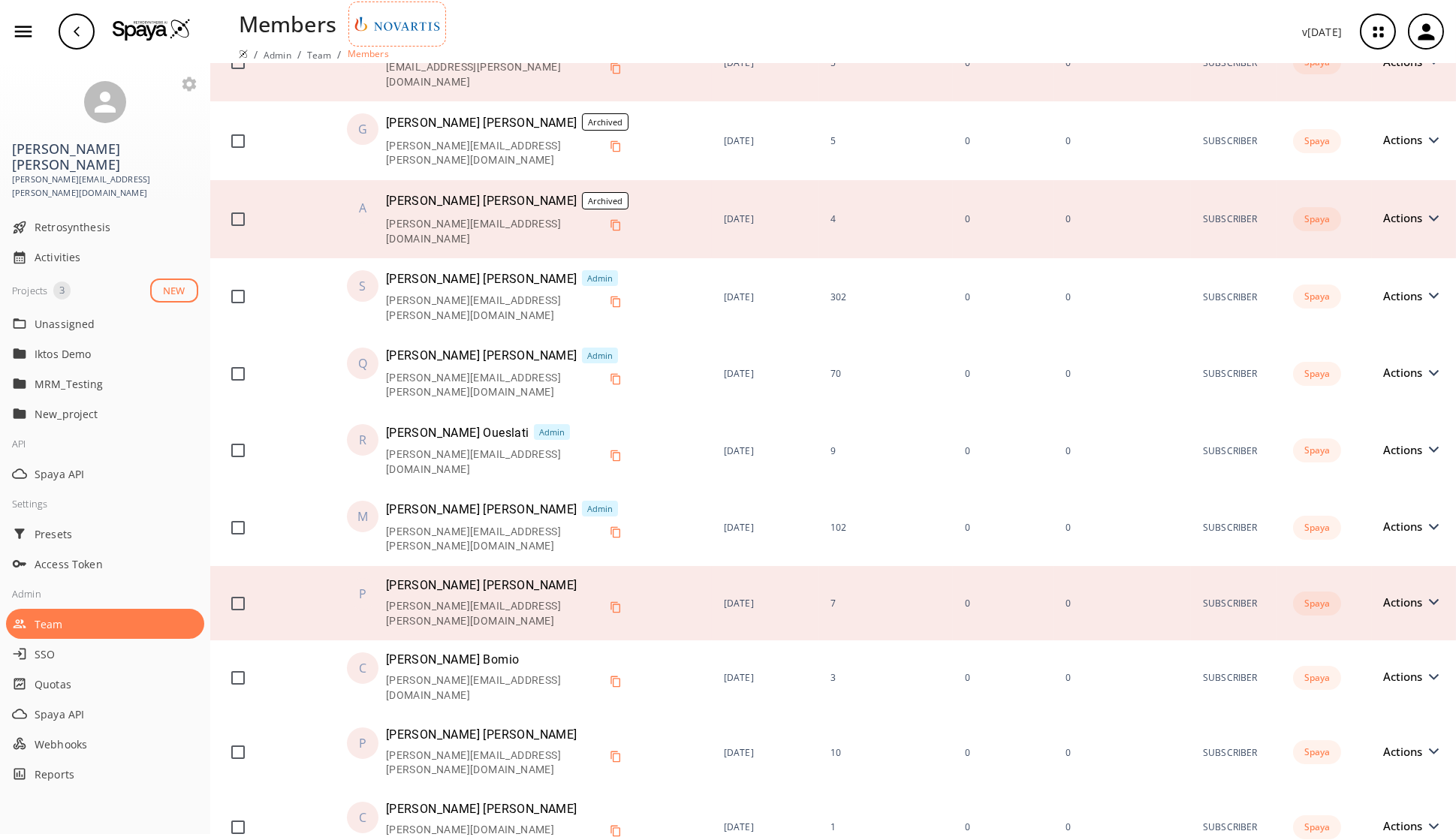
click at [1178, 597] on span "Actions" at bounding box center [1406, 602] width 46 height 11
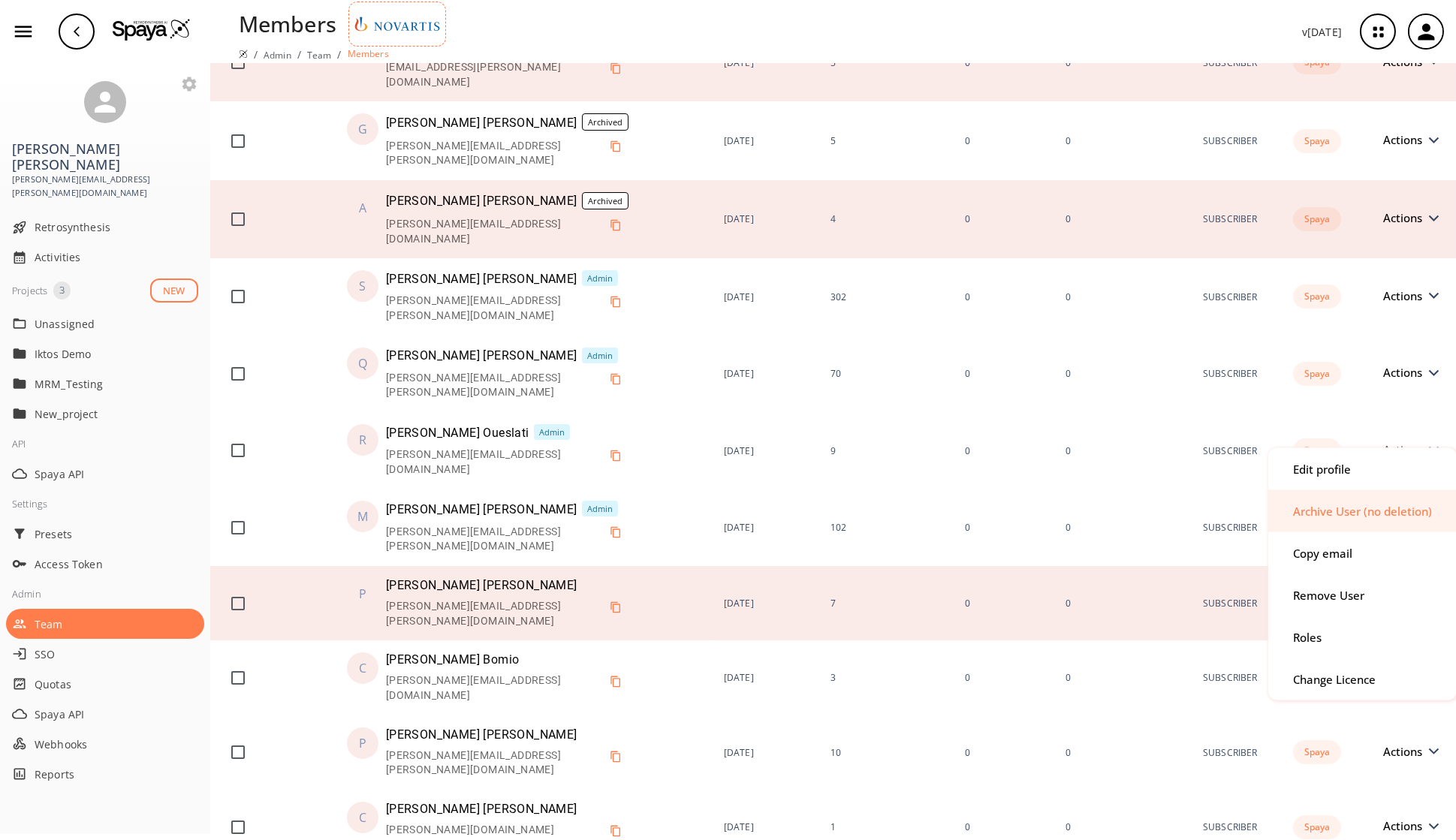
click at [1178, 516] on div "Archive User (no deletion)" at bounding box center [1362, 510] width 139 height 11
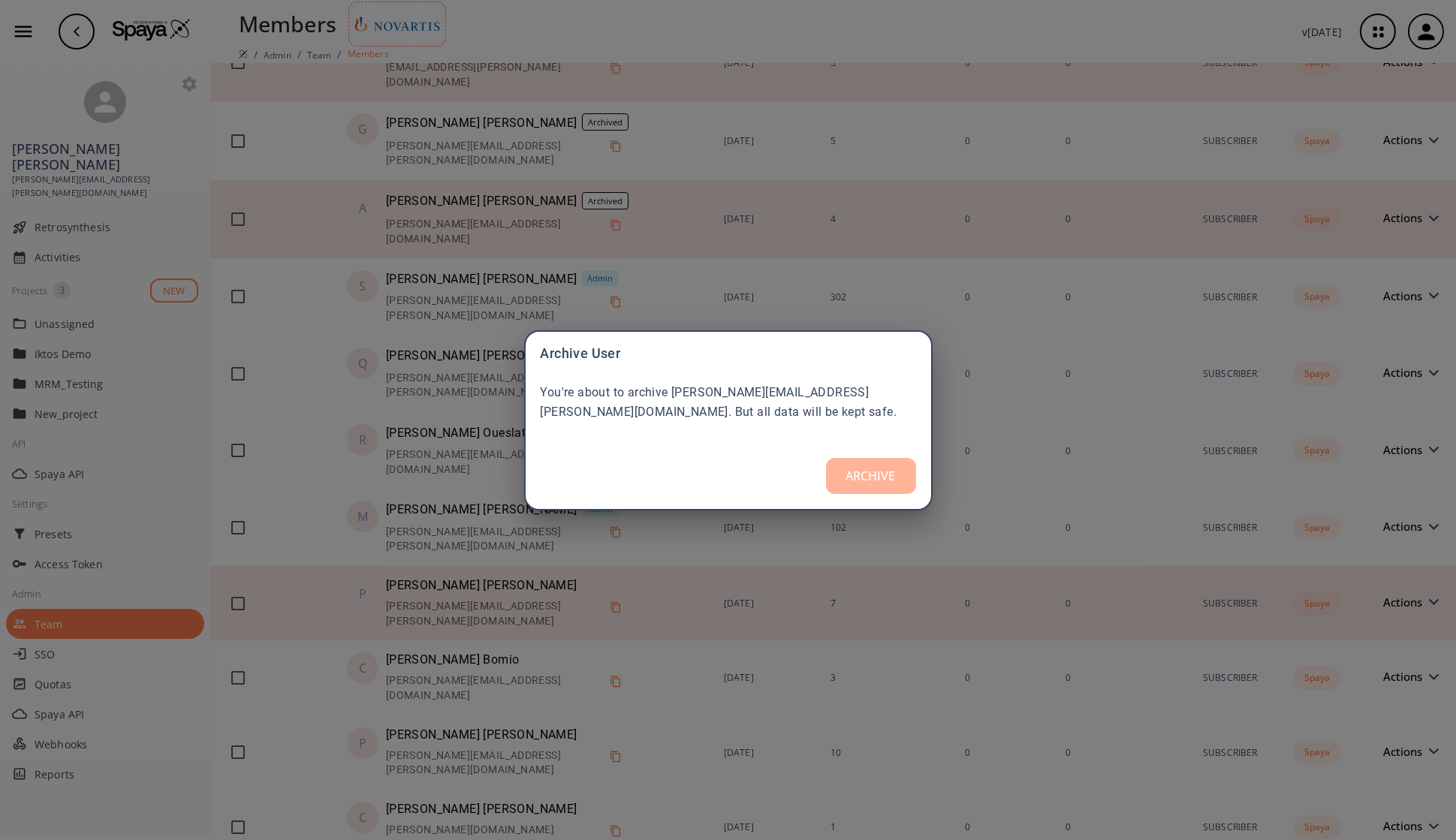
click at [898, 480] on button "ARCHIVE" at bounding box center [871, 476] width 90 height 36
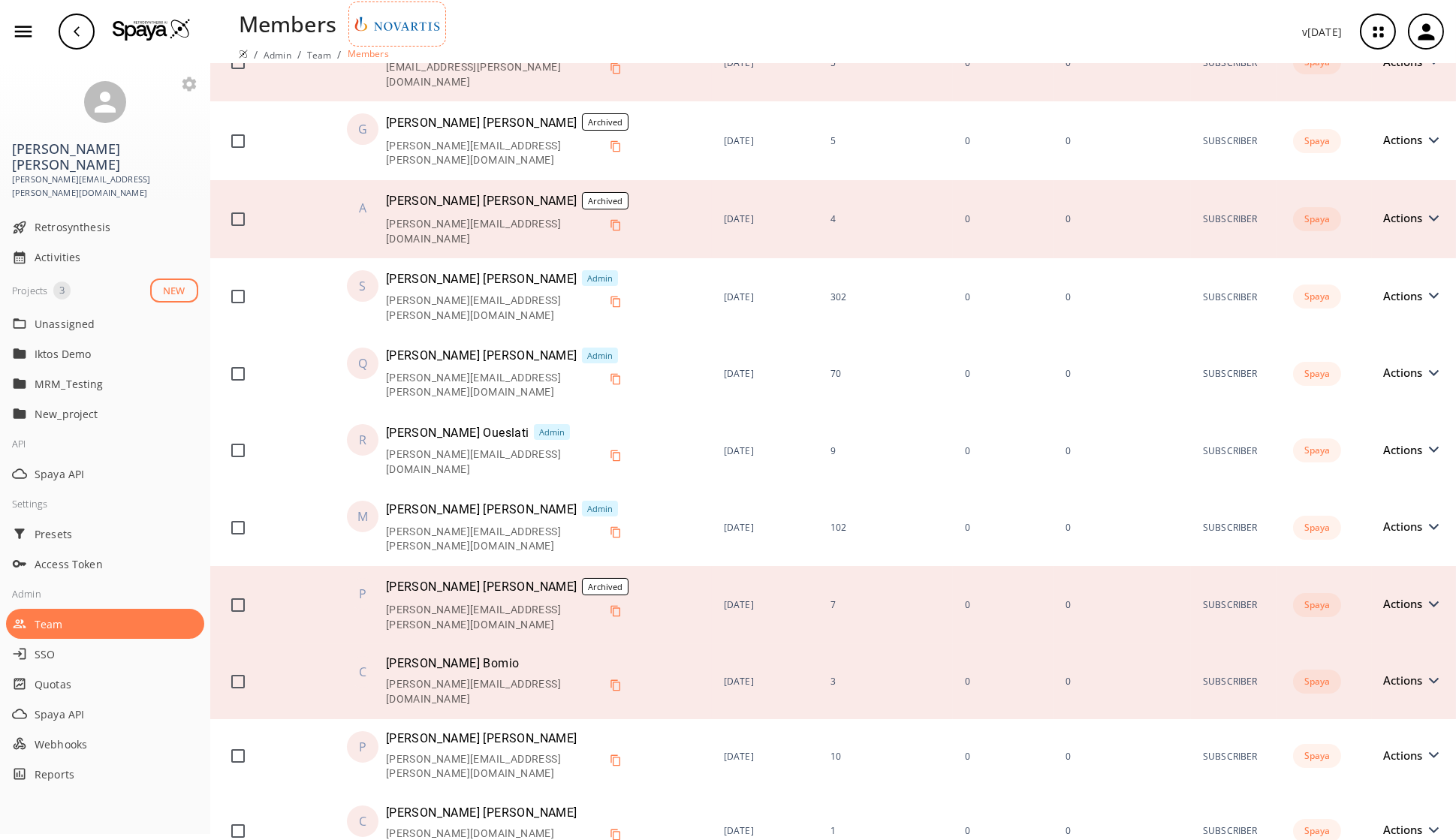
click at [1178, 616] on span "Actions" at bounding box center [1406, 680] width 46 height 11
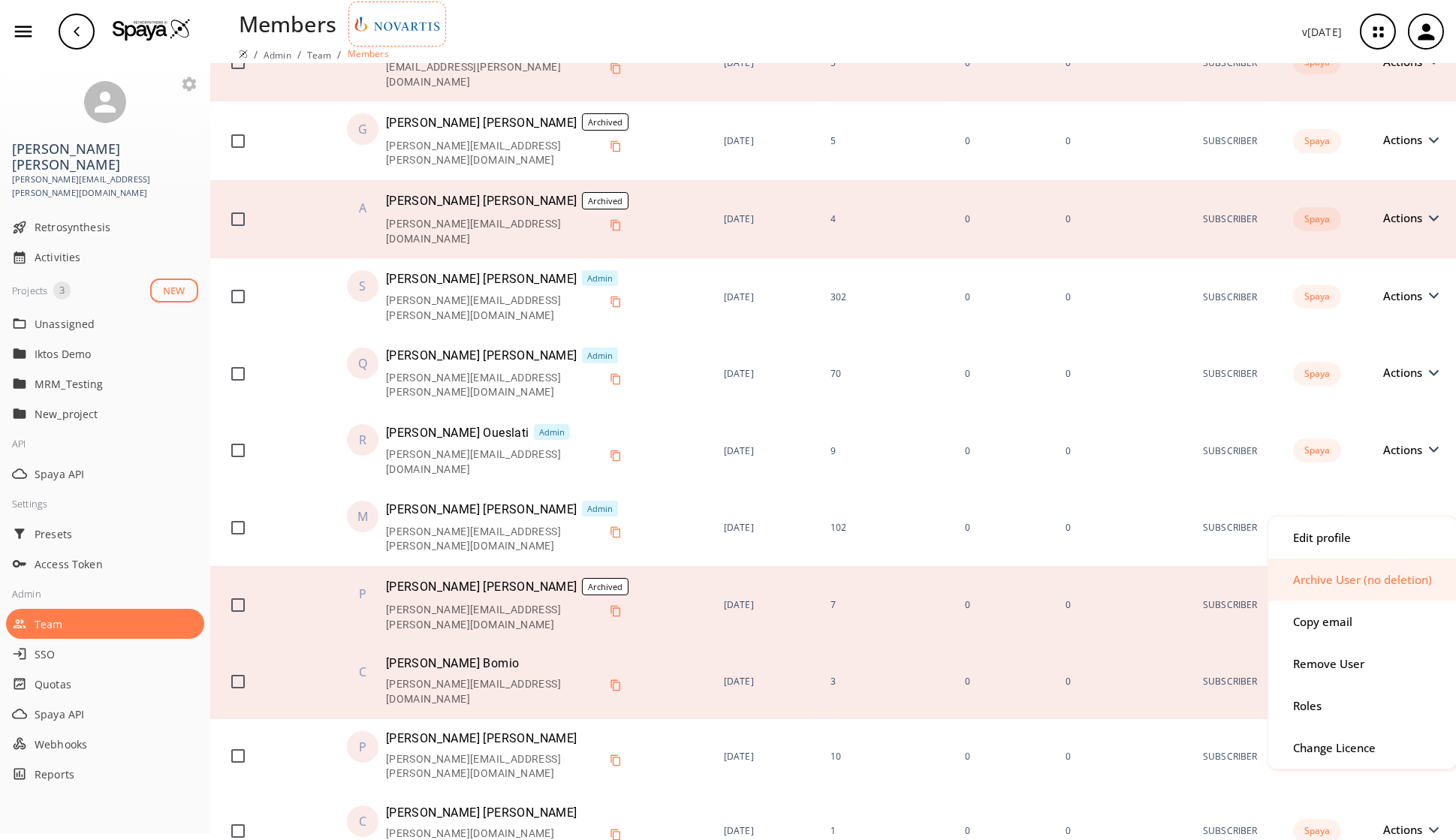
click at [1178, 589] on div "Archive User (no deletion)" at bounding box center [1362, 579] width 189 height 42
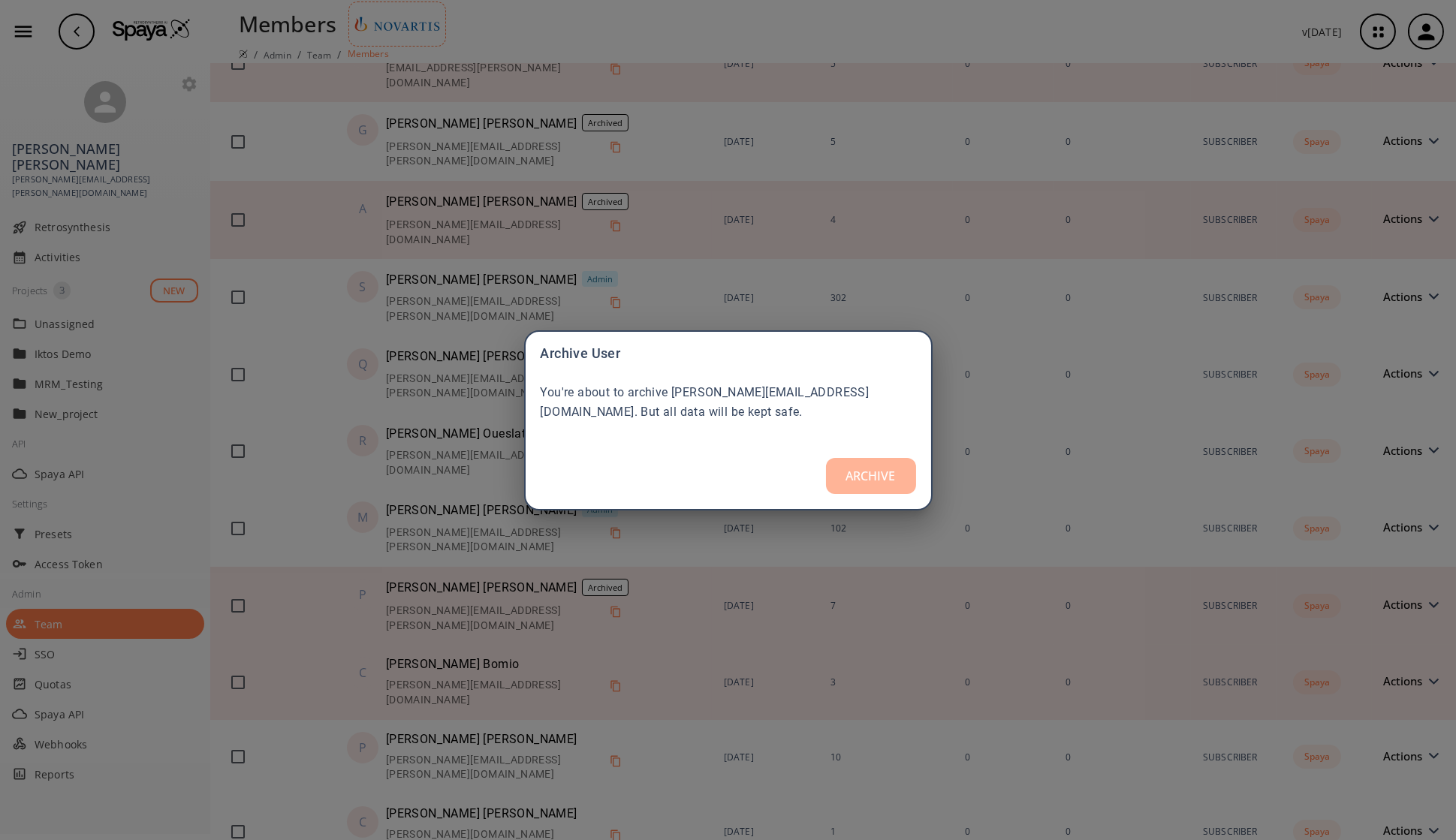
click at [889, 473] on button "ARCHIVE" at bounding box center [871, 476] width 90 height 36
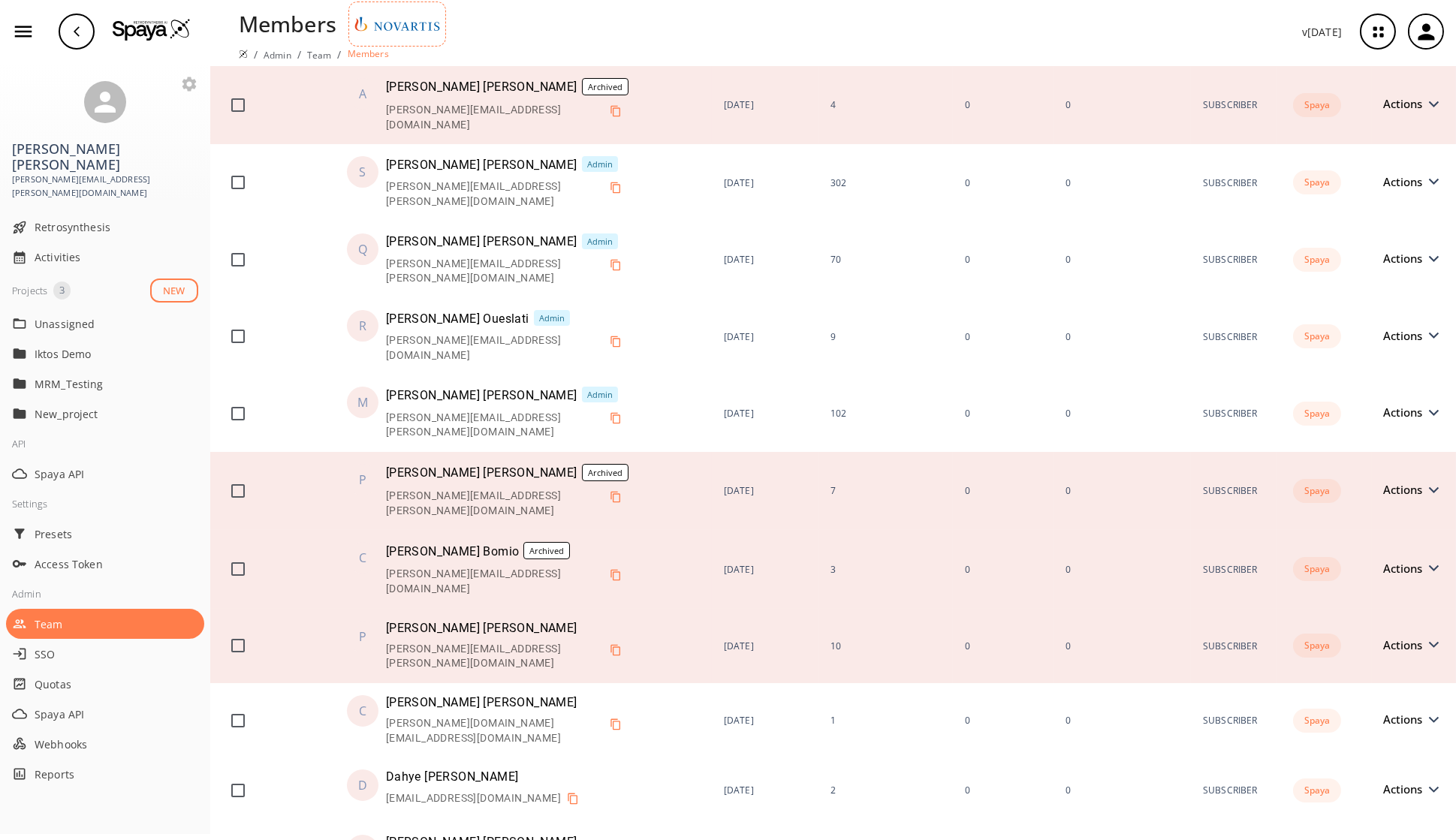
scroll to position [1478, 0]
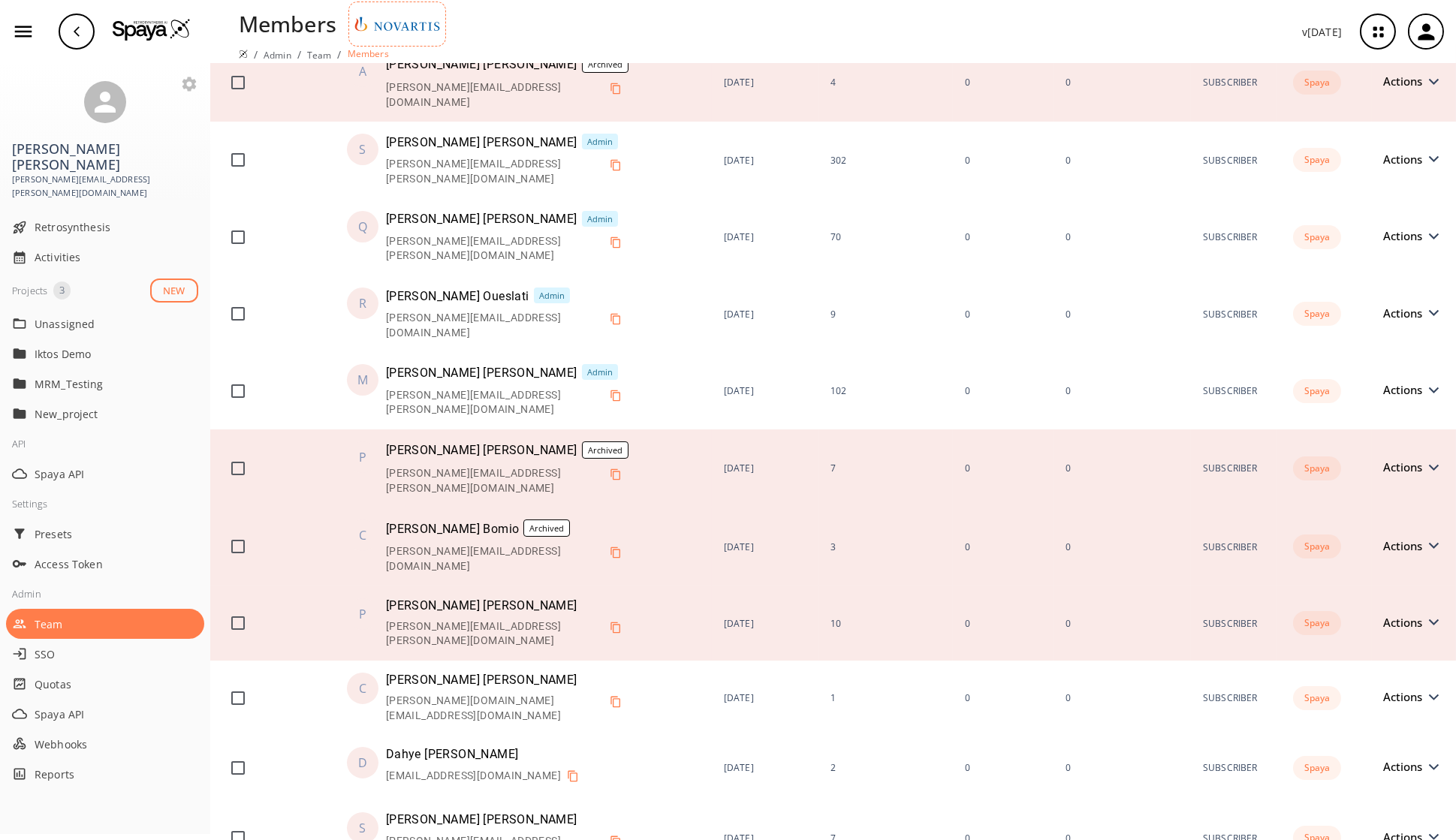
click at [1178, 616] on span "Actions" at bounding box center [1406, 622] width 46 height 11
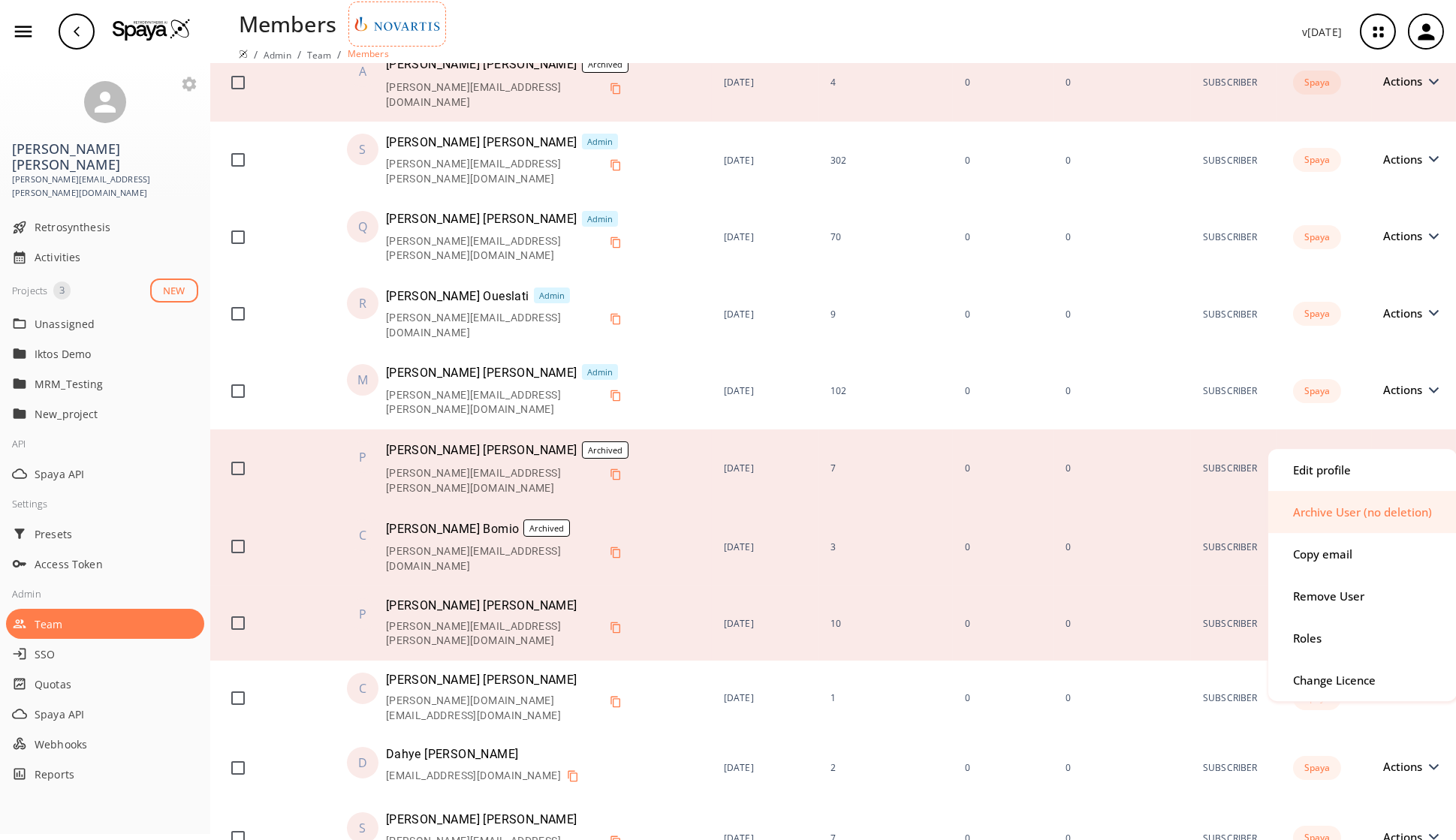
click at [1178, 509] on div "Archive User (no deletion)" at bounding box center [1362, 512] width 139 height 11
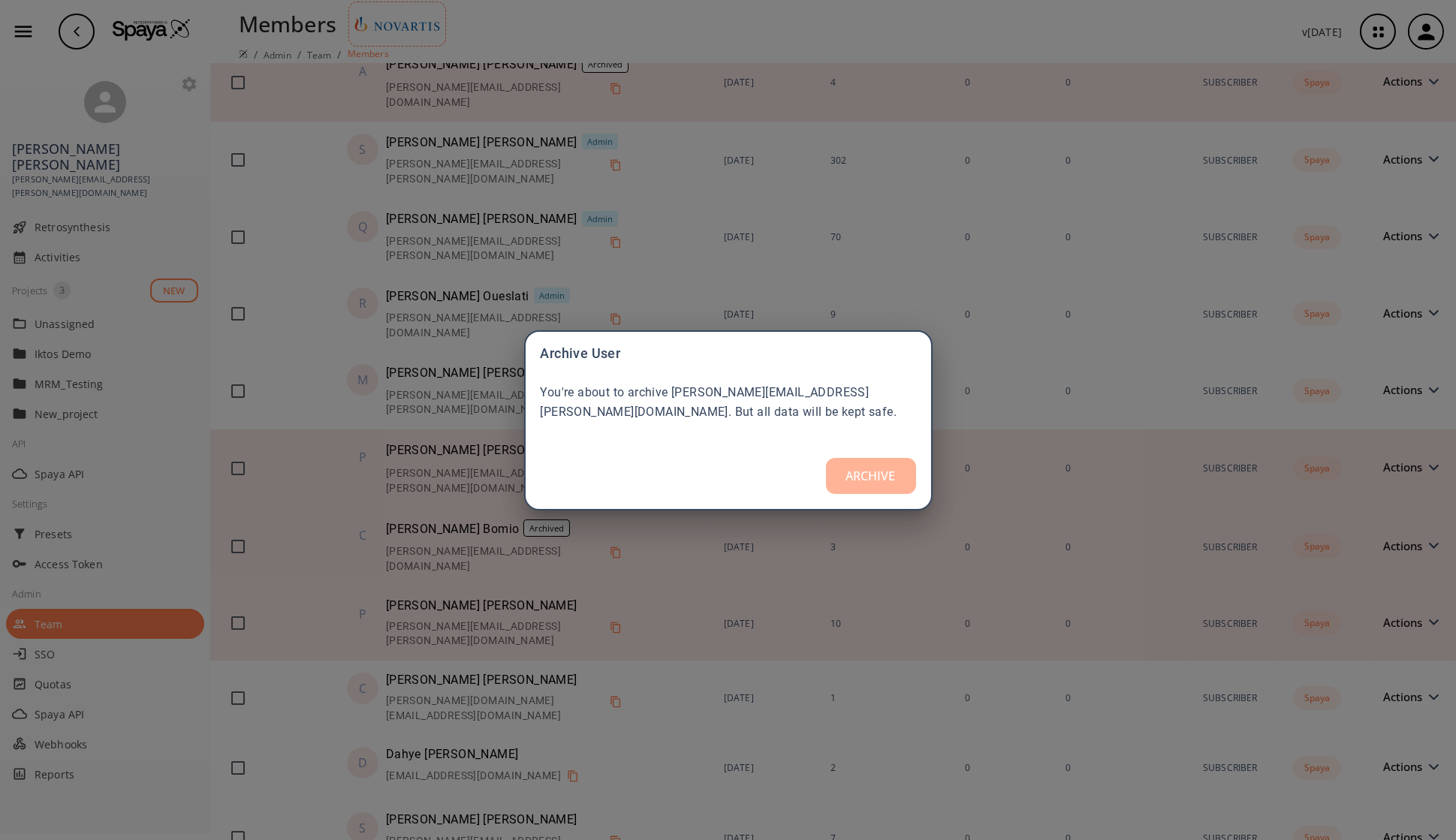
click at [849, 483] on button "ARCHIVE" at bounding box center [871, 476] width 90 height 36
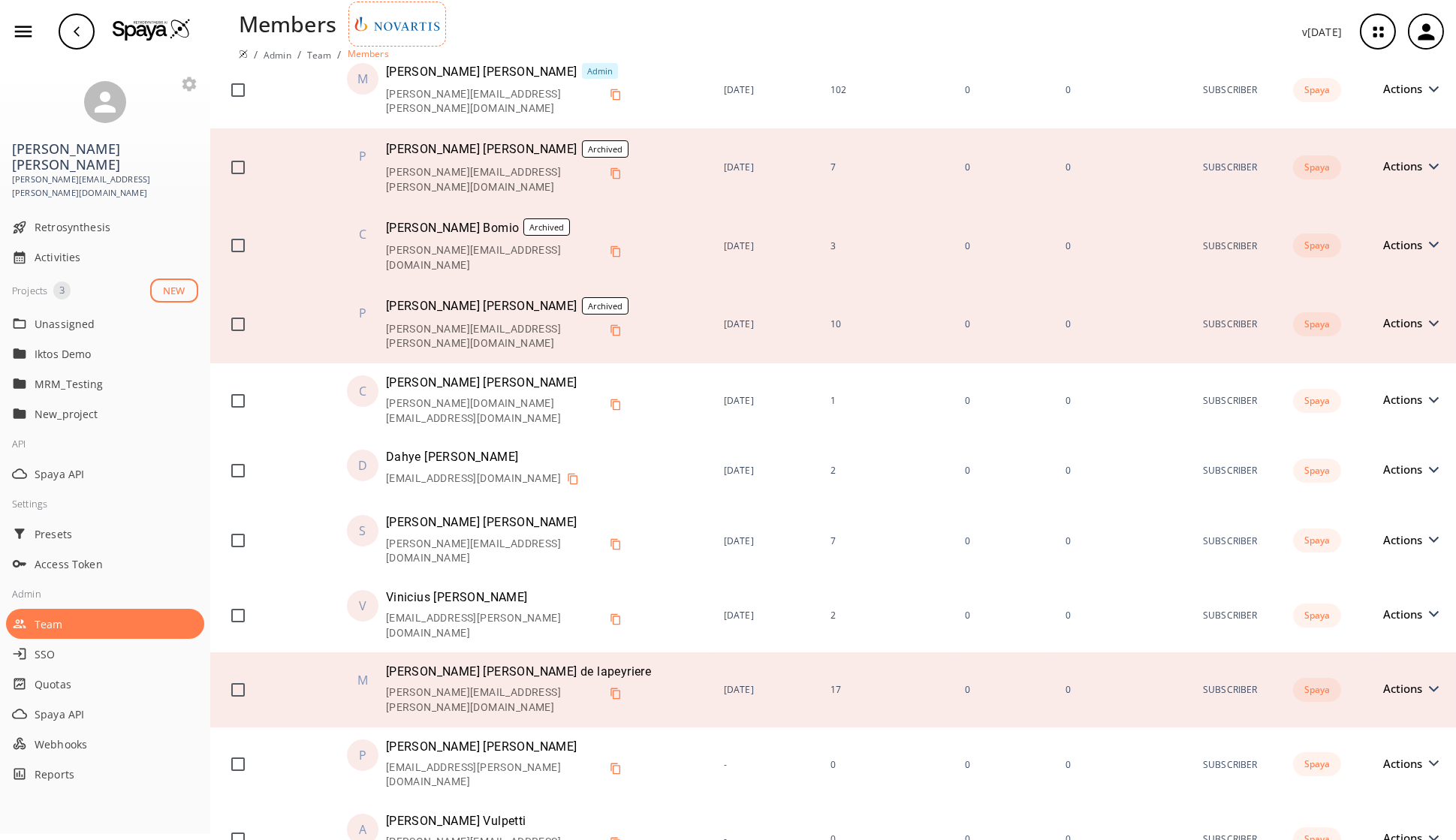
scroll to position [1785, 0]
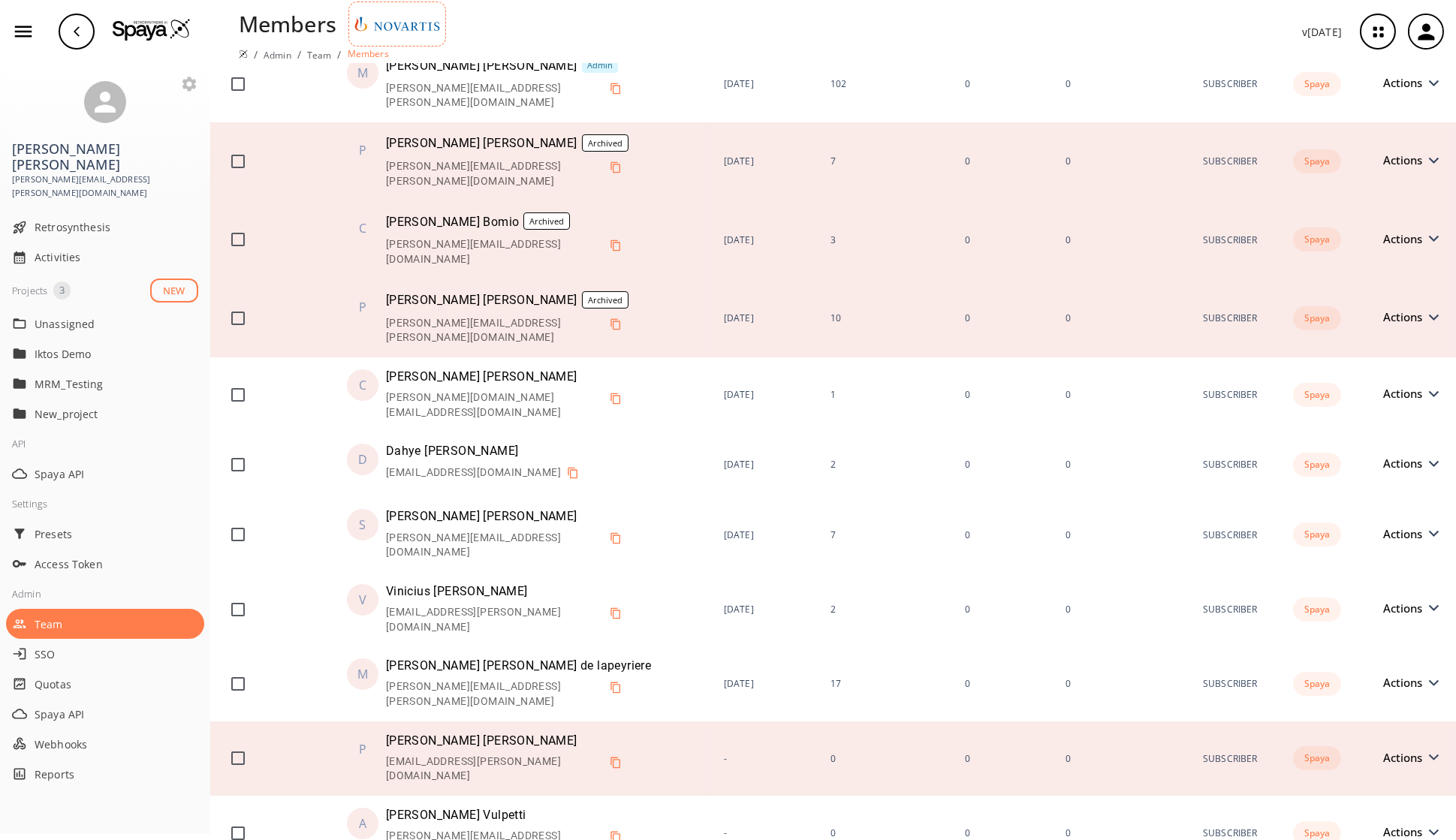
click at [1178, 616] on span "Actions" at bounding box center [1406, 757] width 46 height 11
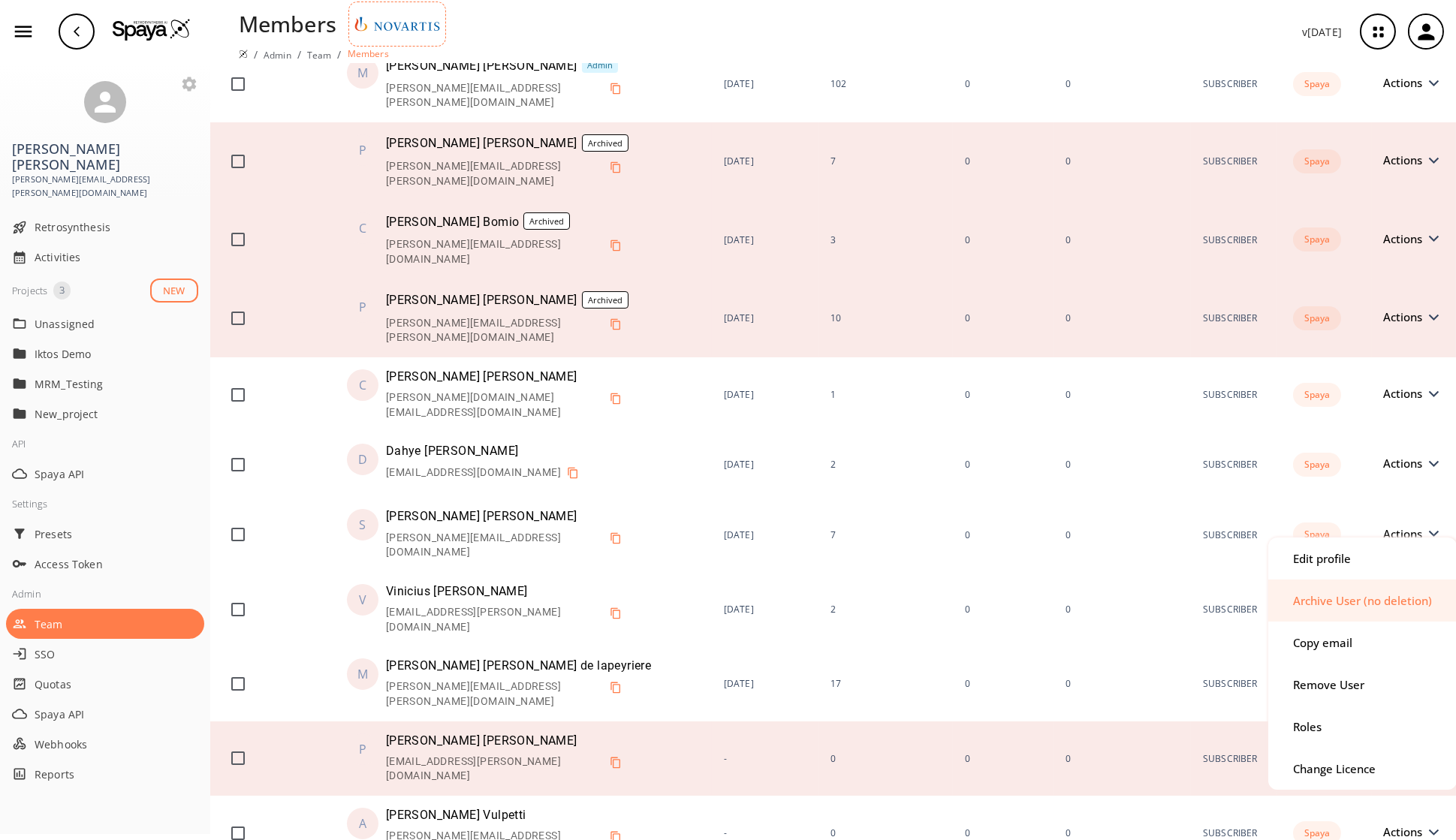
click at [1178, 598] on div "Archive User (no deletion)" at bounding box center [1362, 601] width 139 height 11
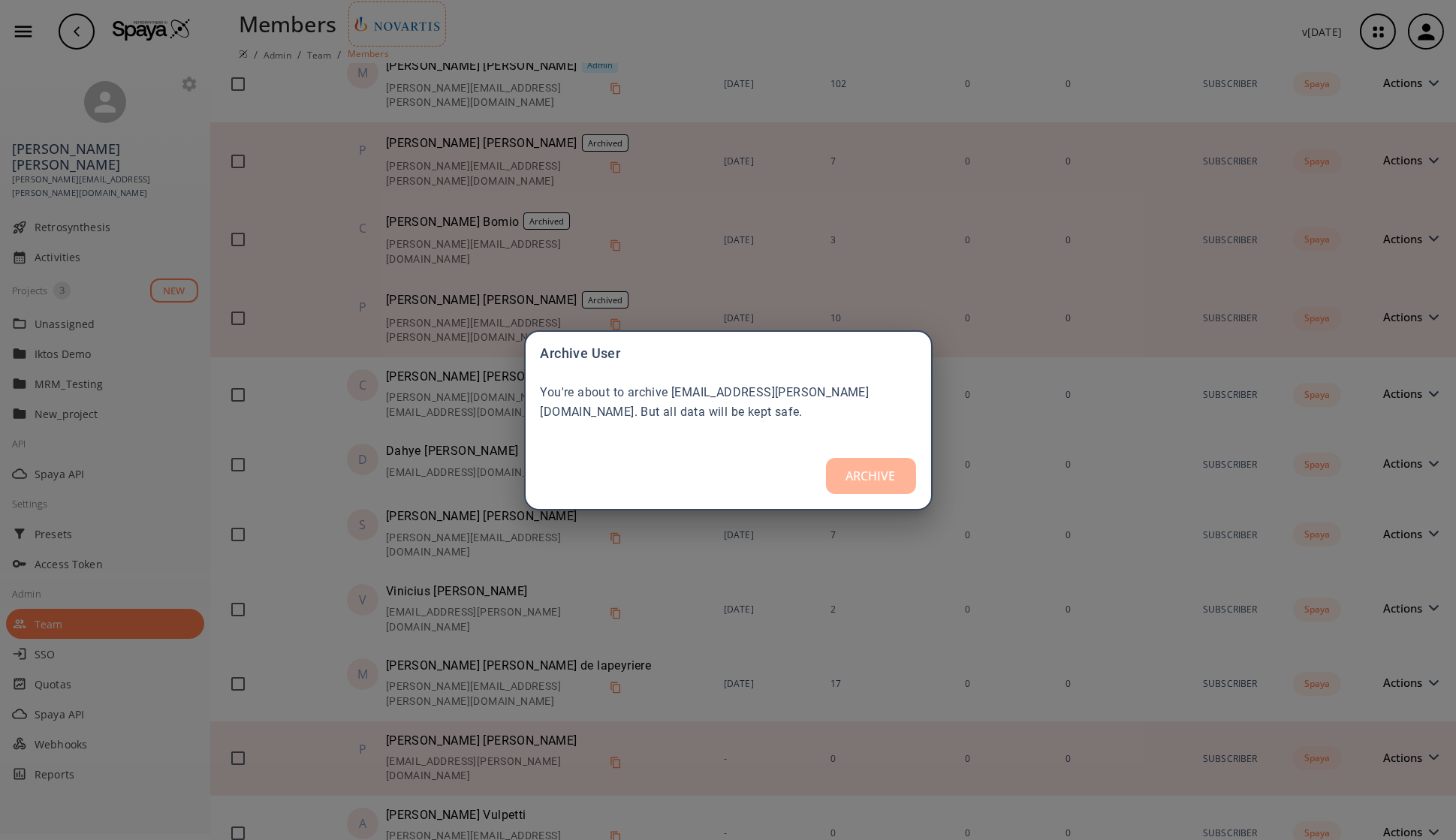
click at [863, 492] on button "ARCHIVE" at bounding box center [871, 476] width 90 height 36
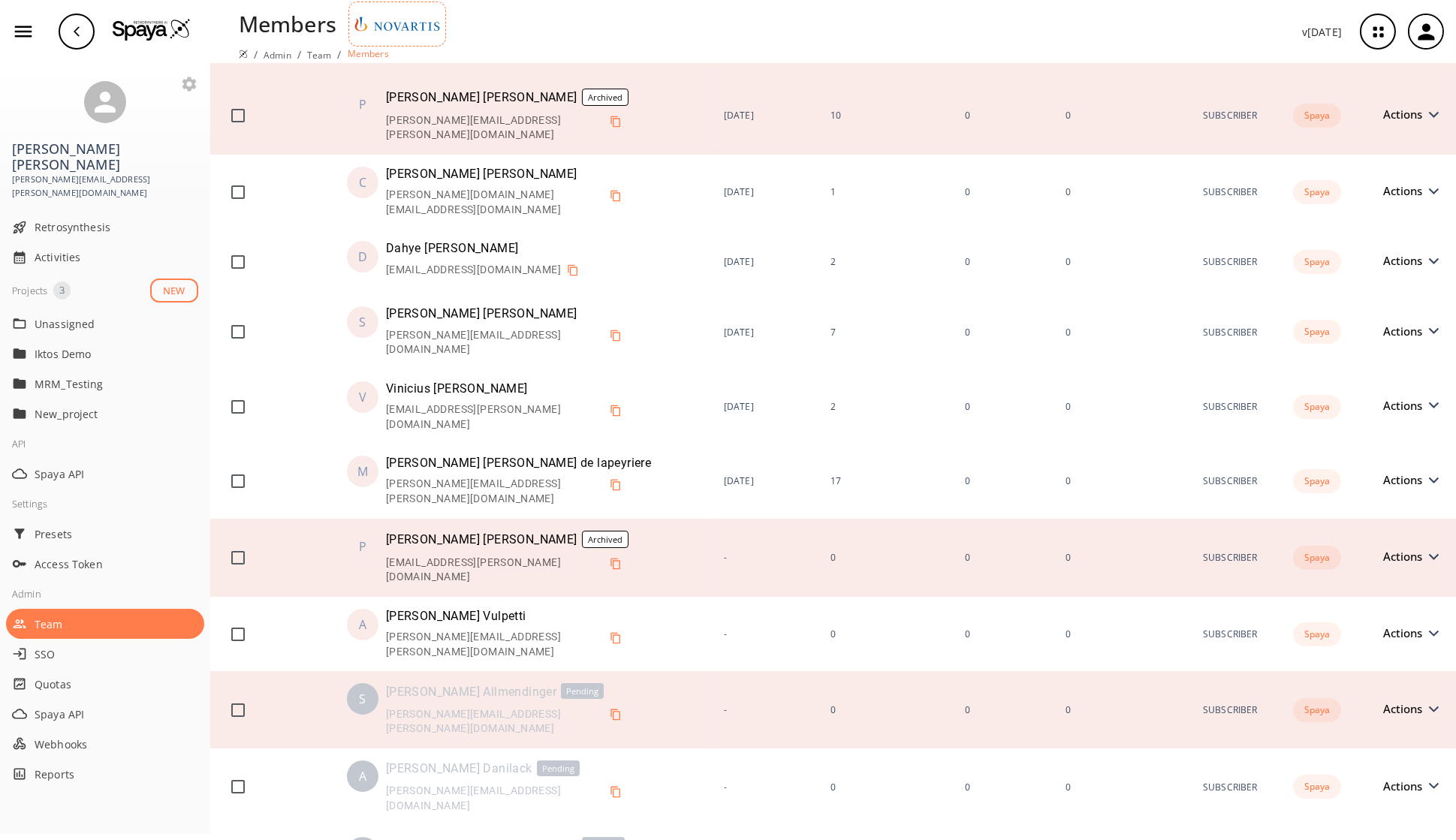
scroll to position [1999, 0]
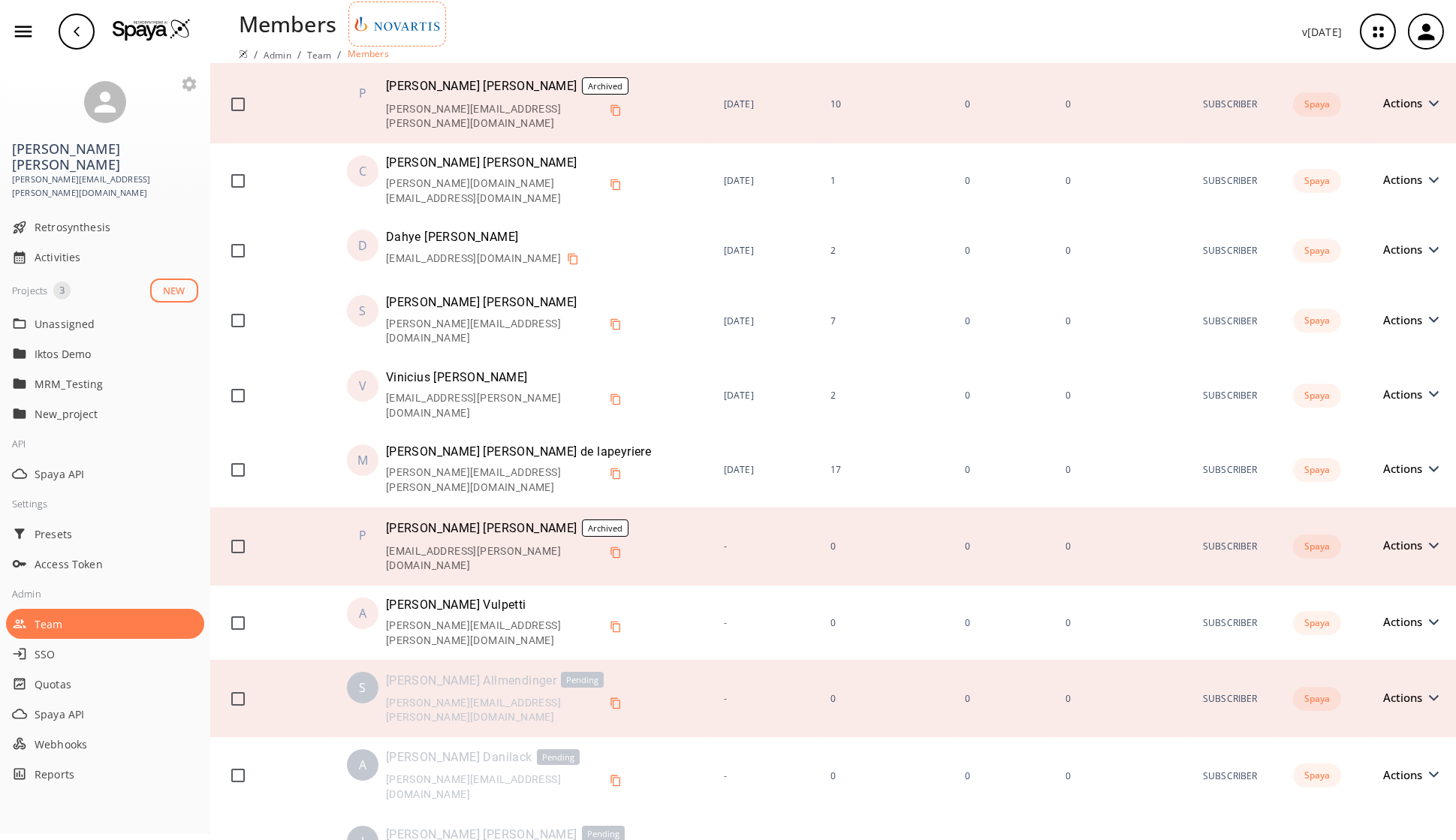
click at [1178, 616] on span "Actions" at bounding box center [1406, 698] width 46 height 11
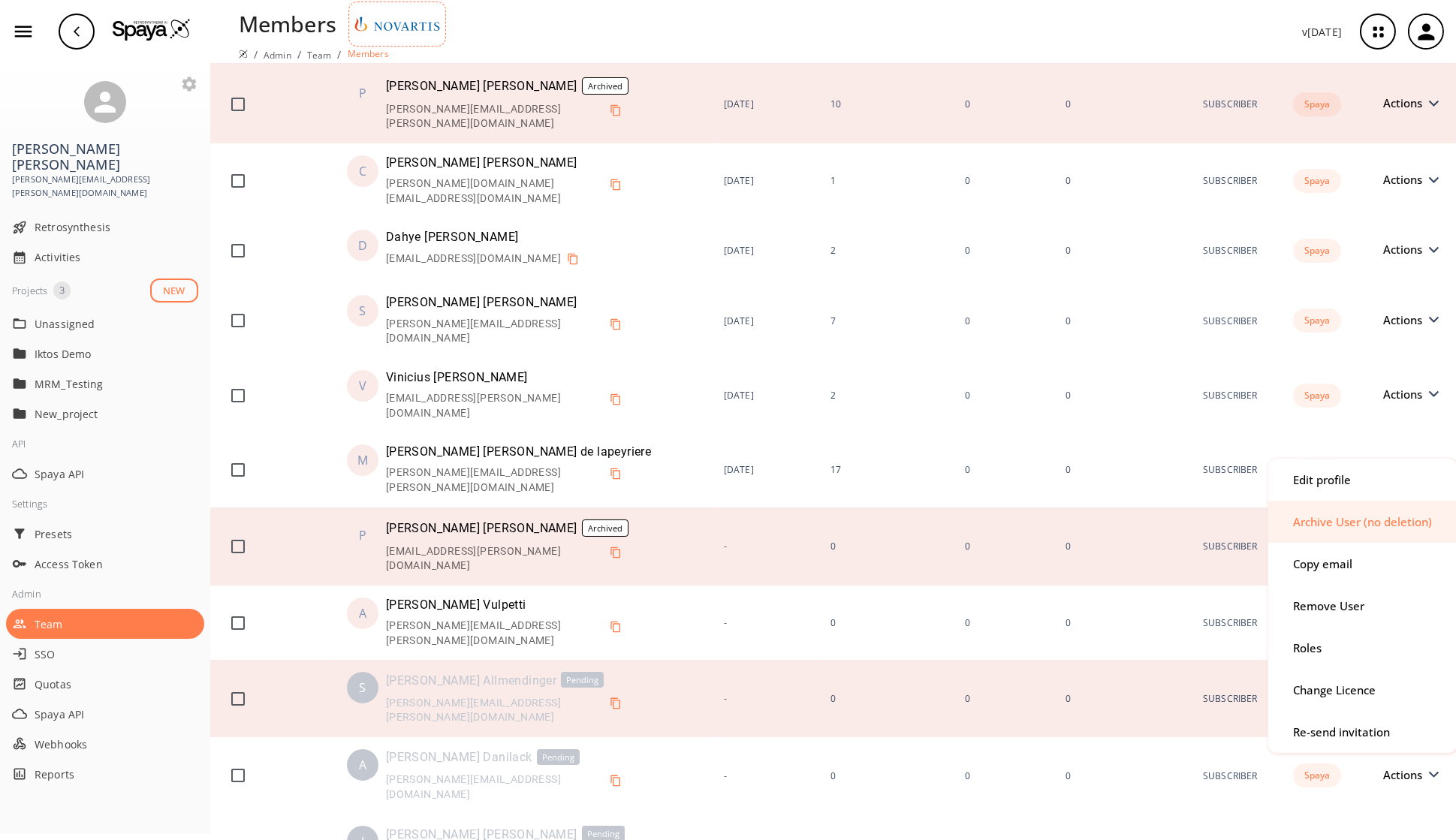
click at [1178, 525] on div "Archive User (no deletion)" at bounding box center [1362, 522] width 139 height 11
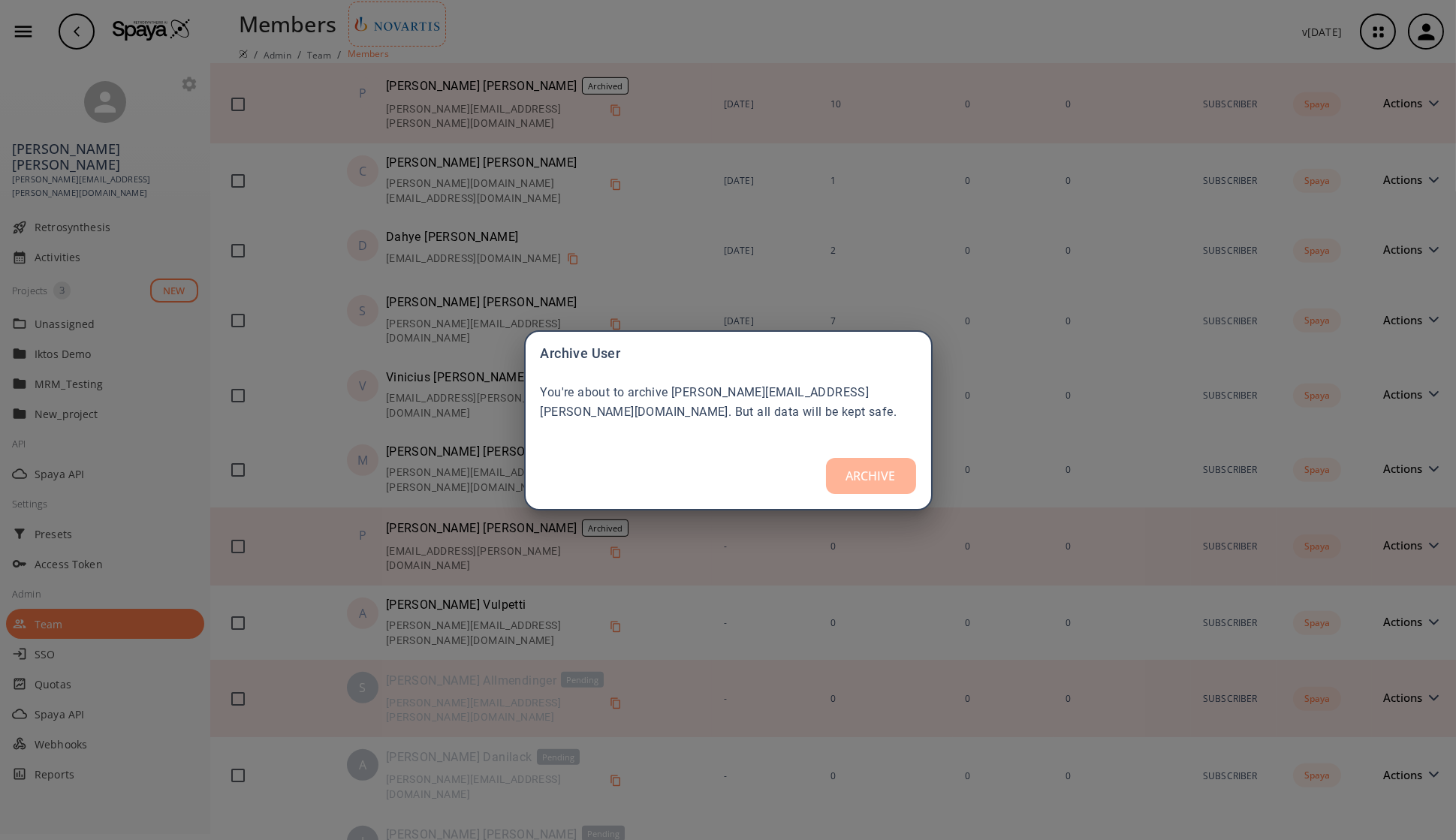
click at [864, 475] on button "ARCHIVE" at bounding box center [871, 476] width 90 height 36
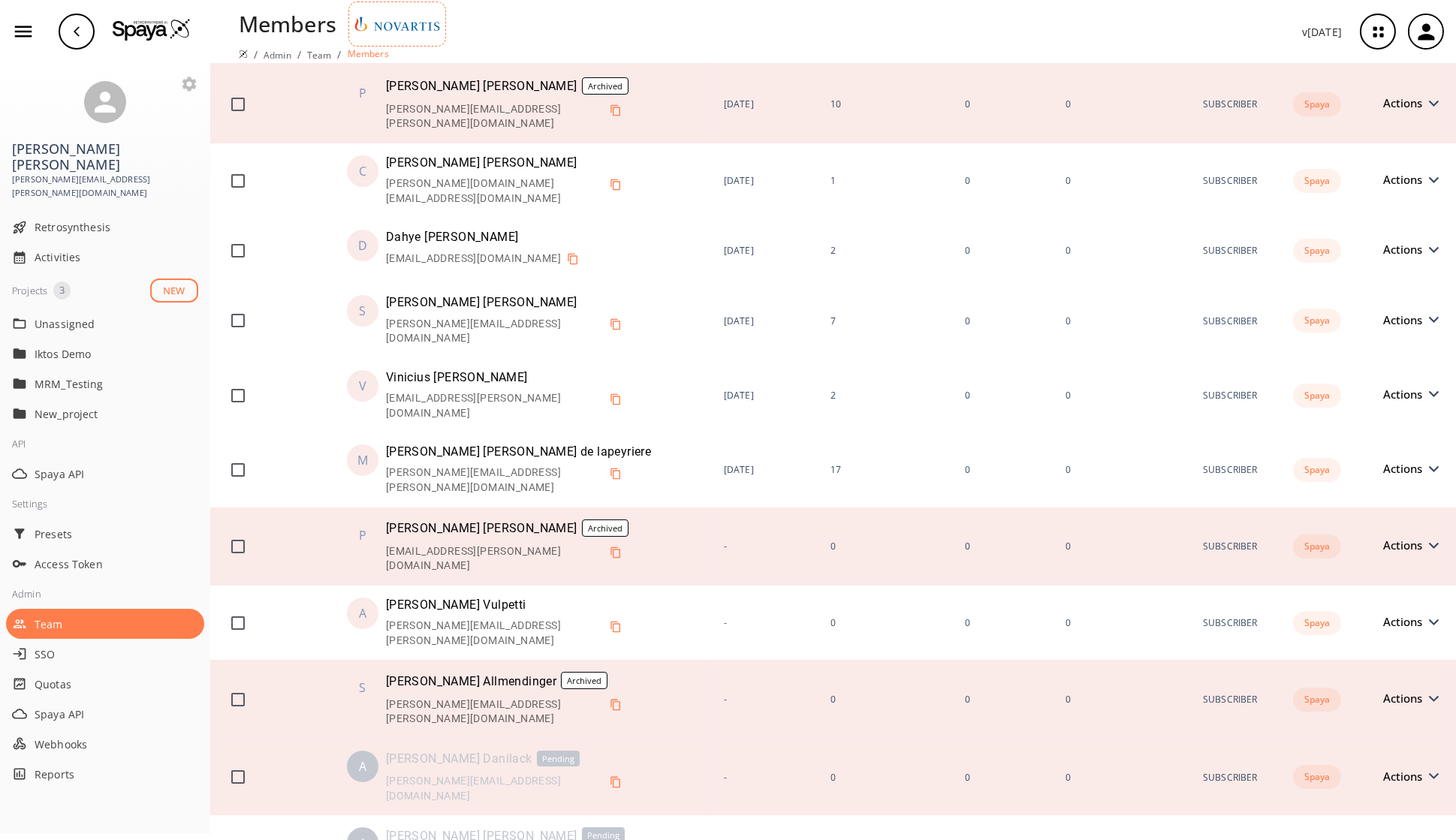
click at [1178, 616] on span "Actions" at bounding box center [1406, 776] width 46 height 11
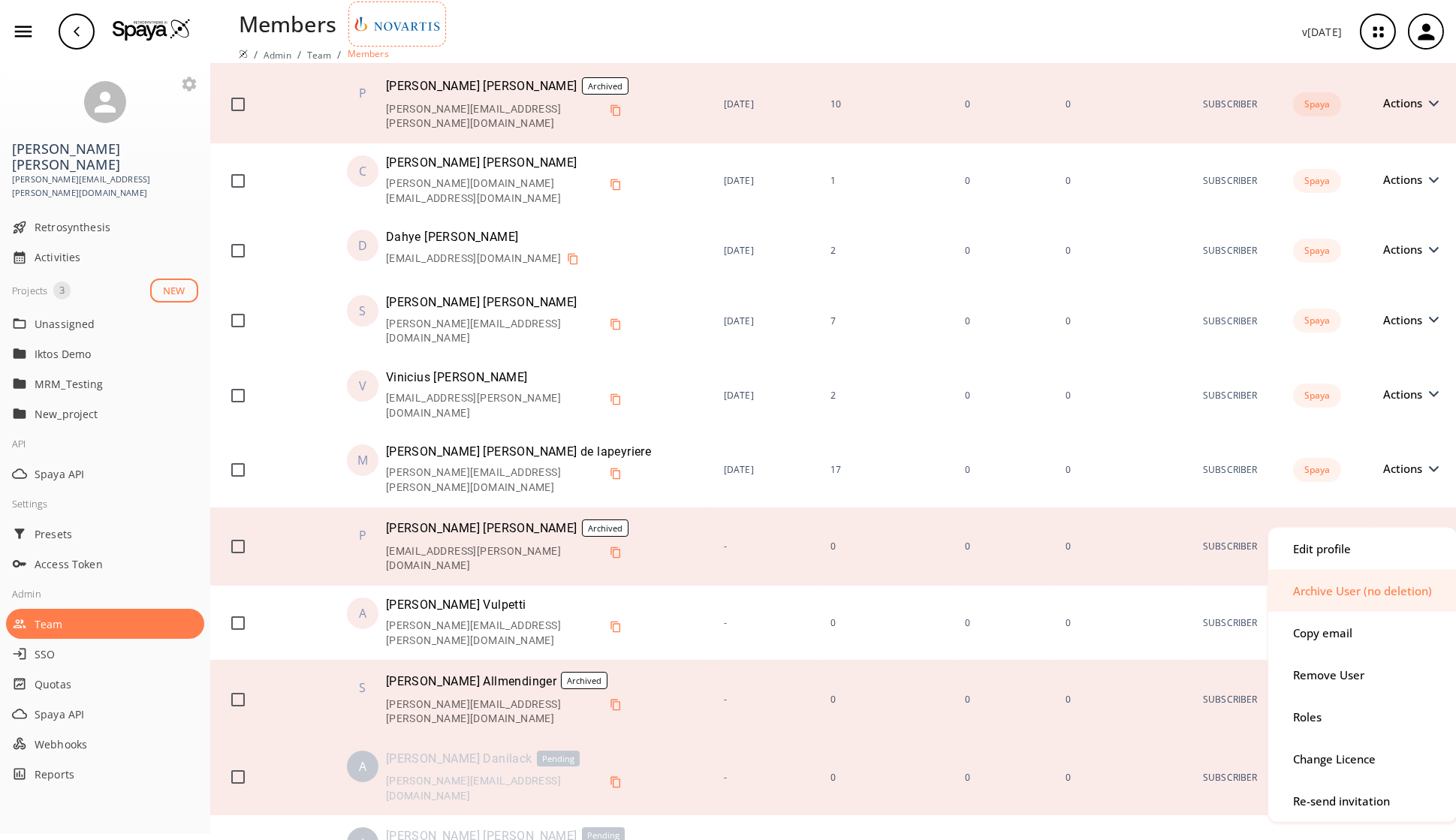
click at [1178, 601] on div "Archive User (no deletion)" at bounding box center [1362, 590] width 189 height 42
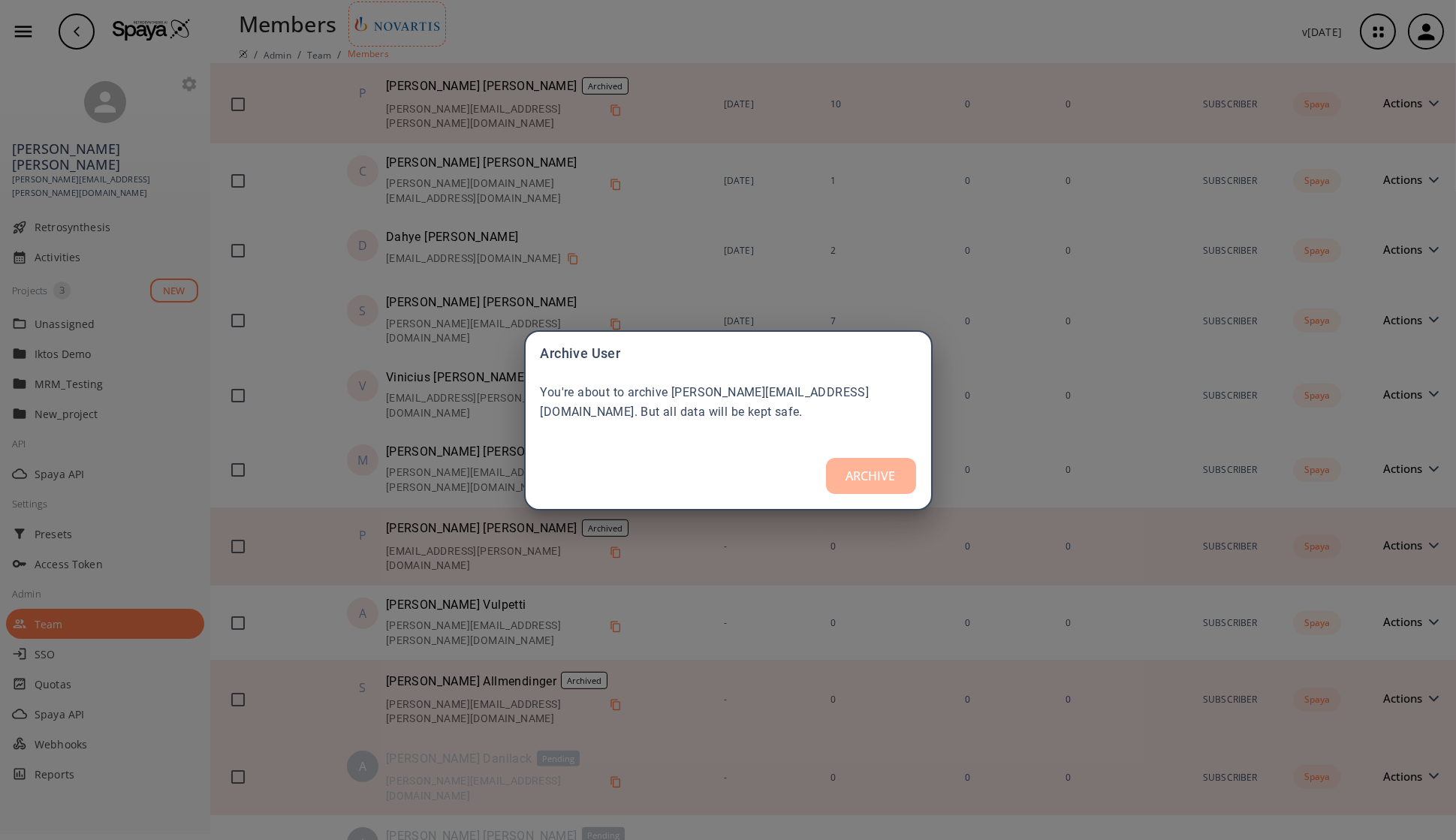
click at [875, 478] on button "ARCHIVE" at bounding box center [871, 476] width 90 height 36
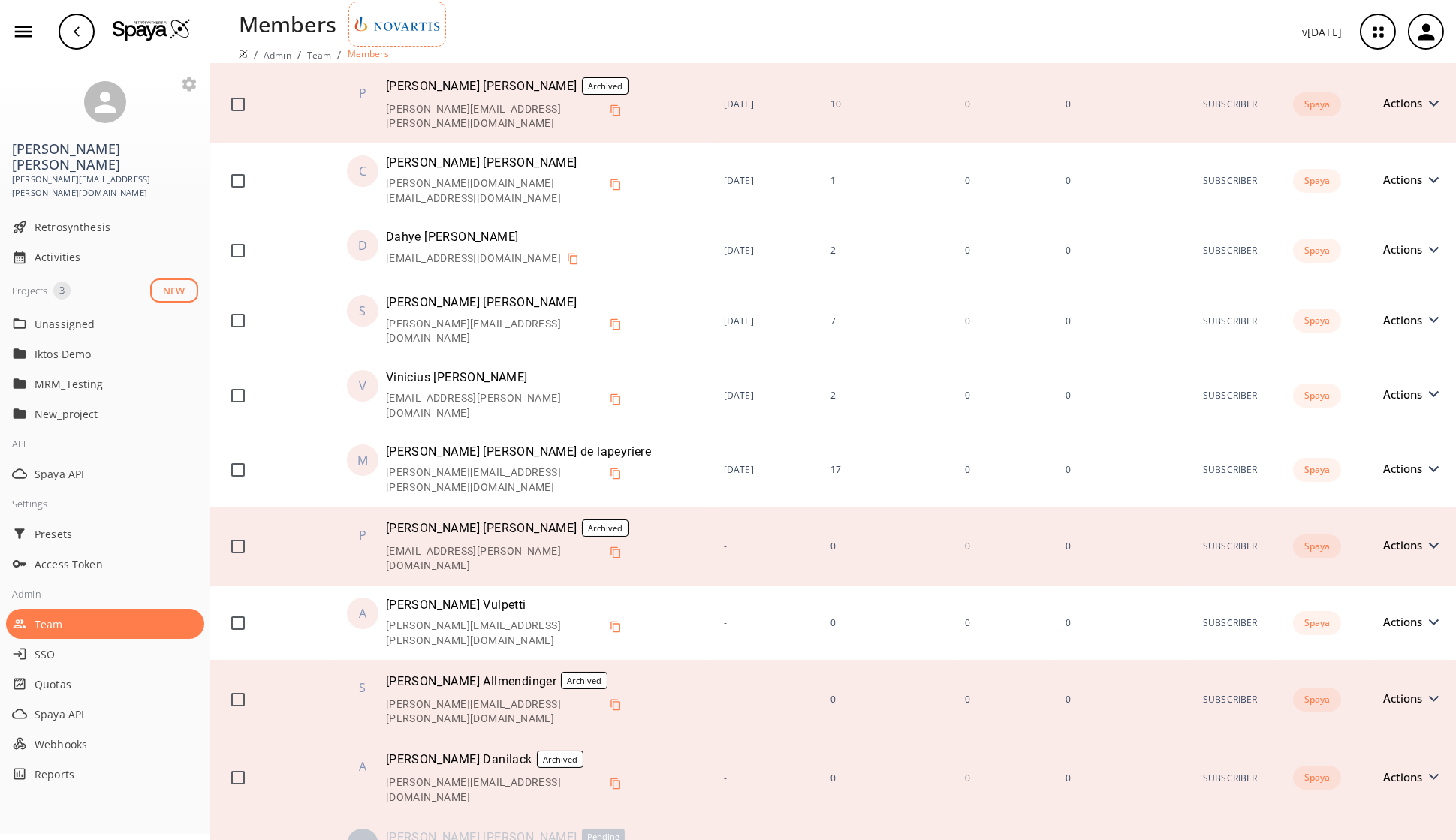
click at [1178, 616] on span "Actions" at bounding box center [1406, 854] width 46 height 11
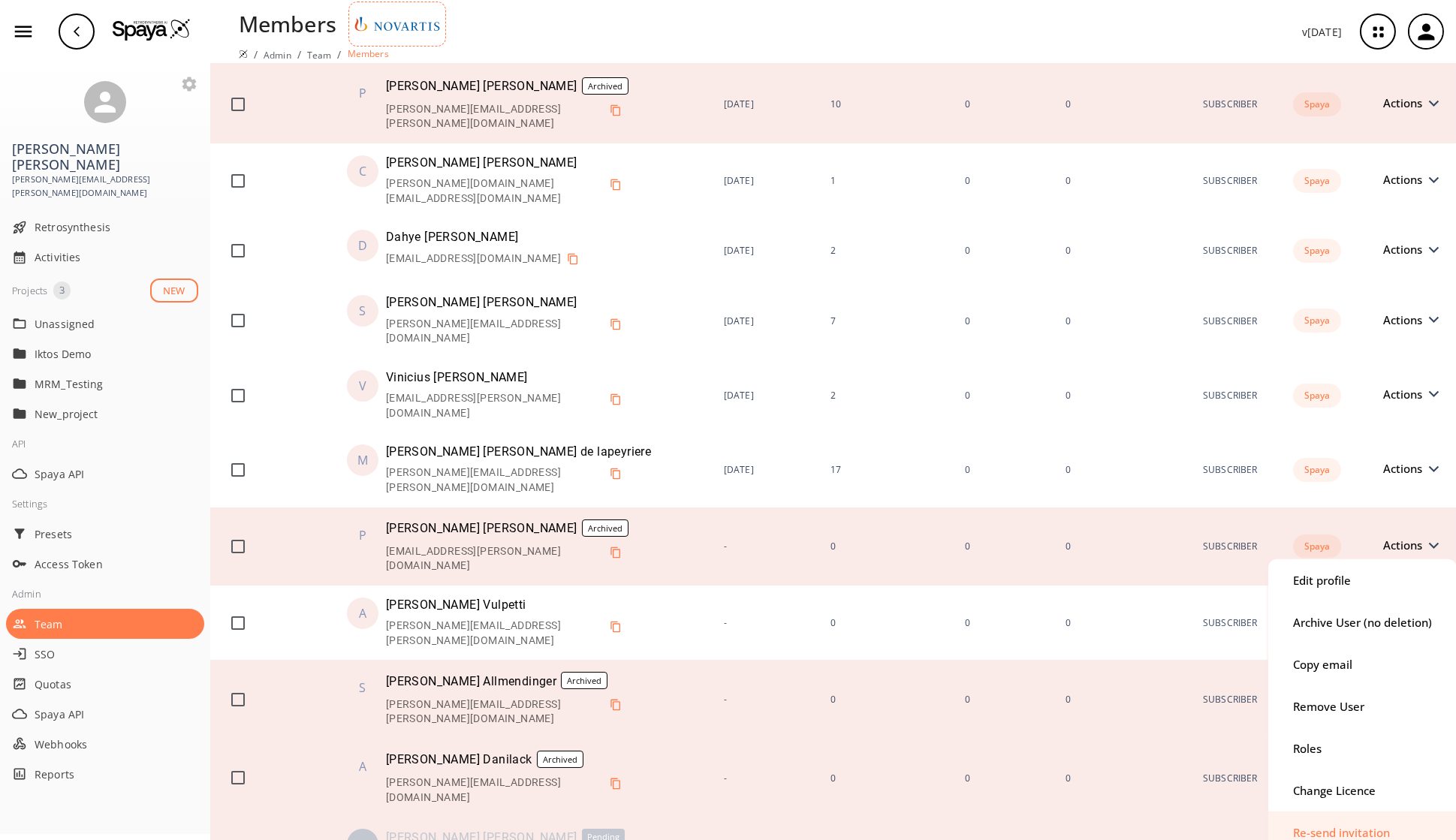
click at [1178, 616] on div "Re-send invitation" at bounding box center [1340, 833] width 97 height 11
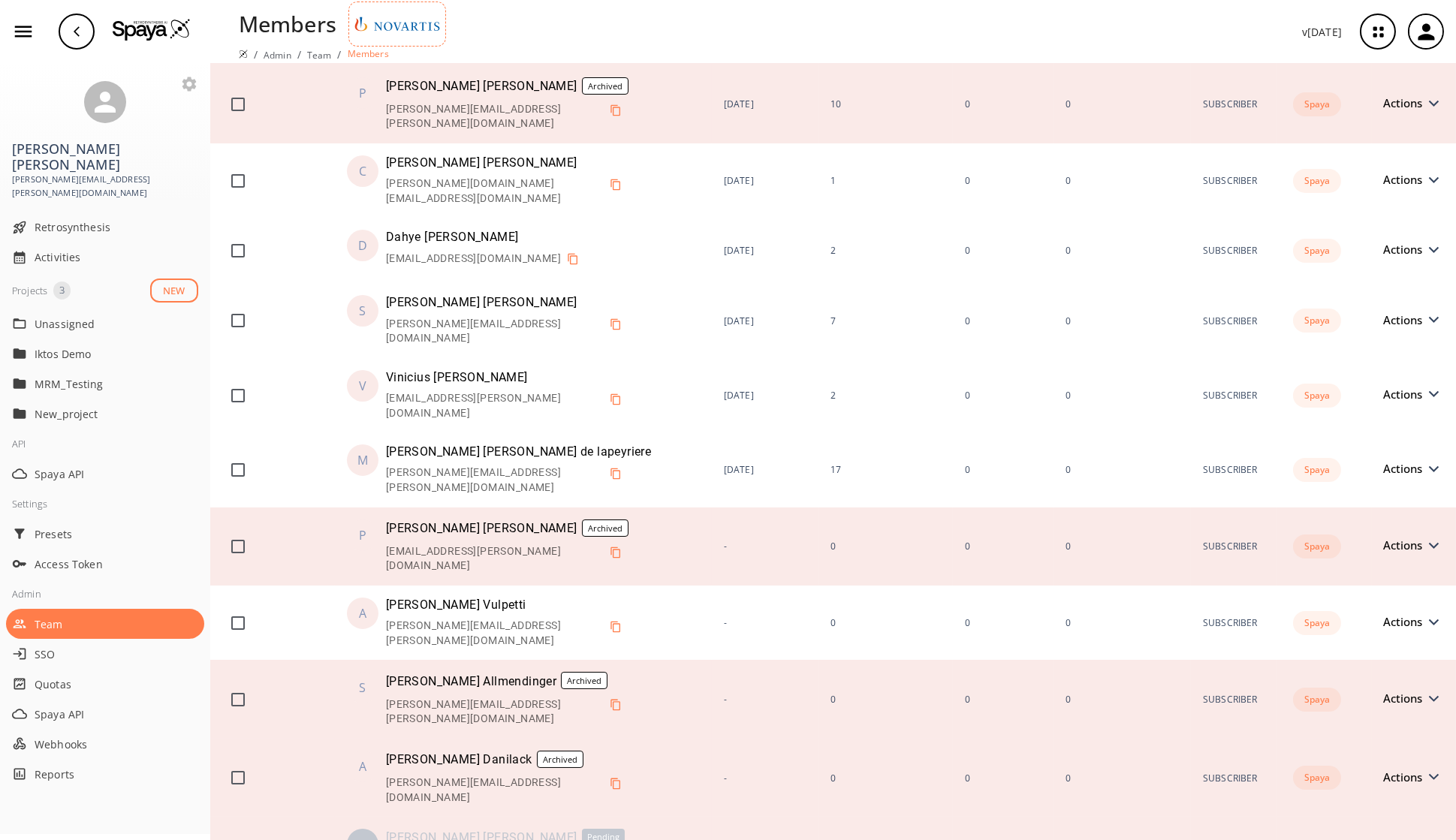
scroll to position [2035, 0]
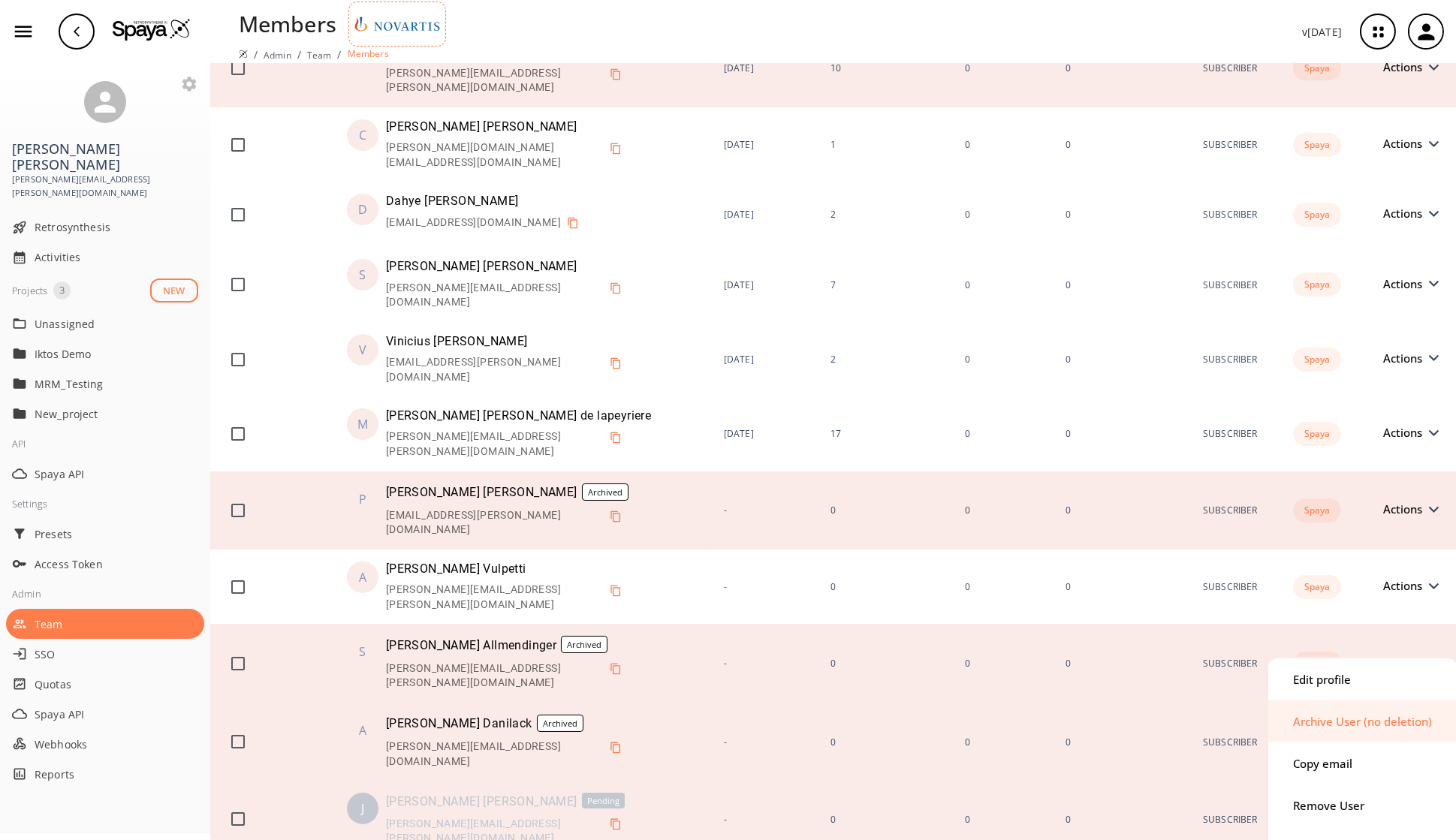
click at [1178, 616] on div "Archive User (no deletion)" at bounding box center [1362, 721] width 139 height 11
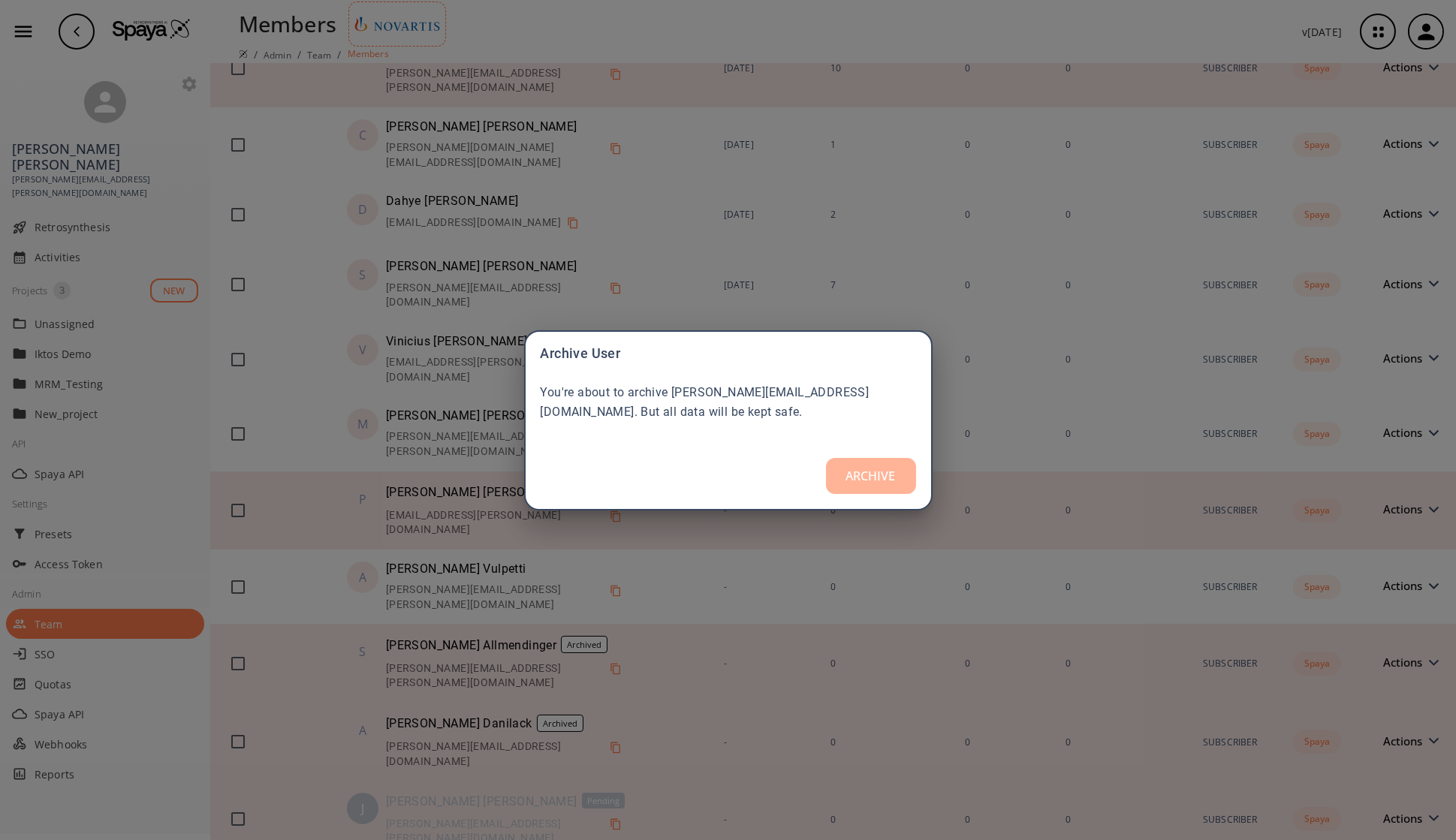
click at [867, 478] on button "ARCHIVE" at bounding box center [871, 476] width 90 height 36
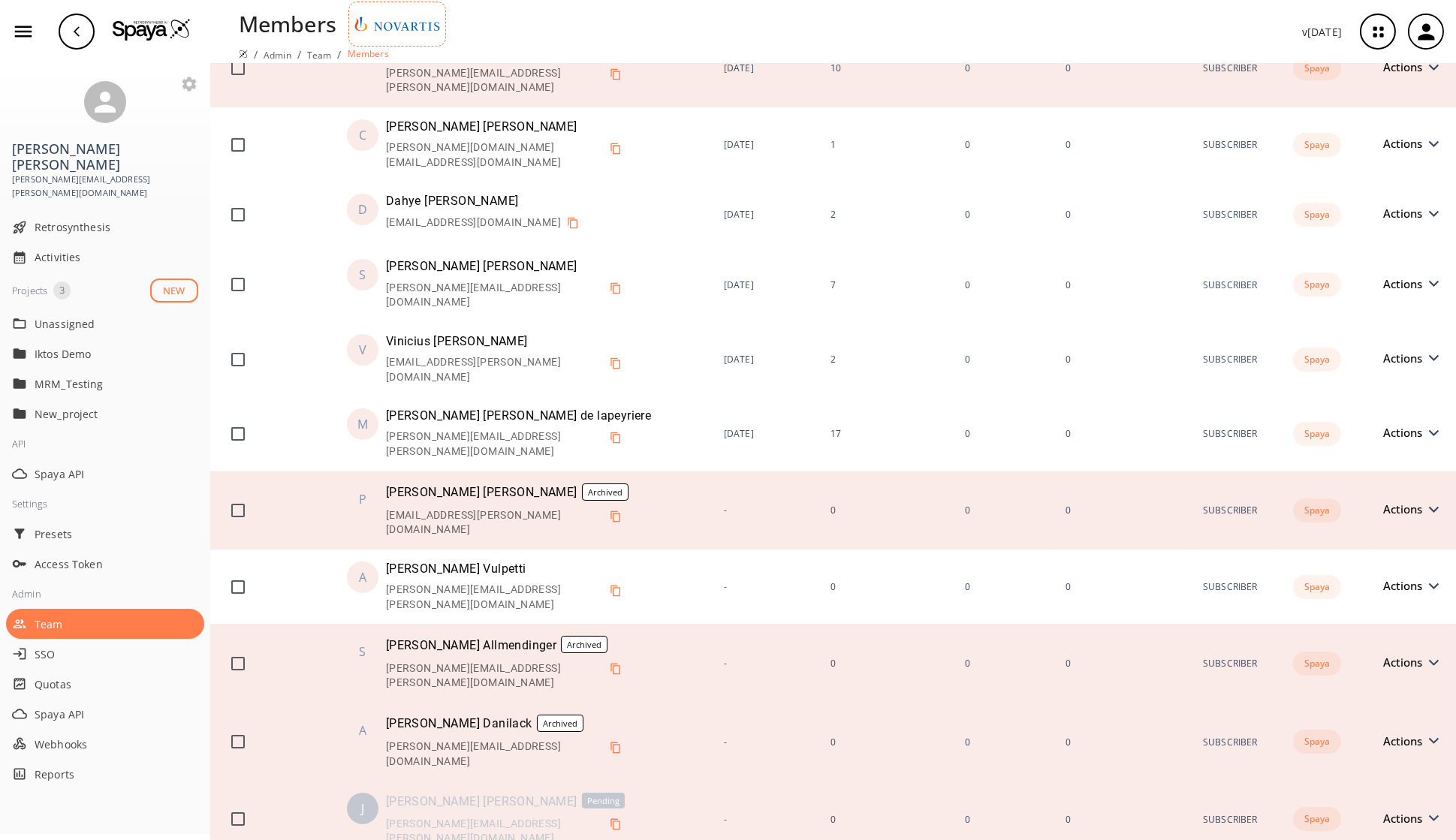
click at [1178, 616] on div "Archive User (no deletion)" at bounding box center [1362, 791] width 139 height 11
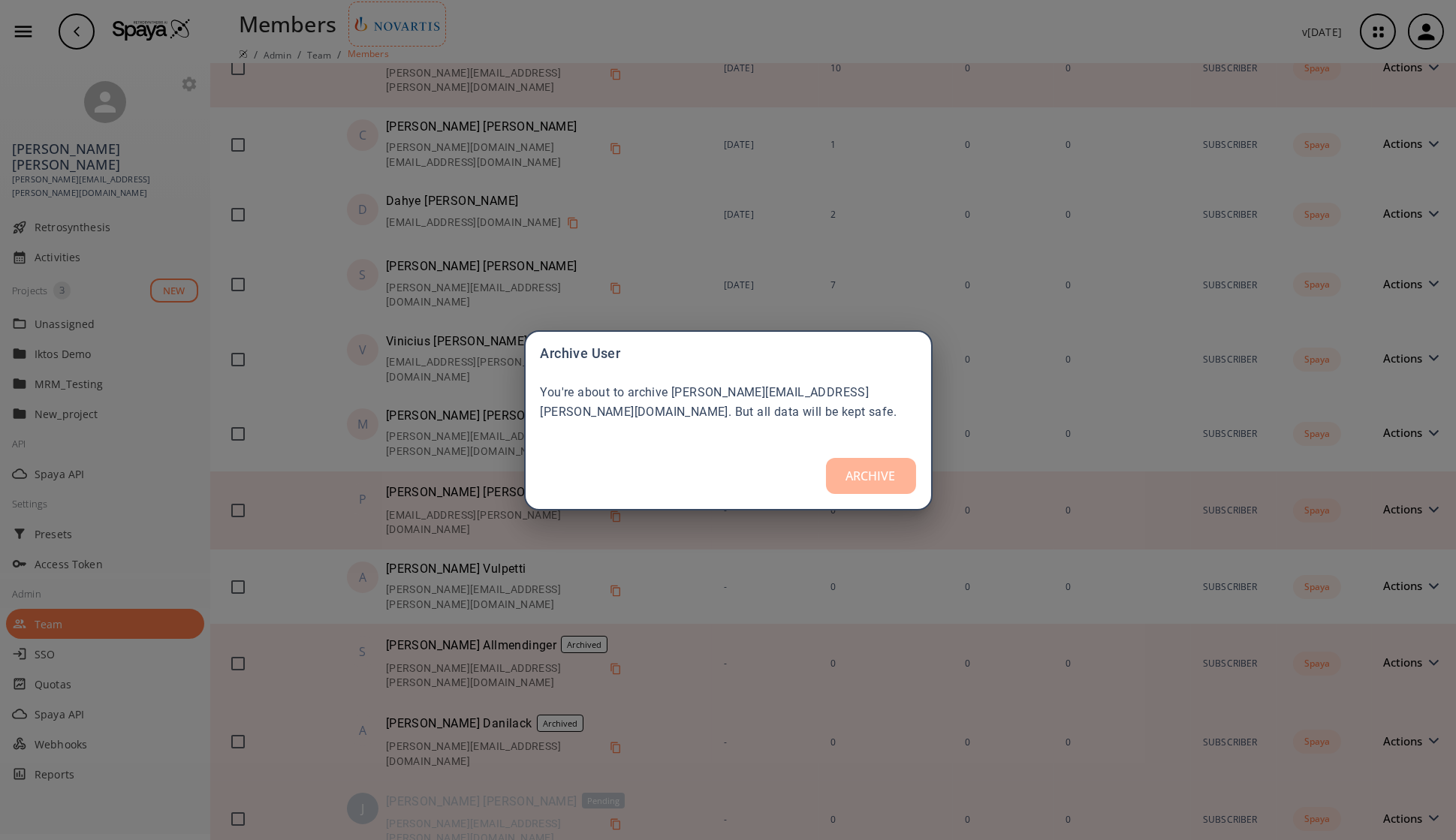
click at [837, 476] on button "ARCHIVE" at bounding box center [871, 476] width 90 height 36
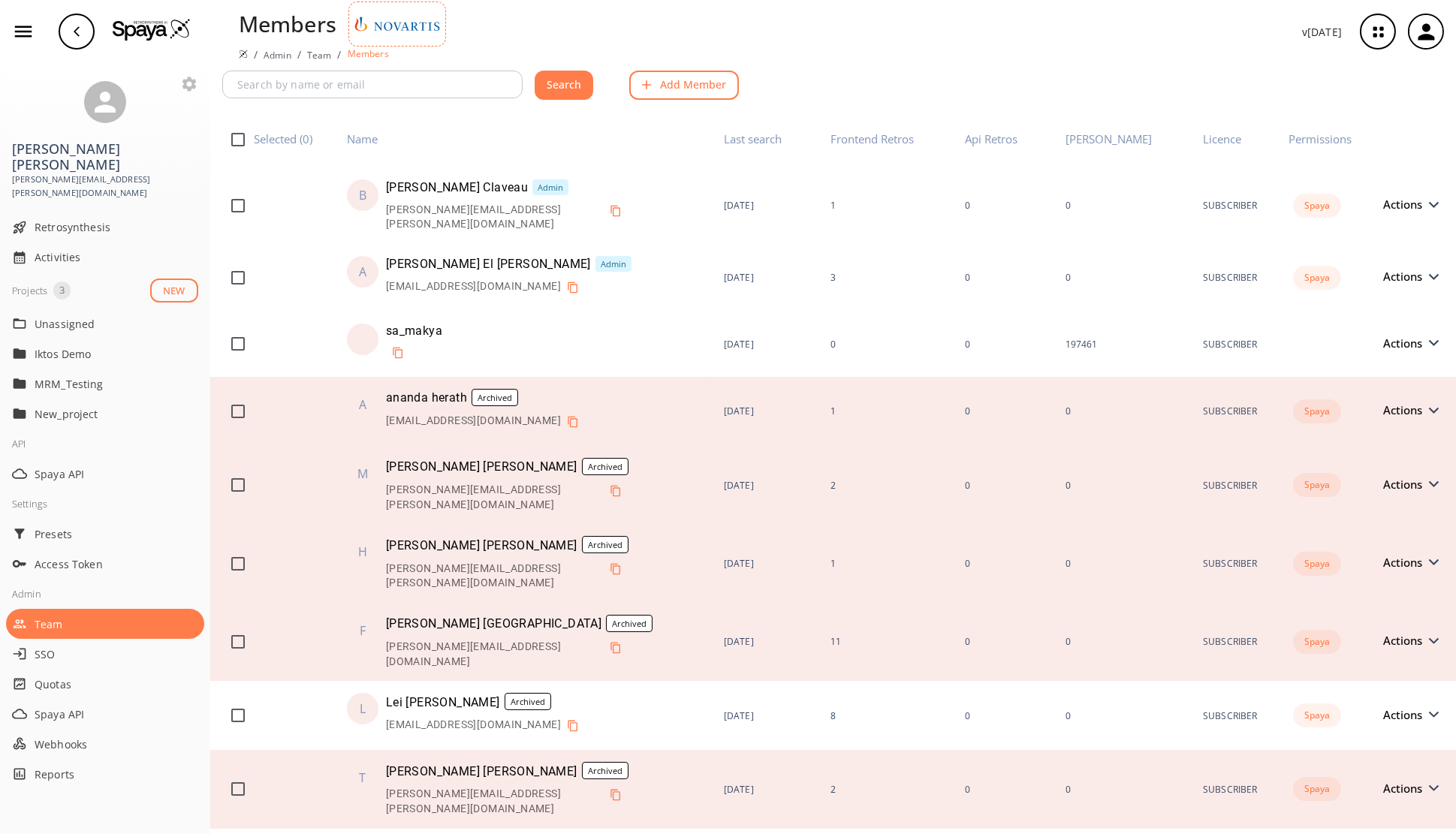
scroll to position [0, 0]
